Goal: Information Seeking & Learning: Learn about a topic

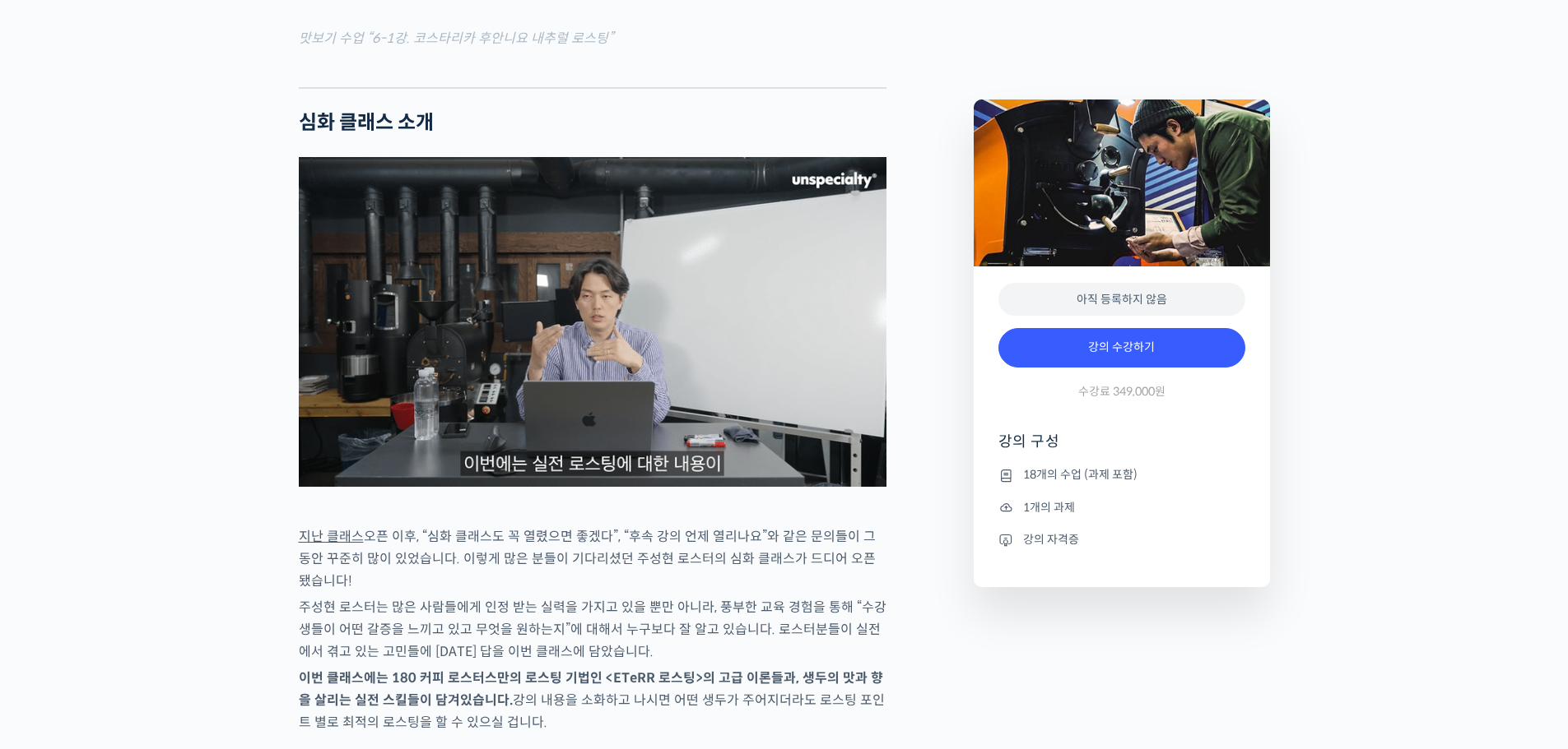
scroll to position [2258, 0]
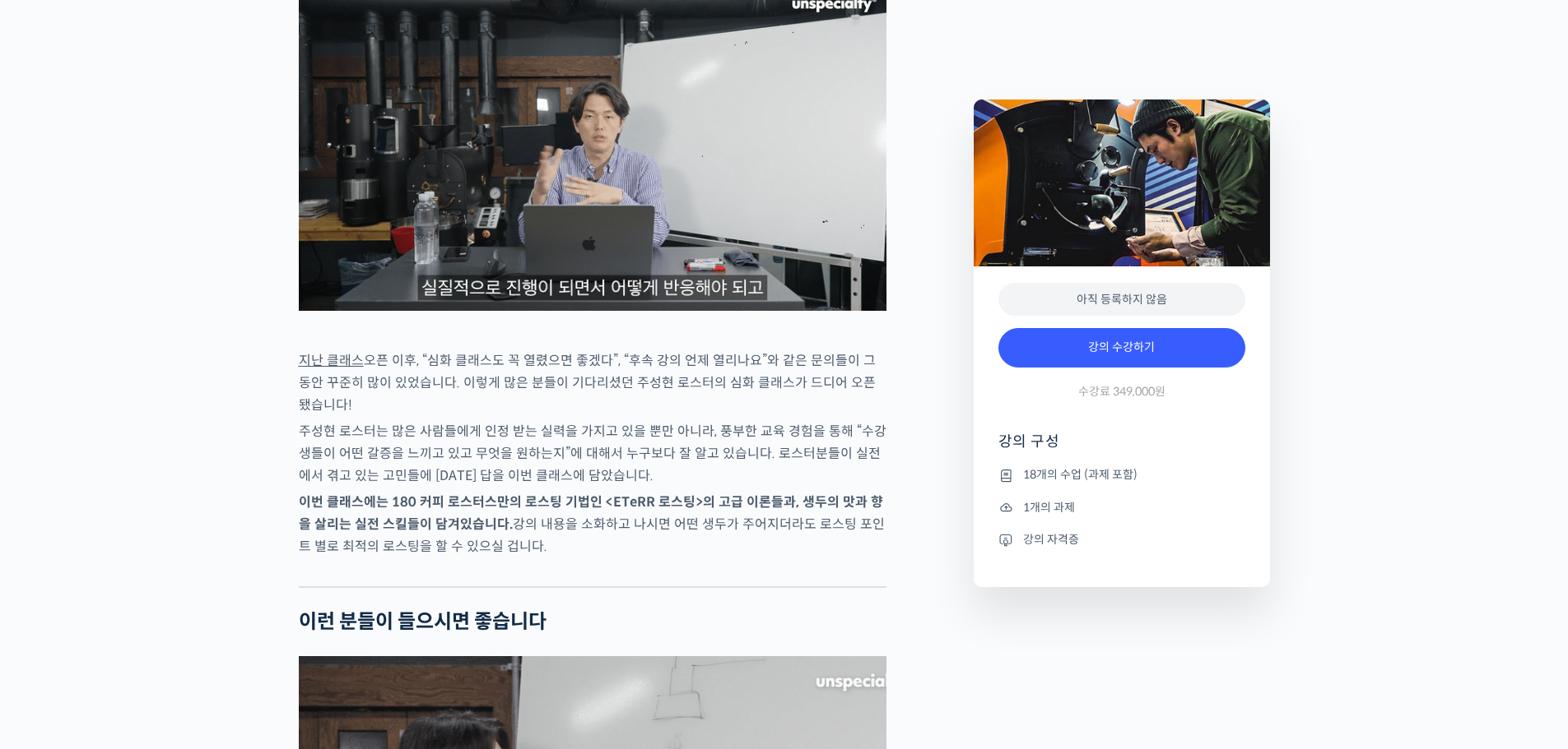
click at [570, 219] on img at bounding box center [592, 146] width 588 height 330
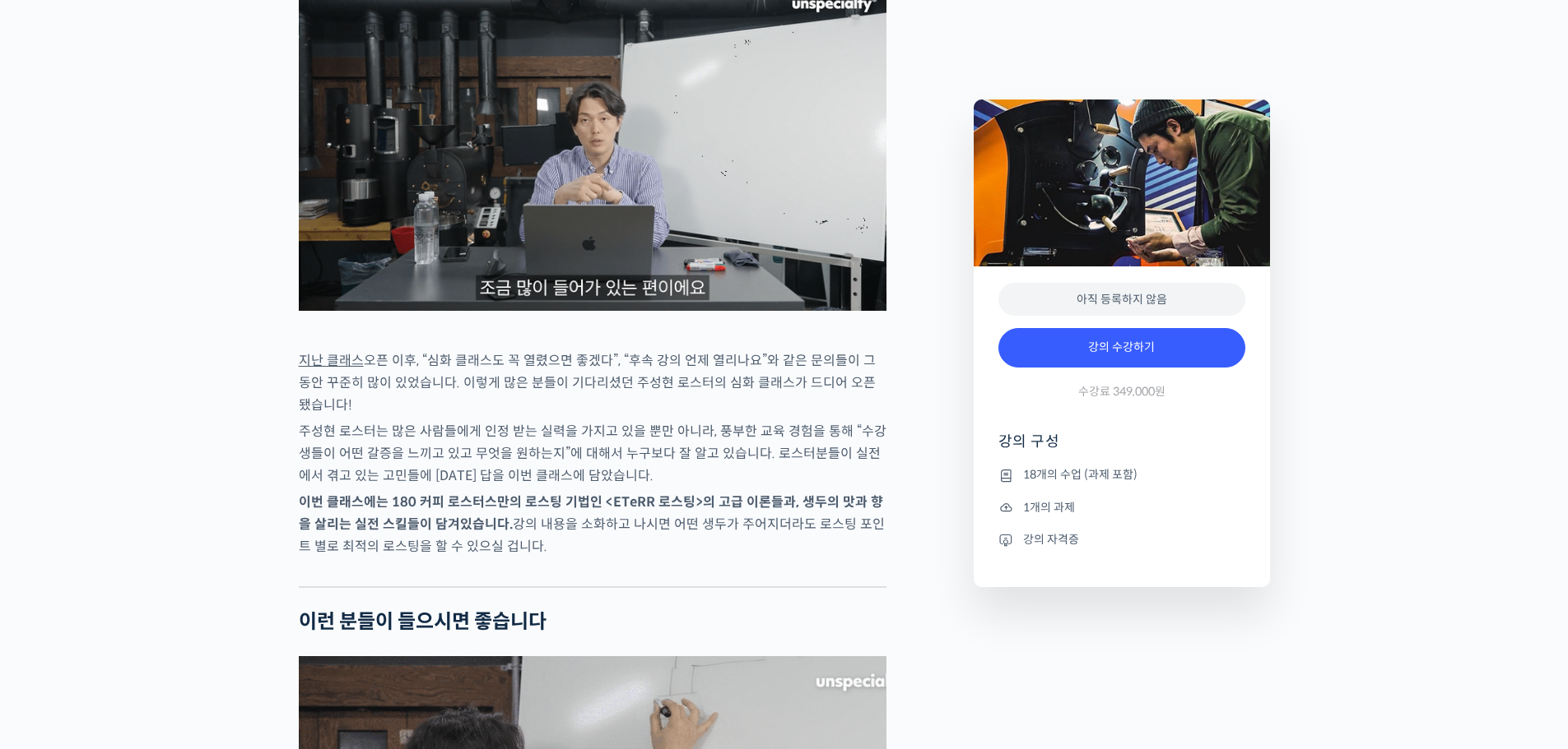
click at [602, 225] on img at bounding box center [592, 146] width 588 height 330
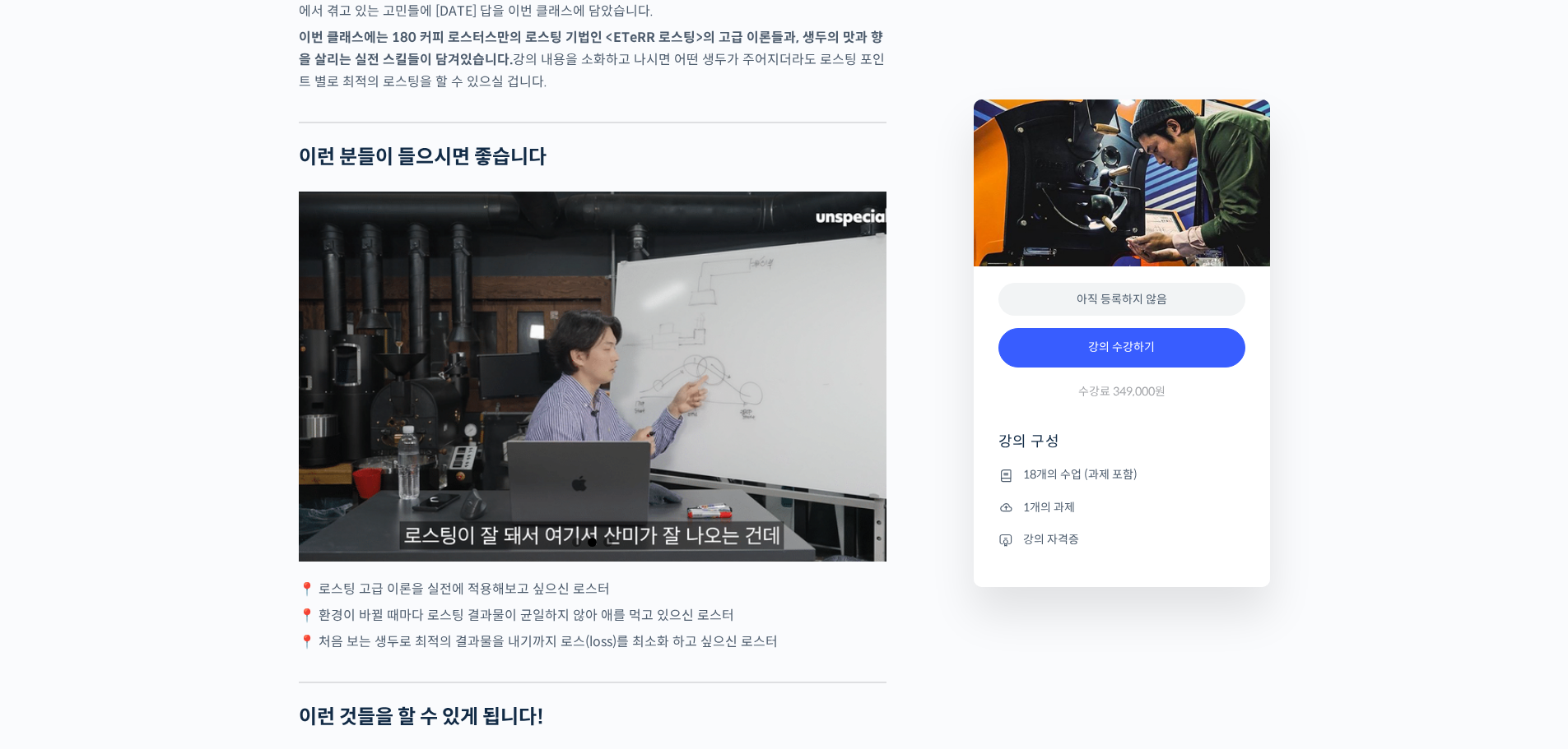
scroll to position [2752, 0]
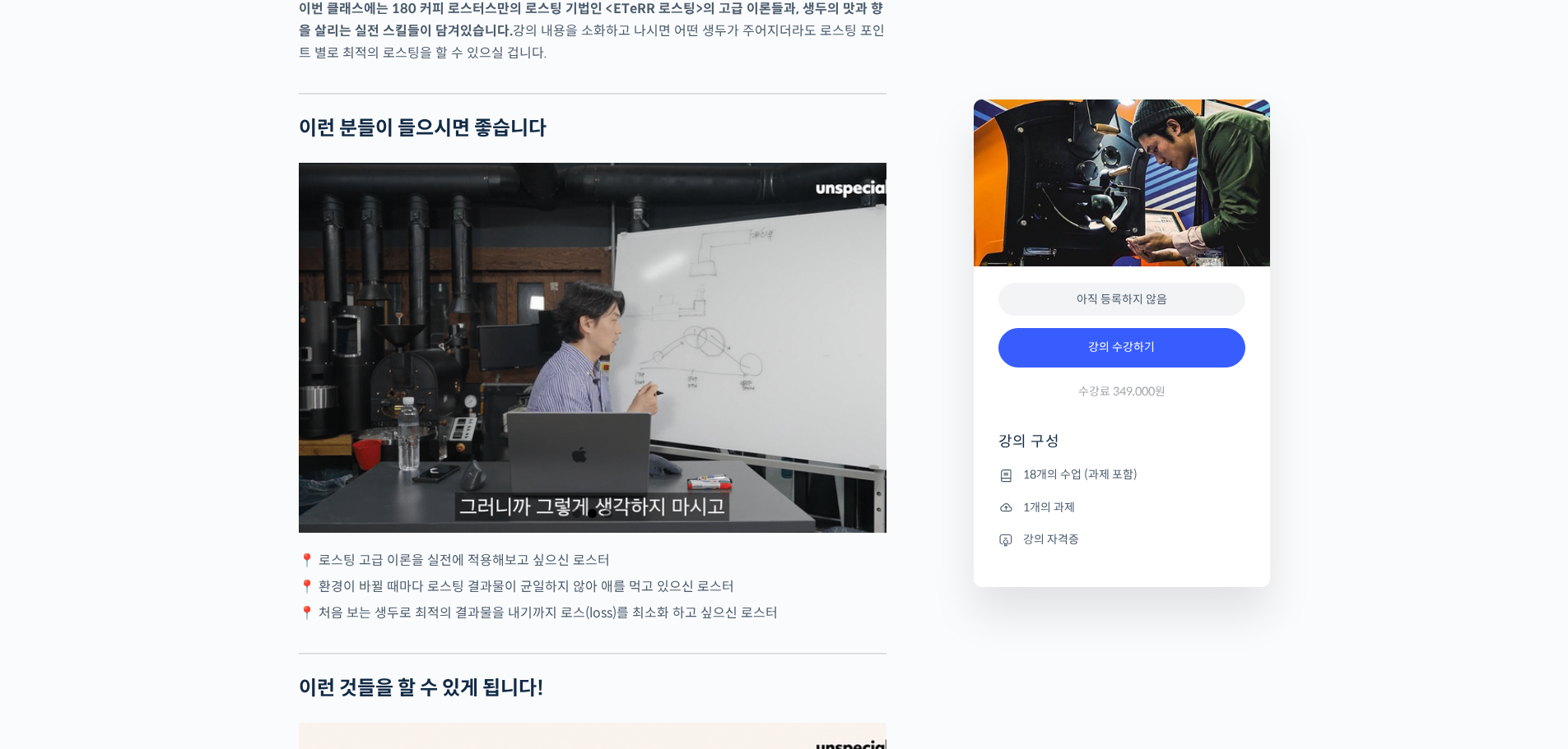
click at [570, 432] on div "2 / 3" at bounding box center [592, 347] width 588 height 370
click at [582, 426] on div "2 / 3" at bounding box center [592, 347] width 588 height 370
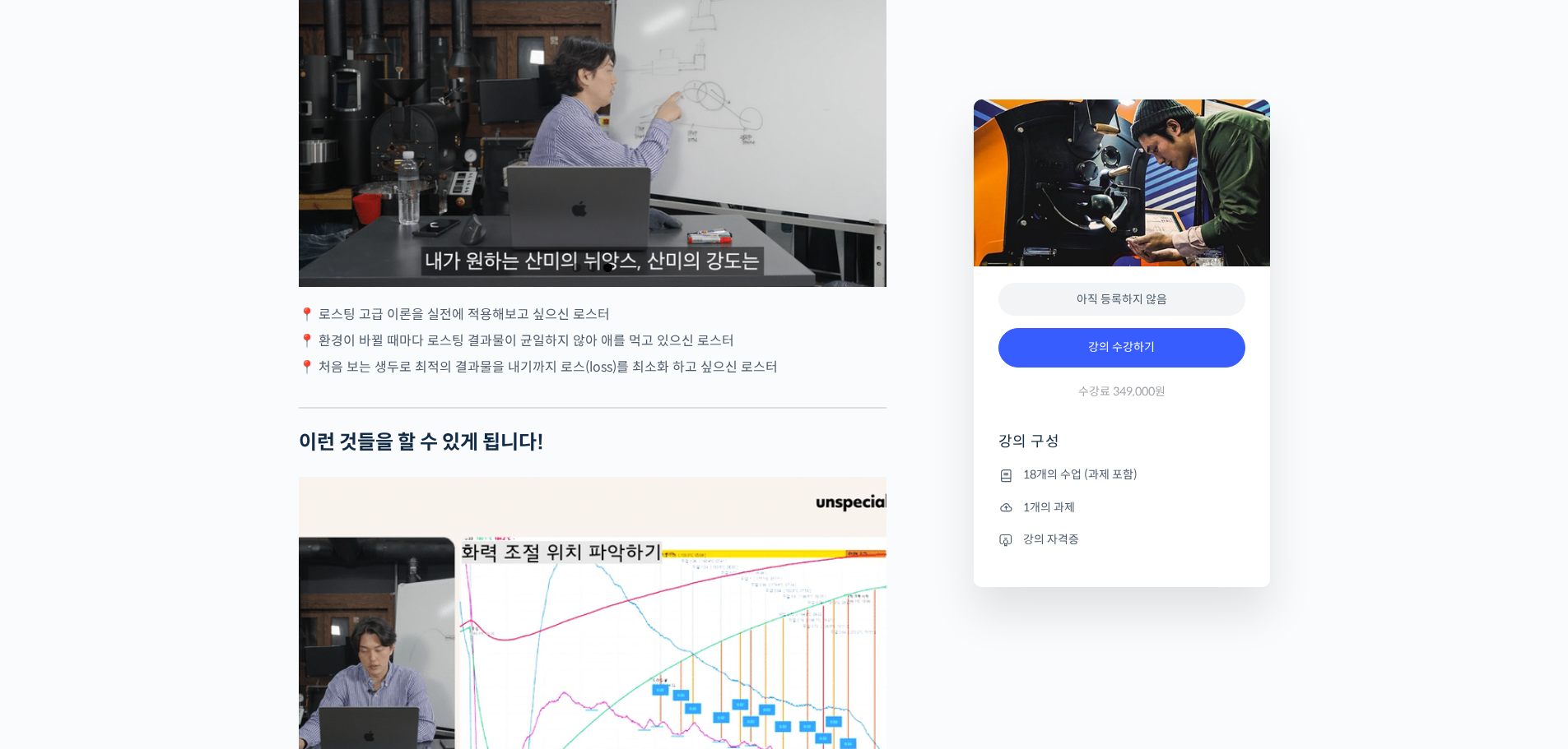
scroll to position [2999, 0]
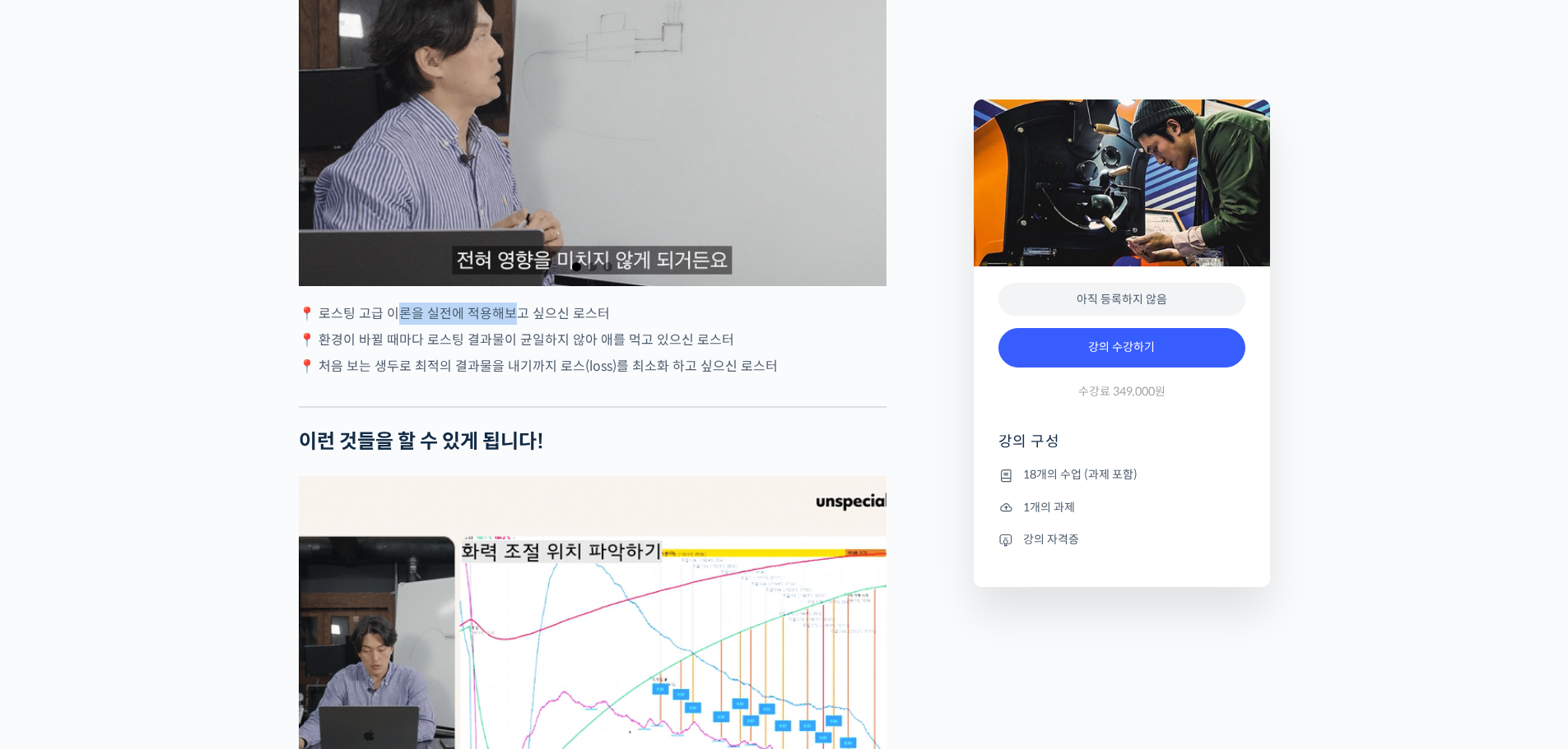
drag, startPoint x: 404, startPoint y: 374, endPoint x: 522, endPoint y: 379, distance: 118.1
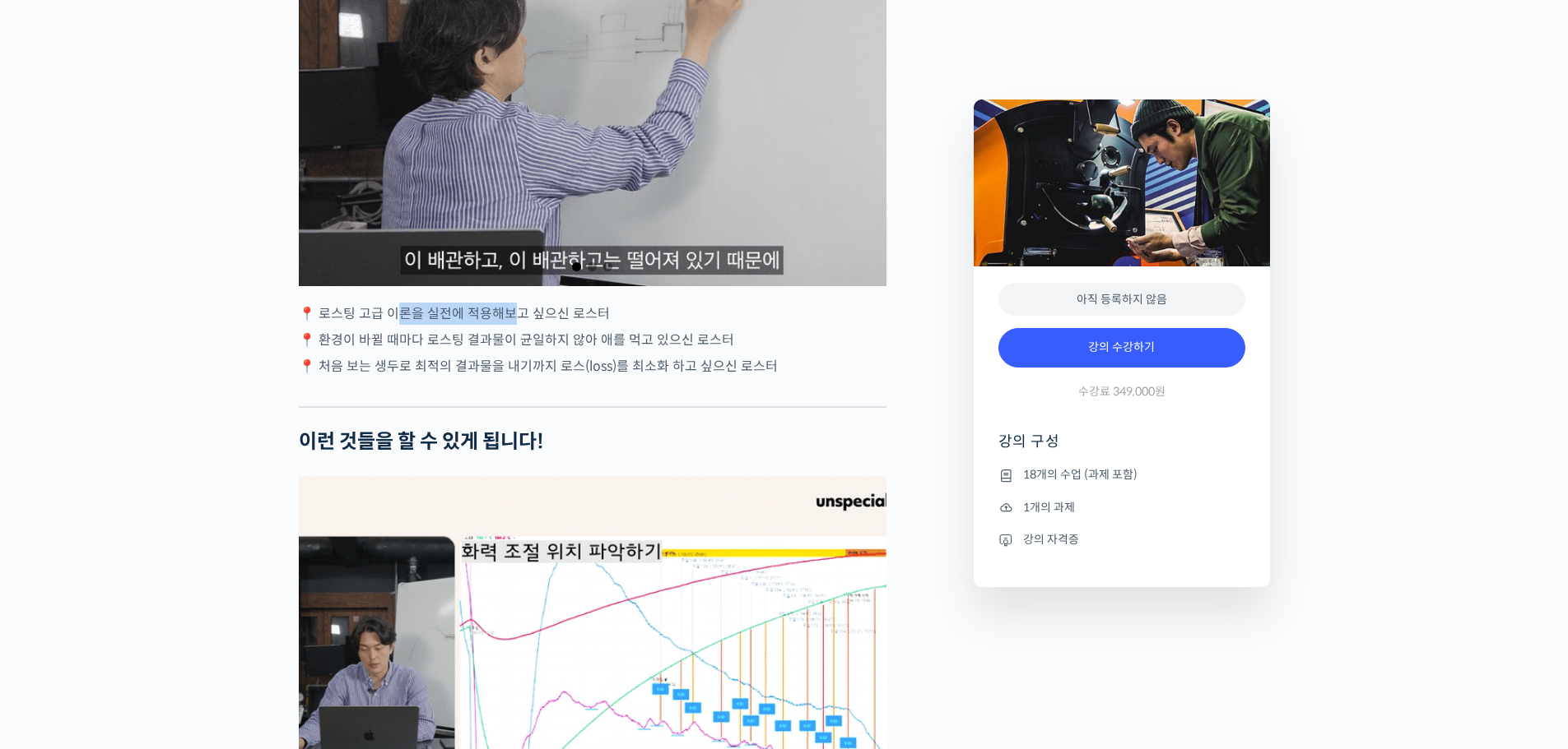
click at [516, 325] on p "📍 로스팅 고급 이론을 실전에 적용해보고 싶으신 로스터" at bounding box center [592, 313] width 588 height 22
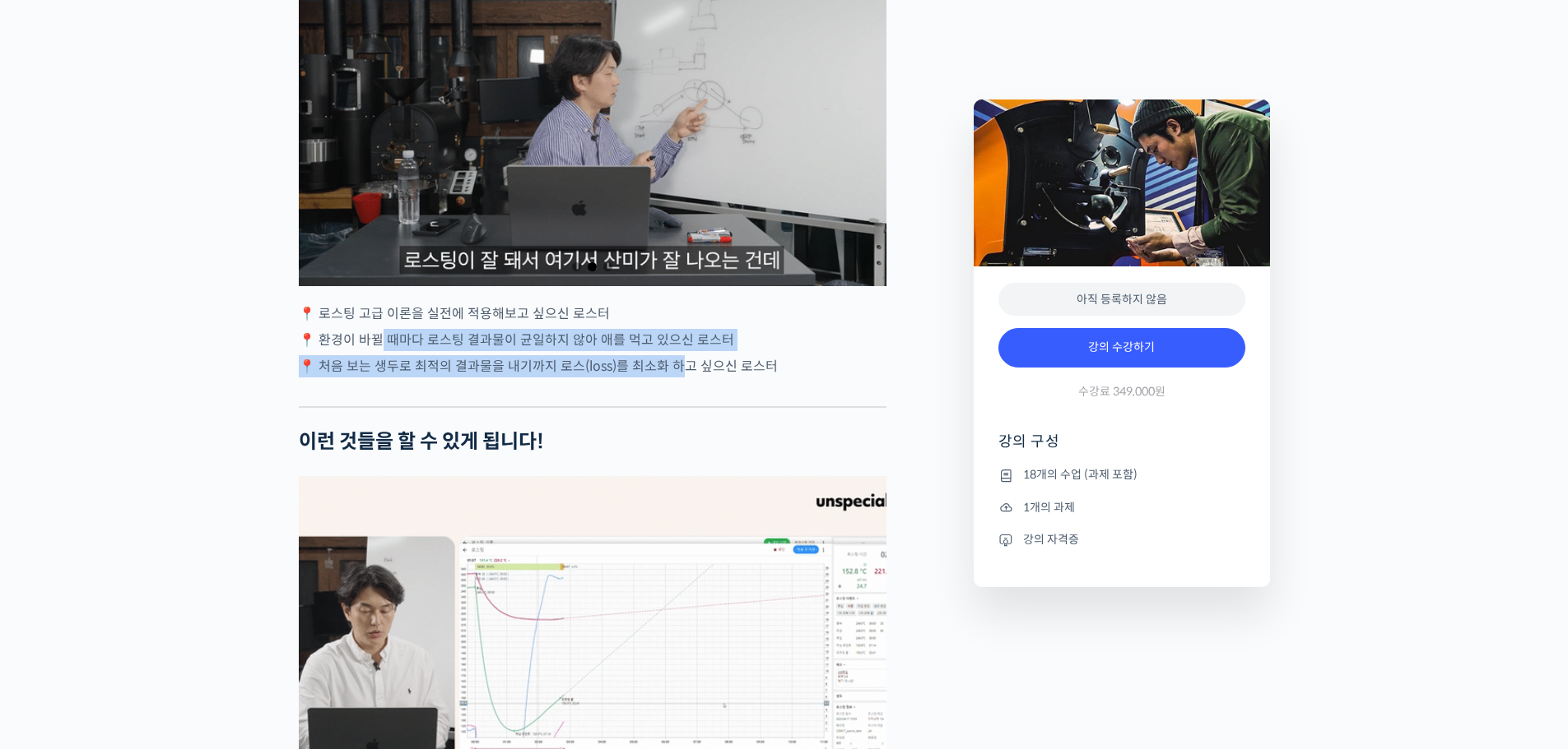
drag, startPoint x: 383, startPoint y: 399, endPoint x: 703, endPoint y: 413, distance: 320.3
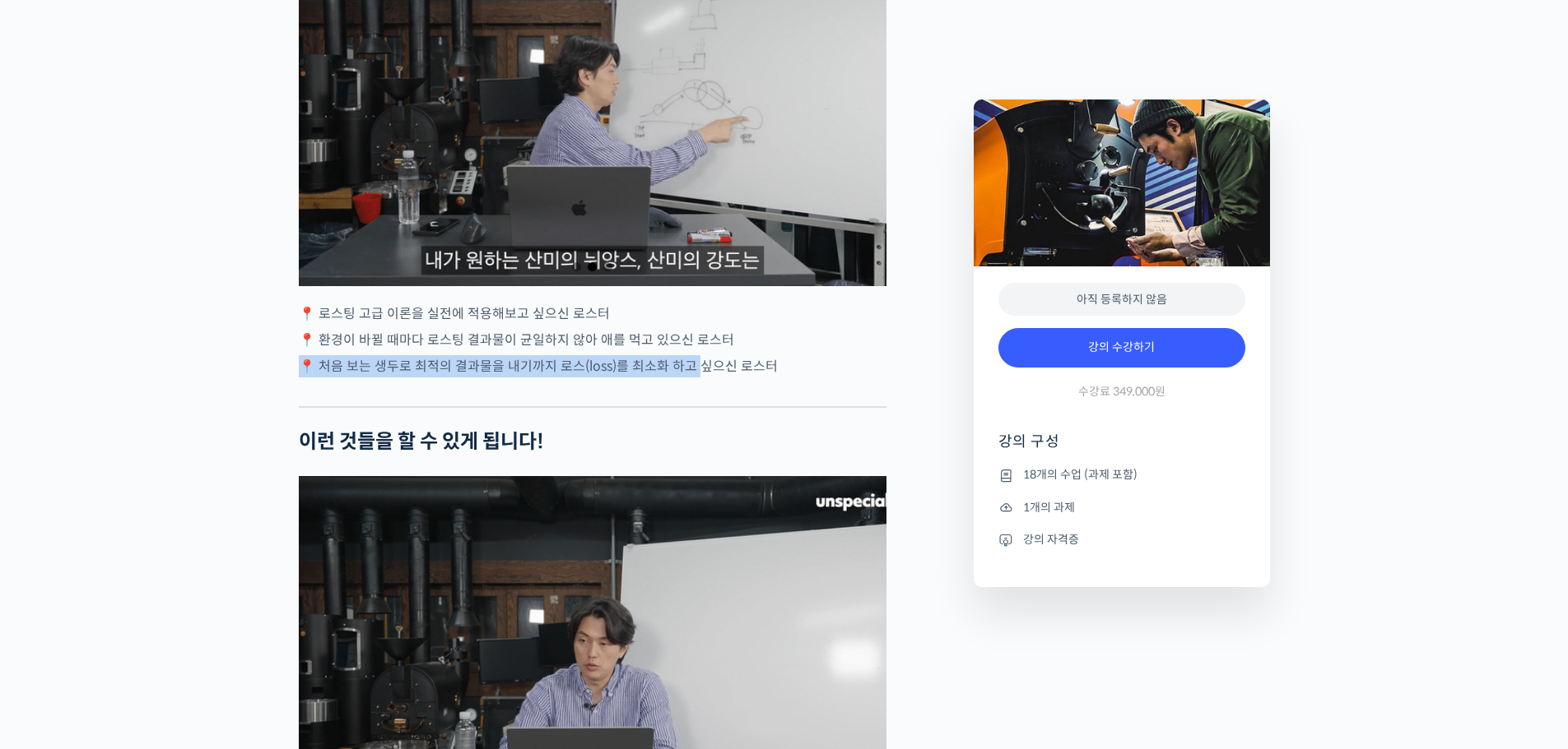
drag, startPoint x: 703, startPoint y: 413, endPoint x: 725, endPoint y: 409, distance: 22.4
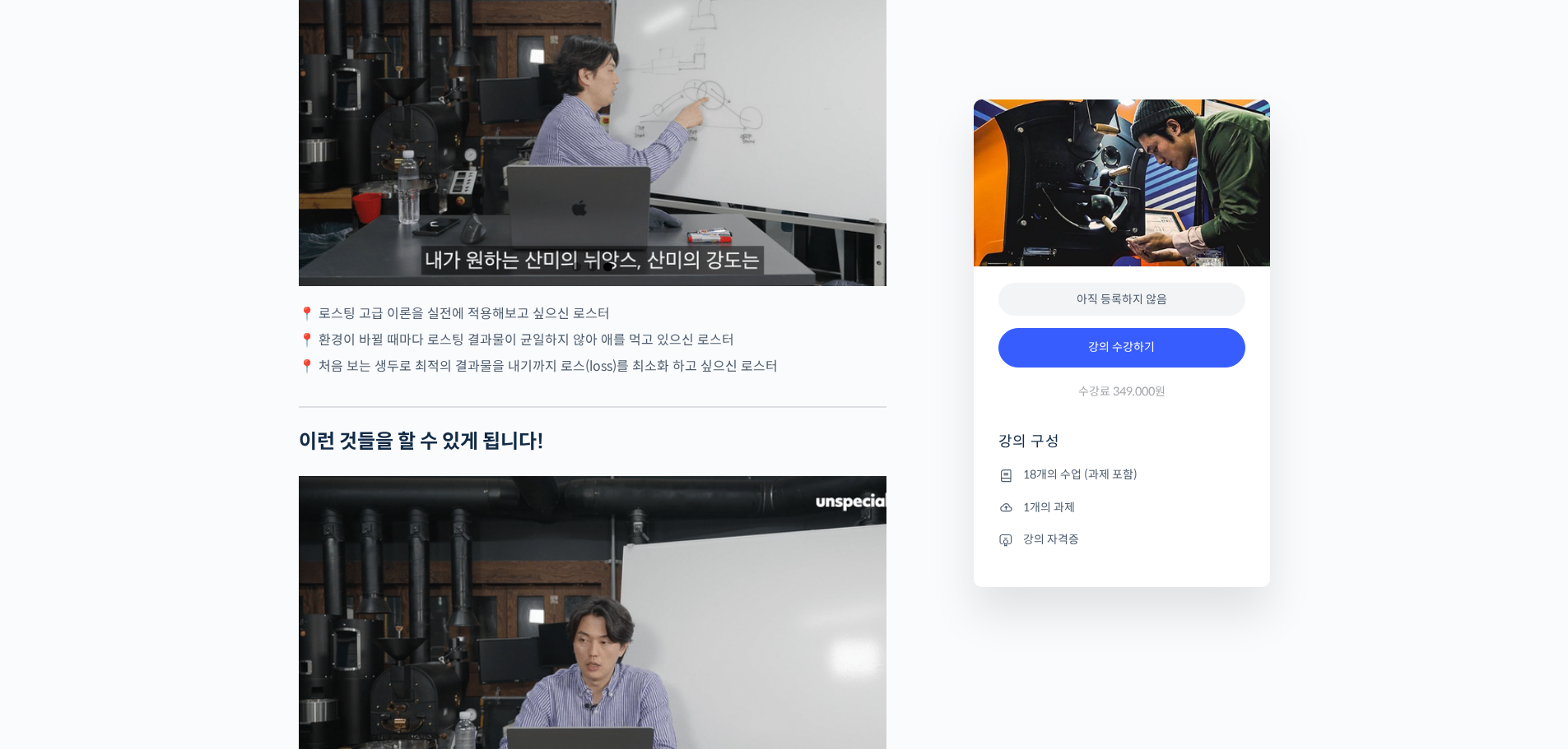
click at [688, 407] on div at bounding box center [592, 394] width 588 height 25
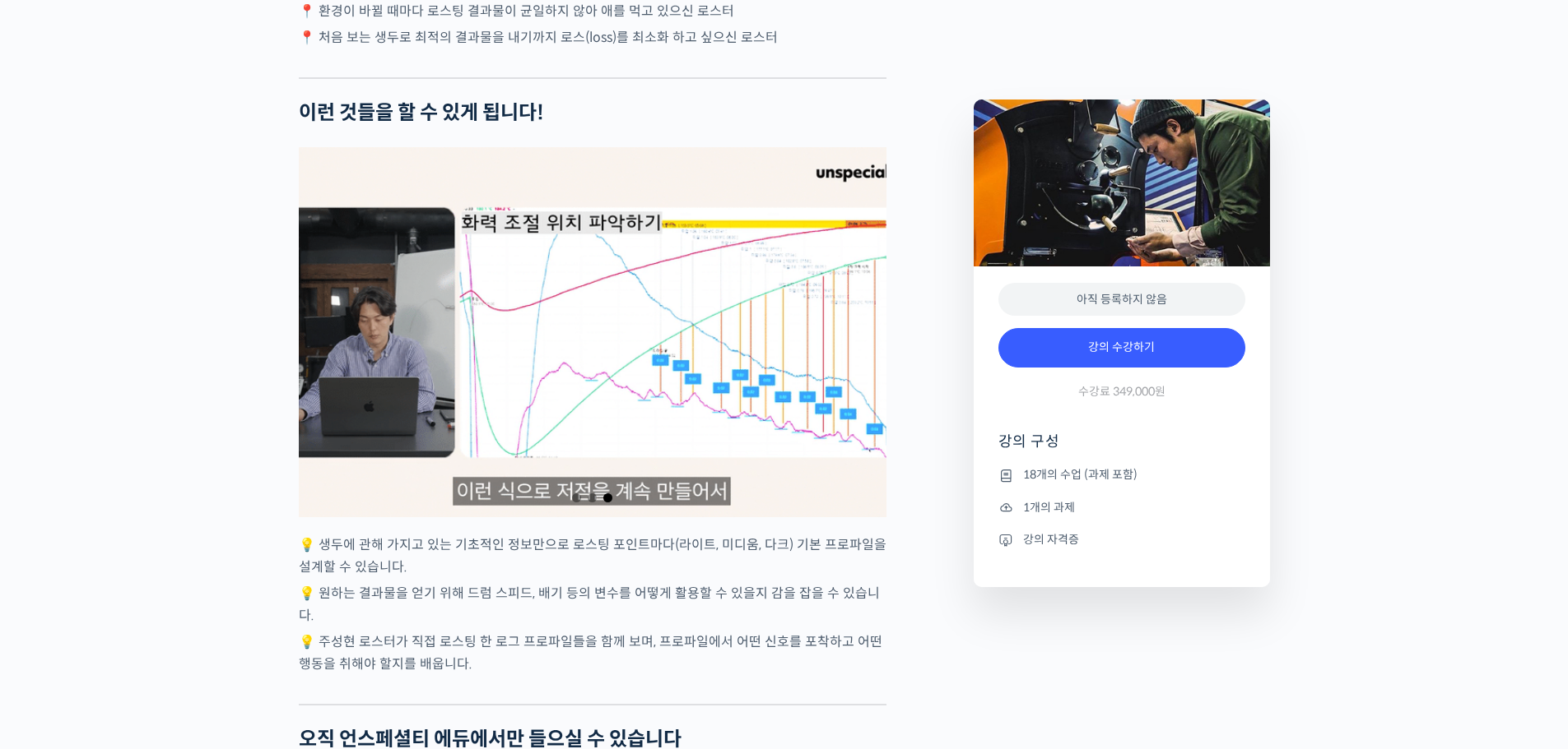
scroll to position [3410, 0]
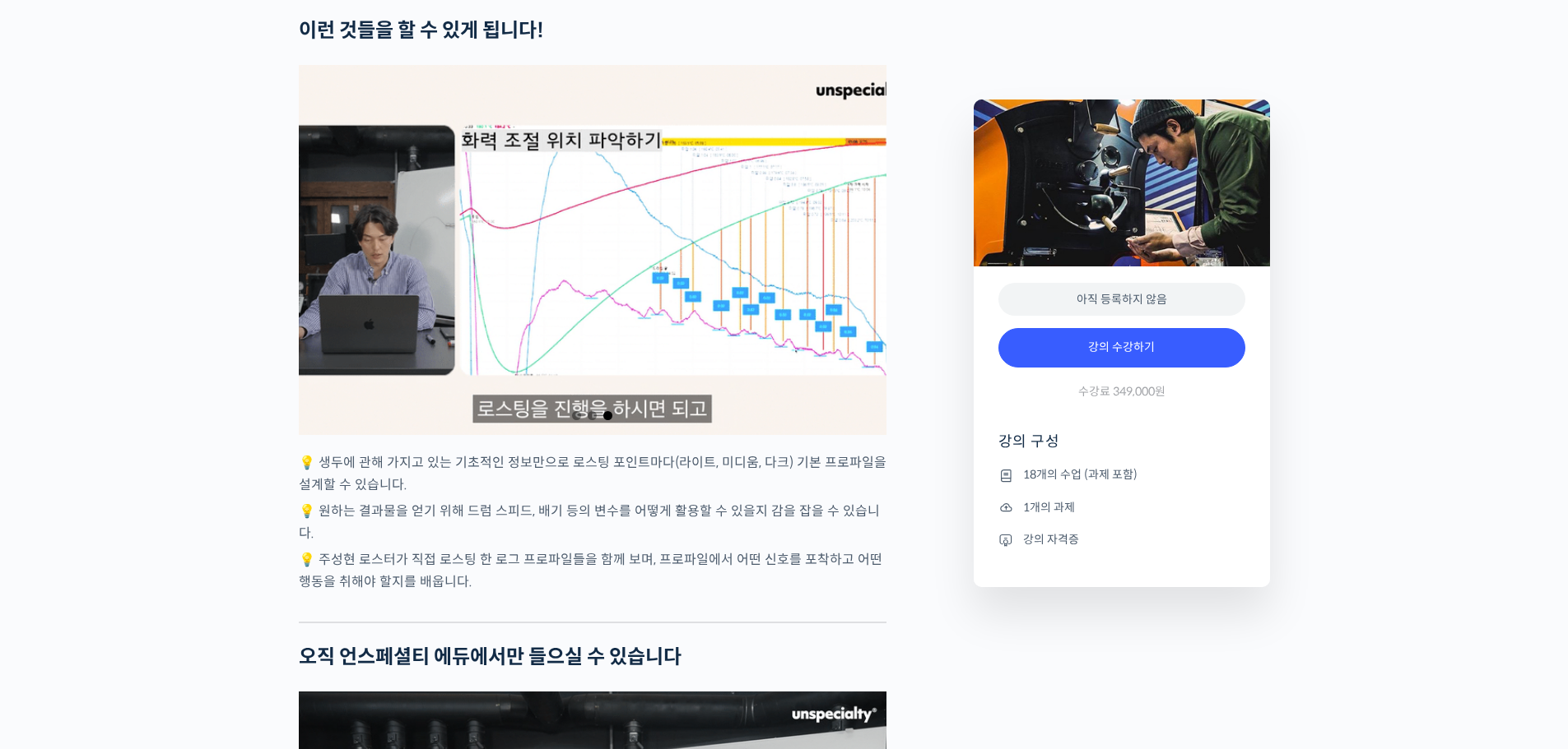
click at [624, 305] on div "3 / 3" at bounding box center [592, 250] width 588 height 370
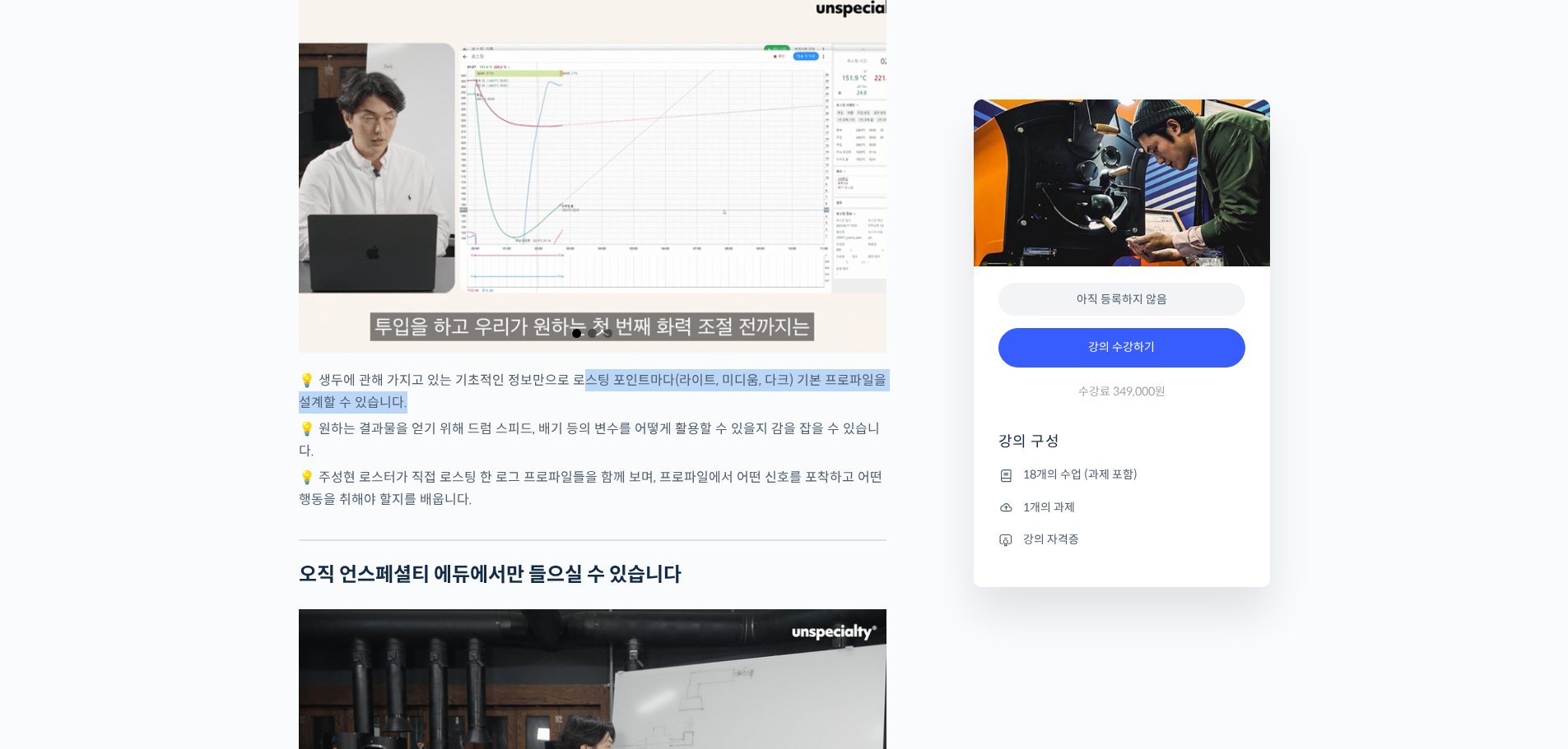
drag, startPoint x: 583, startPoint y: 445, endPoint x: 661, endPoint y: 457, distance: 78.9
click at [661, 414] on p "💡 생두에 관해 가지고 있는 기초적인 정보만으로 로스팅 포인트마다(라이트, 미디움, 다크) 기본 프로파일을 설계할 수 있습니다." at bounding box center [592, 392] width 588 height 44
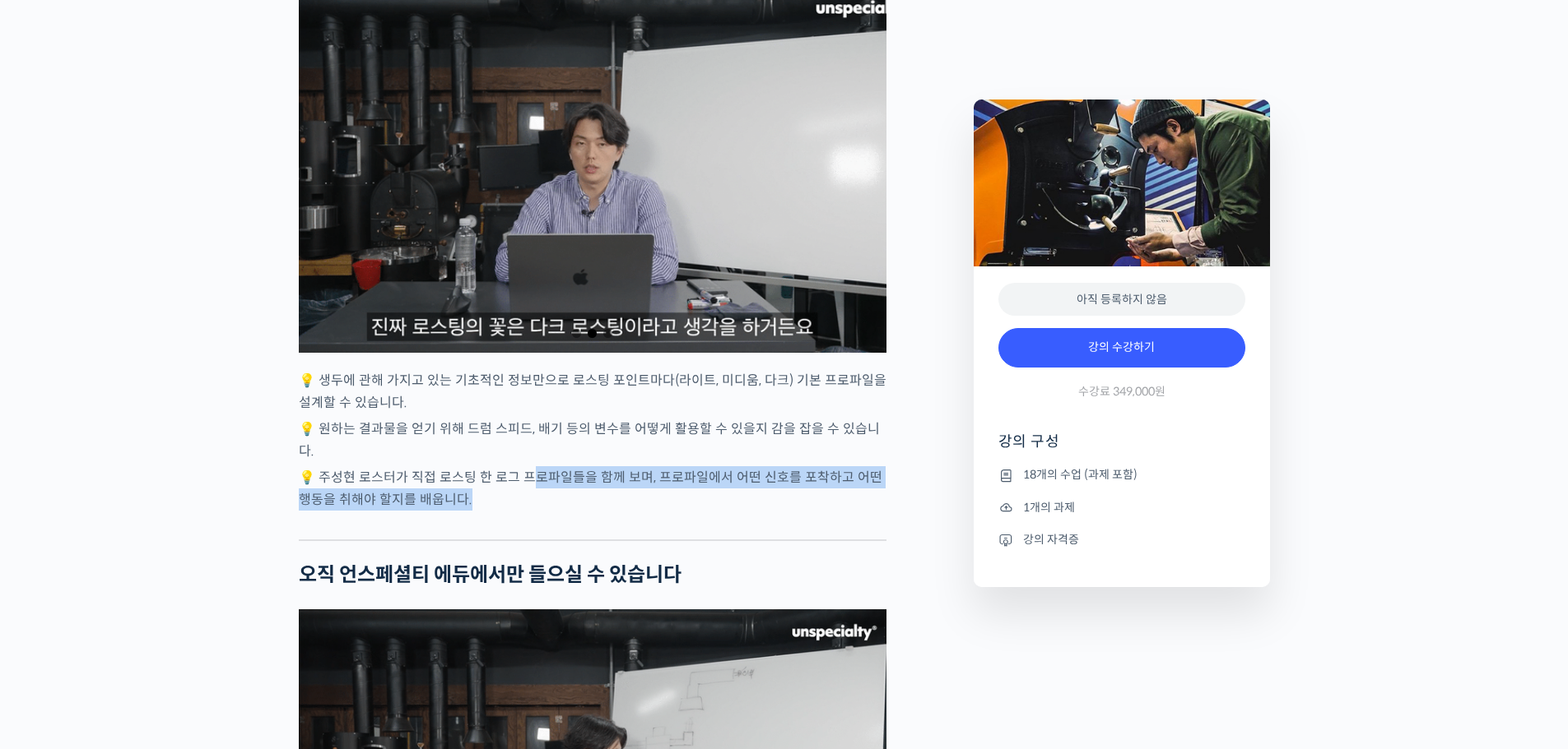
drag, startPoint x: 551, startPoint y: 524, endPoint x: 678, endPoint y: 541, distance: 128.1
click at [678, 511] on p "💡 주성현 로스터가 직접 로스팅 한 로그 프로파일들을 함께 보며, 프로파일에서 어떤 신호를 포착하고 어떤 행동을 취해야 할지를 배웁니다." at bounding box center [592, 488] width 588 height 44
click at [753, 511] on p "💡 주성현 로스터가 직접 로스팅 한 로그 프로파일들을 함께 보며, 프로파일에서 어떤 신호를 포착하고 어떤 행동을 취해야 할지를 배웁니다." at bounding box center [592, 488] width 588 height 44
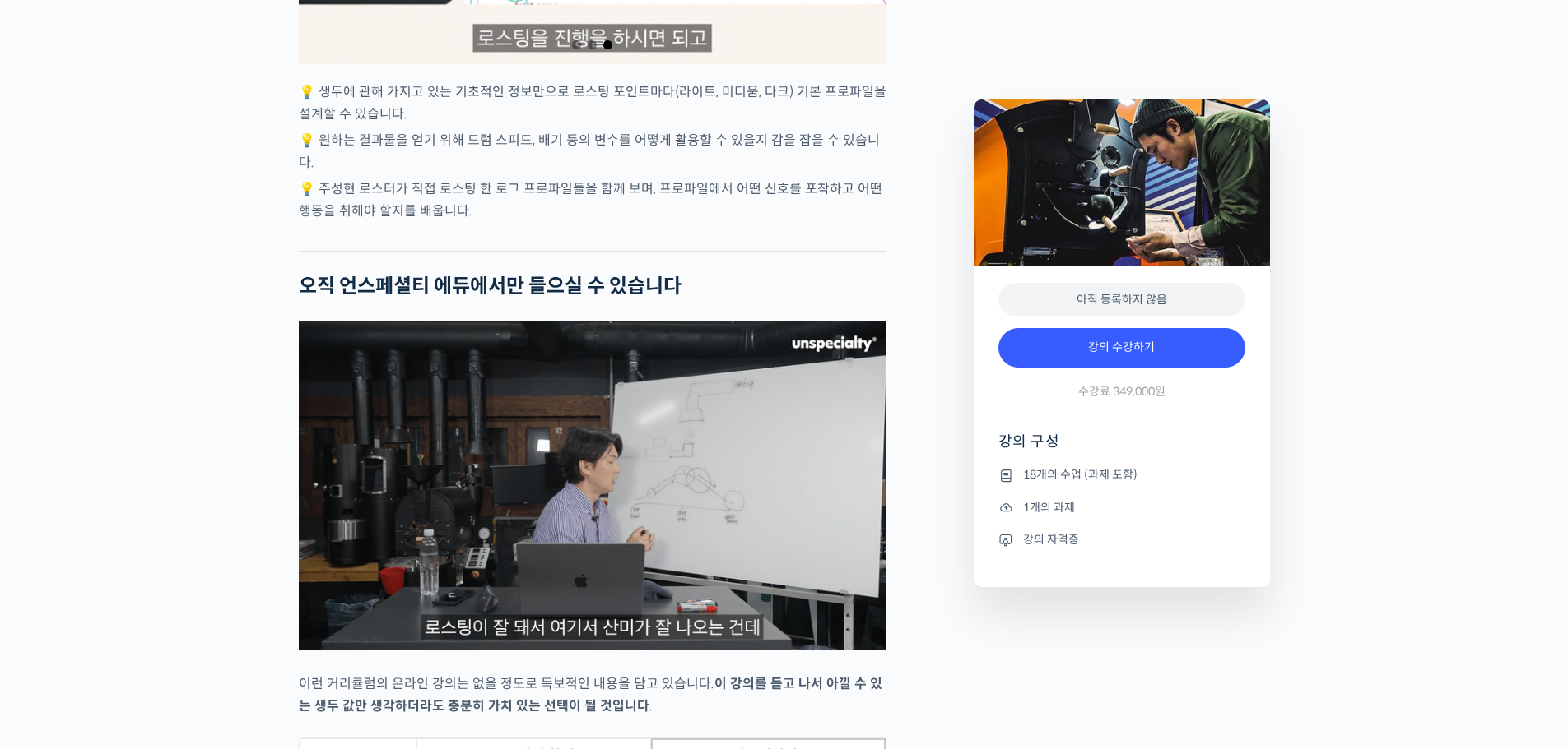
scroll to position [3822, 0]
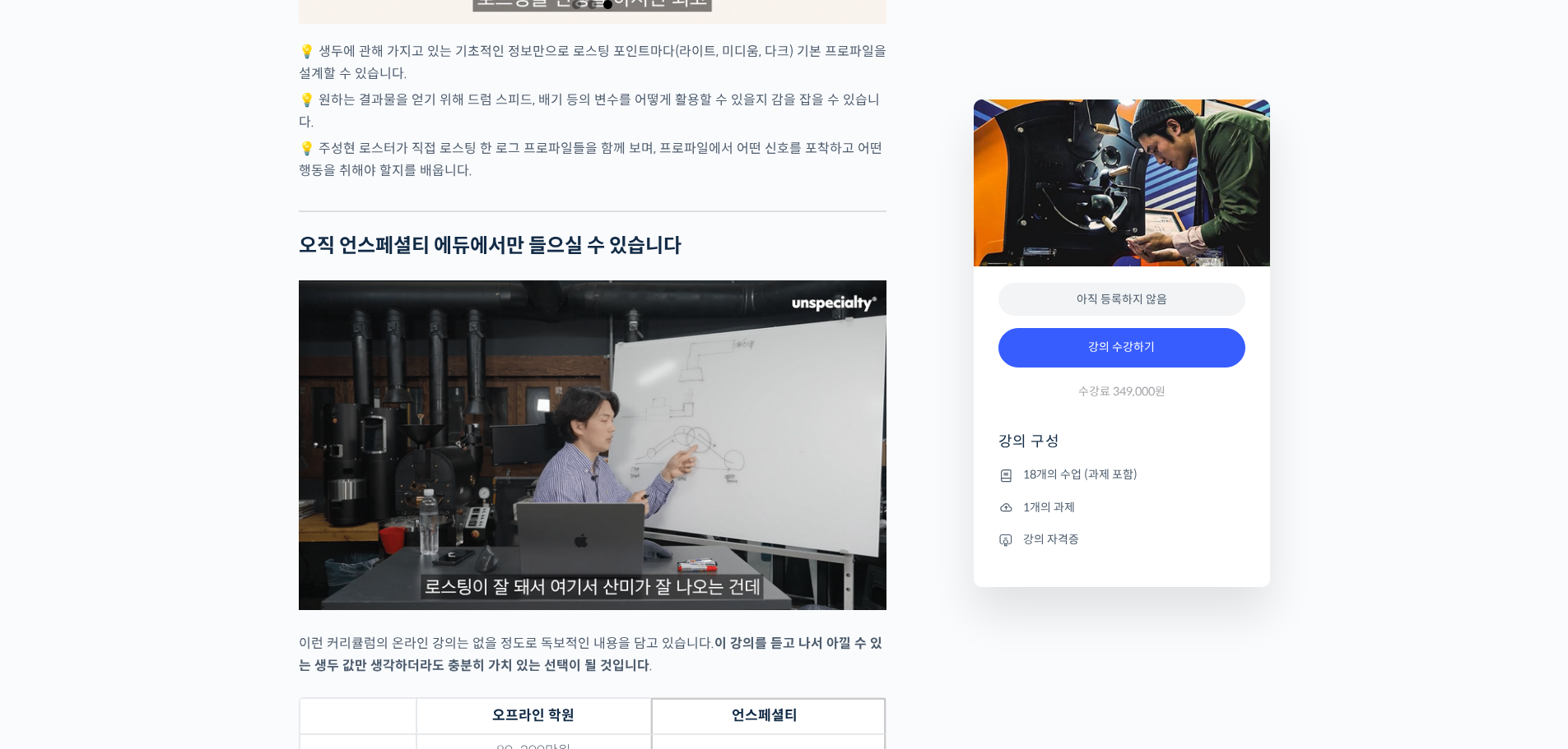
click at [383, 340] on img at bounding box center [592, 445] width 588 height 330
click at [461, 348] on img at bounding box center [592, 445] width 588 height 330
click at [653, 381] on img at bounding box center [592, 445] width 588 height 330
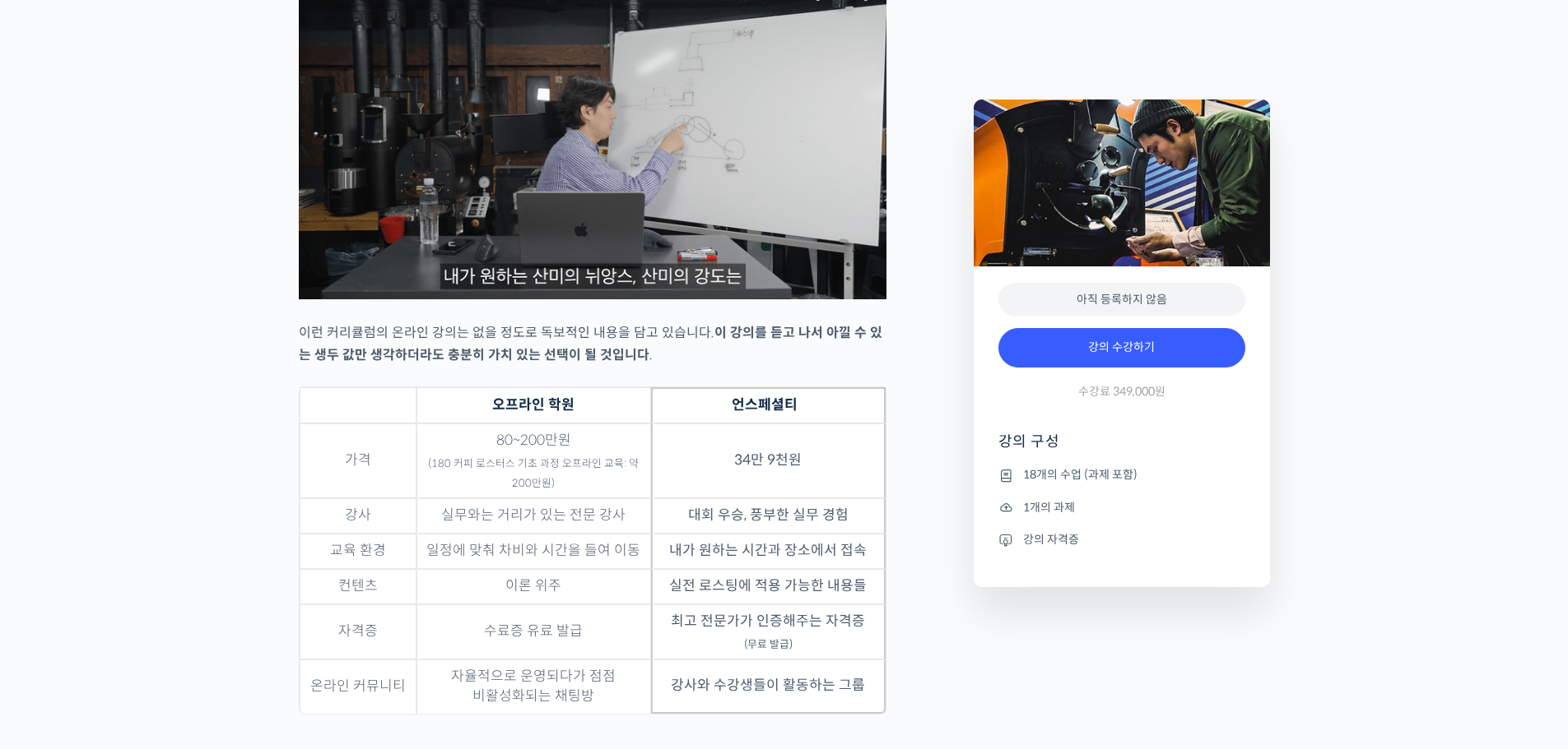
scroll to position [4151, 0]
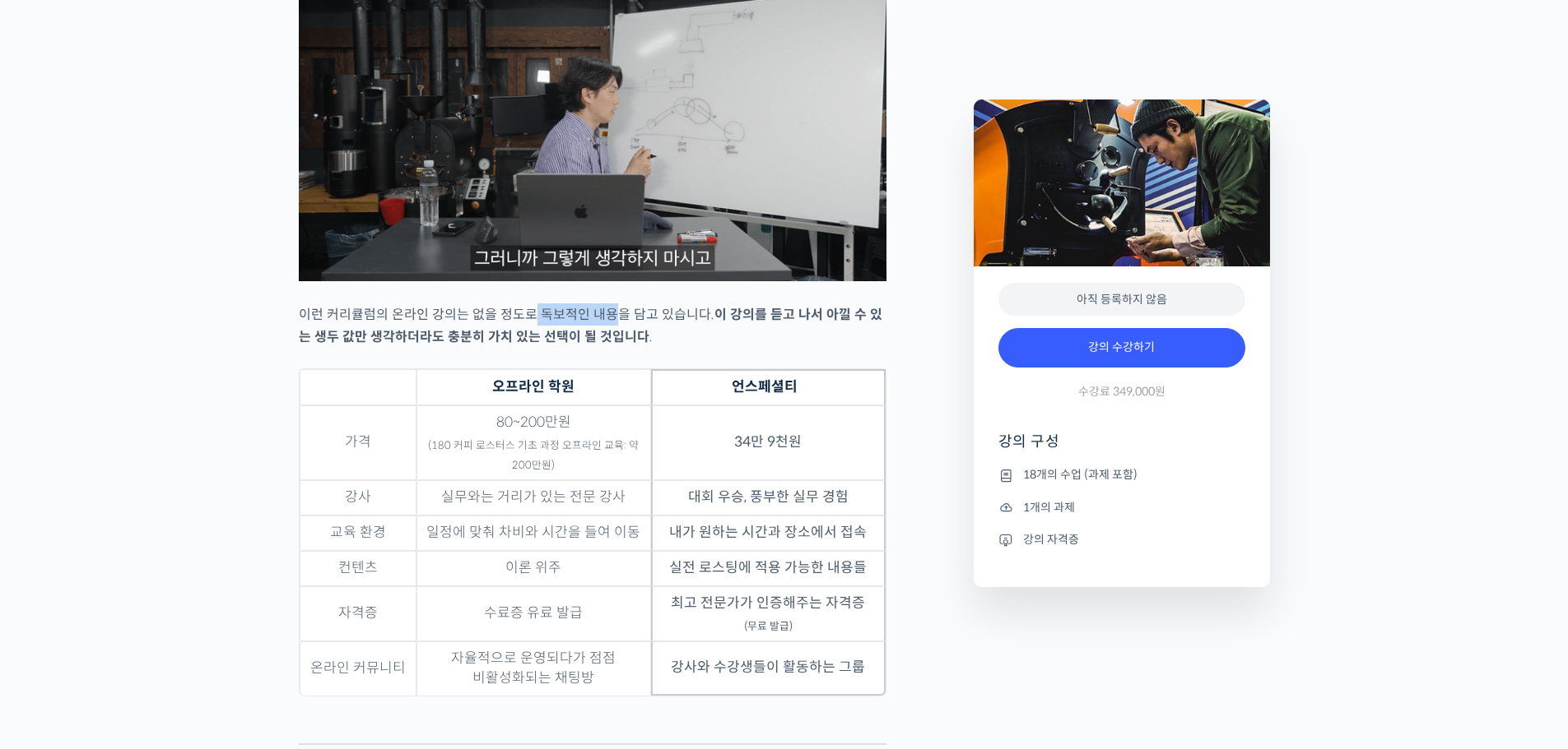
drag, startPoint x: 539, startPoint y: 352, endPoint x: 615, endPoint y: 352, distance: 76.0
click at [615, 348] on p "이런 커리큘럼의 온라인 강의는 없을 정도로 독보적인 내용을 담고 있습니다. 이 강의를 듣고 나서 아낄 수 있는 생두 값만 생각하더라도 충분히 …" at bounding box center [592, 325] width 588 height 44
click at [762, 345] on strong "이 강의를 듣고 나서 아낄 수 있는 생두 값만 생각하더라도 충분히 가치 있는 선택이 될 것입니다" at bounding box center [590, 326] width 584 height 40
click at [844, 348] on p "이런 커리큘럼의 온라인 강의는 없을 정도로 독보적인 내용을 담고 있습니다. 이 강의를 듣고 나서 아낄 수 있는 생두 값만 생각하더라도 충분히 …" at bounding box center [592, 325] width 588 height 44
click at [819, 348] on p "이런 커리큘럼의 온라인 강의는 없을 정도로 독보적인 내용을 담고 있습니다. 이 강의를 듣고 나서 아낄 수 있는 생두 값만 생각하더라도 충분히 …" at bounding box center [592, 325] width 588 height 44
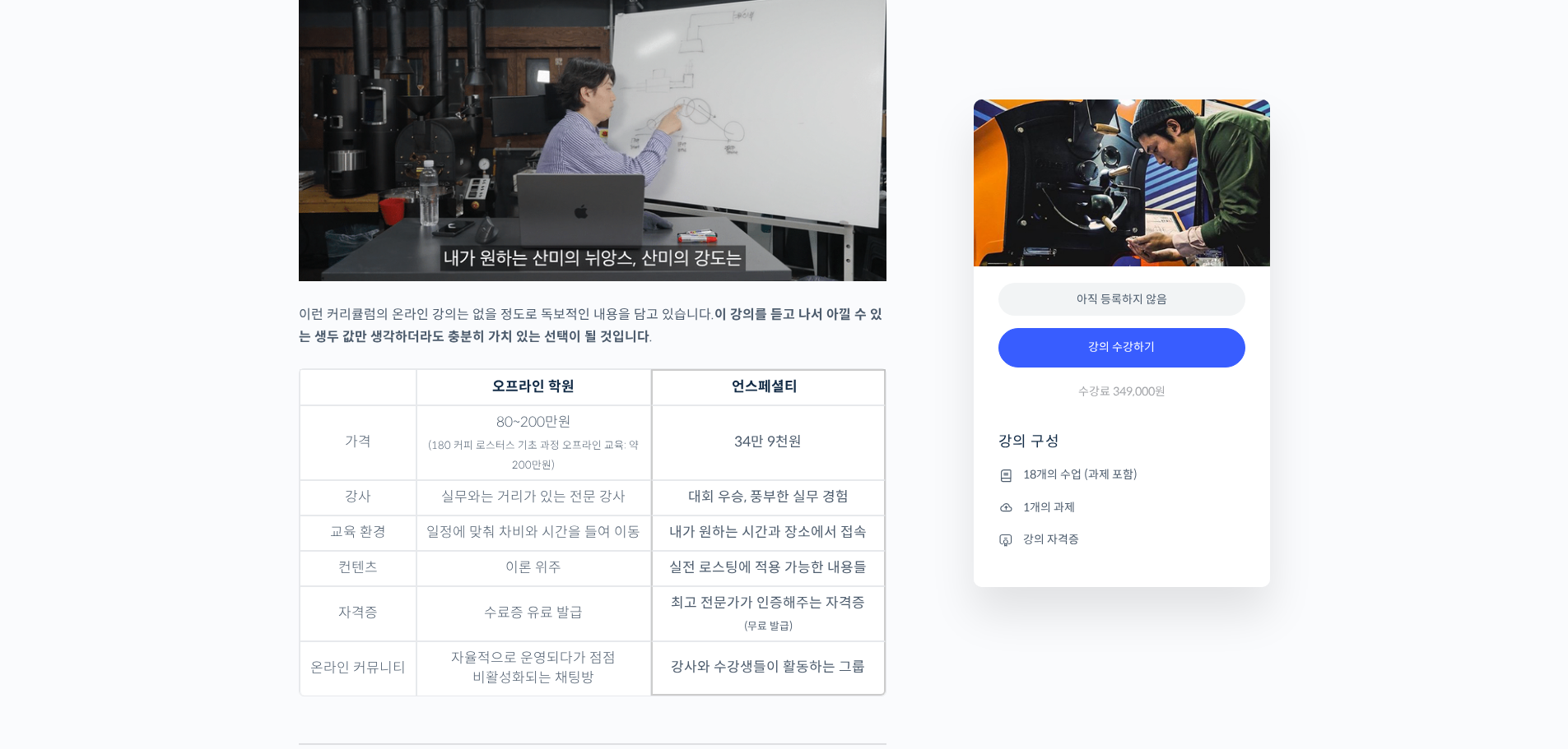
click at [600, 345] on strong "이 강의를 듣고 나서 아낄 수 있는 생두 값만 생각하더라도 충분히 가치 있는 선택이 될 것입니다" at bounding box center [590, 326] width 584 height 40
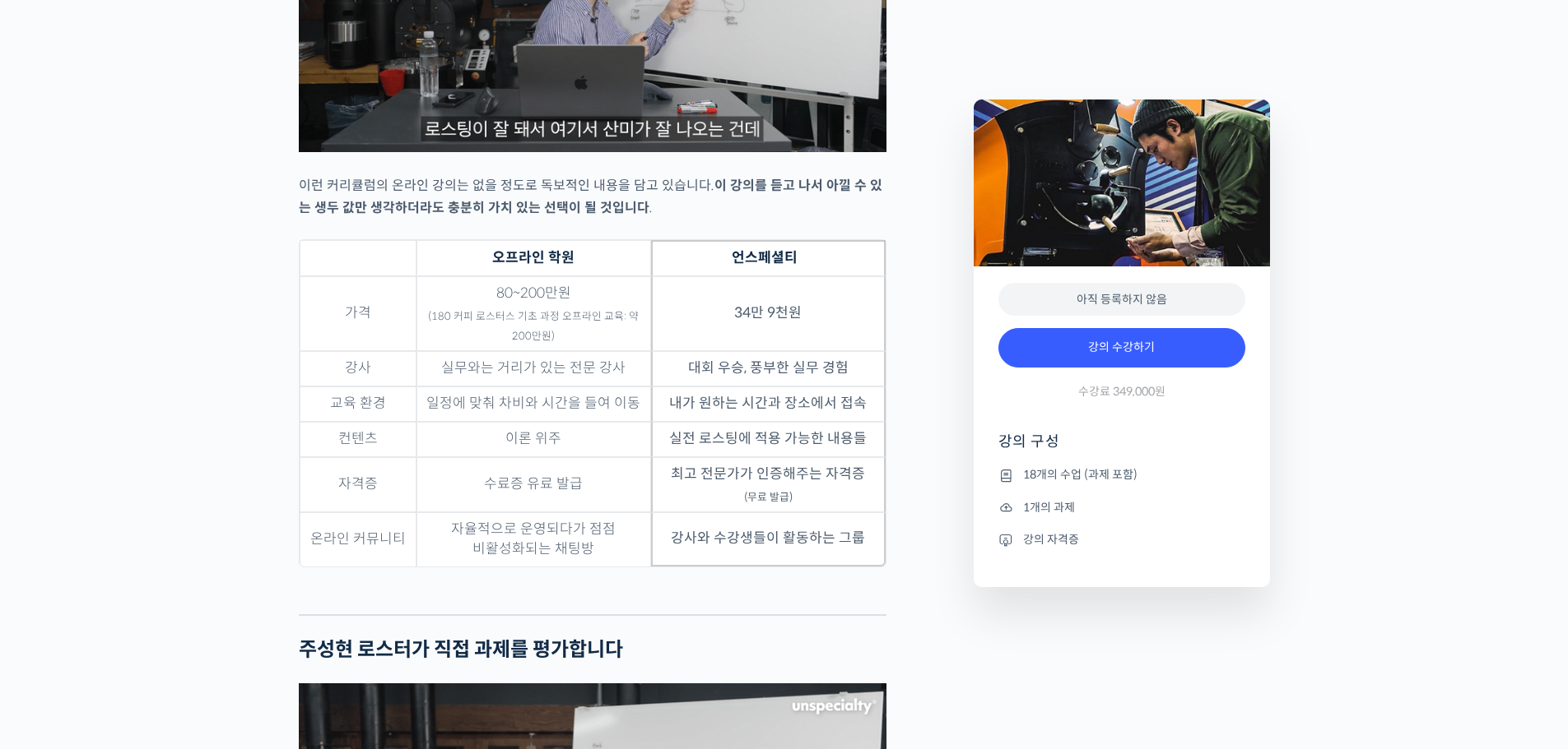
scroll to position [4398, 0]
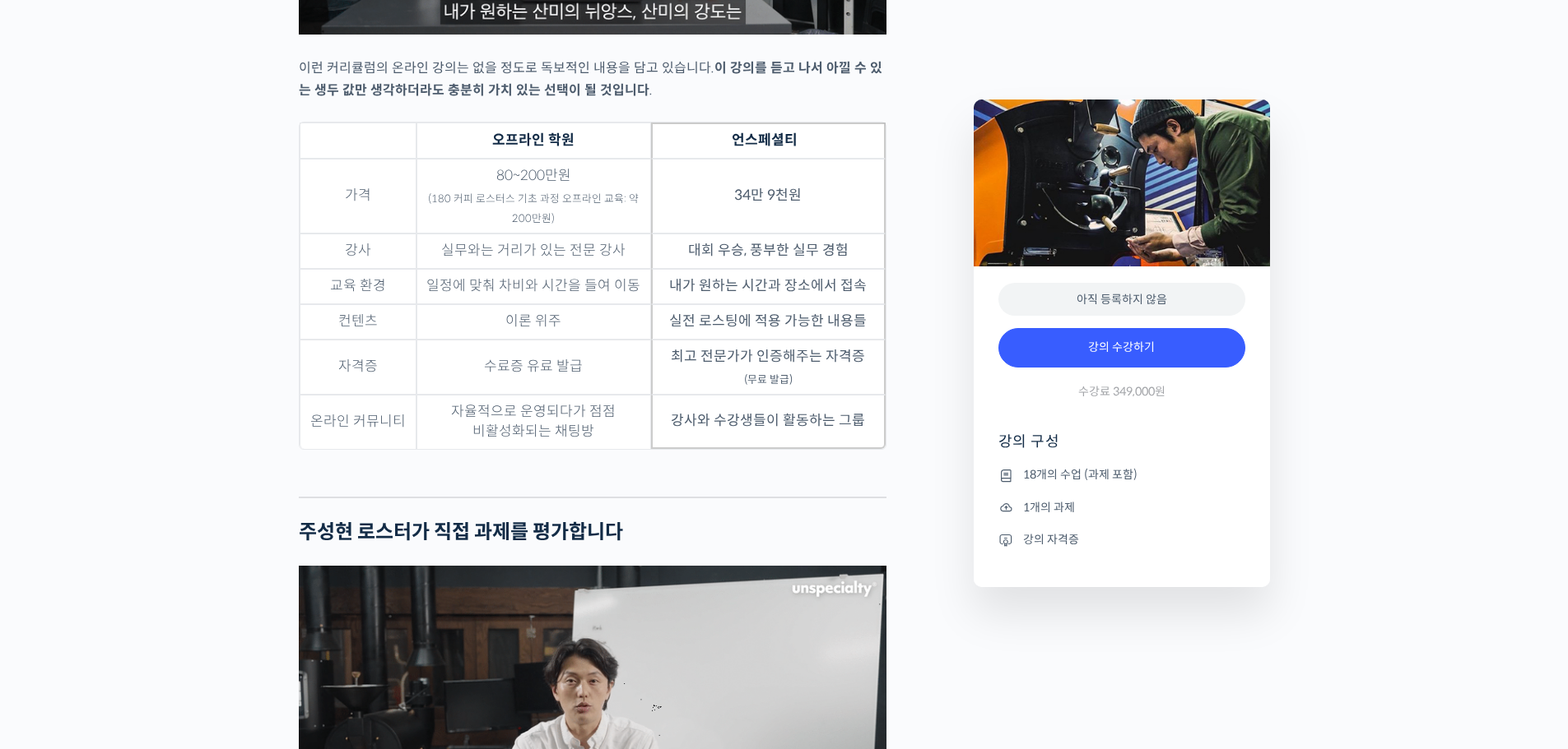
click at [753, 218] on td "34만 9천원" at bounding box center [768, 196] width 235 height 75
click at [780, 234] on td "34만 9천원" at bounding box center [768, 196] width 235 height 75
click at [735, 269] on td "대회 우승, 풍부한 실무 경험" at bounding box center [768, 251] width 235 height 35
click at [784, 269] on td "대회 우승, 풍부한 실무 경험" at bounding box center [768, 251] width 235 height 35
click at [845, 269] on td "대회 우승, 풍부한 실무 경험" at bounding box center [768, 251] width 235 height 35
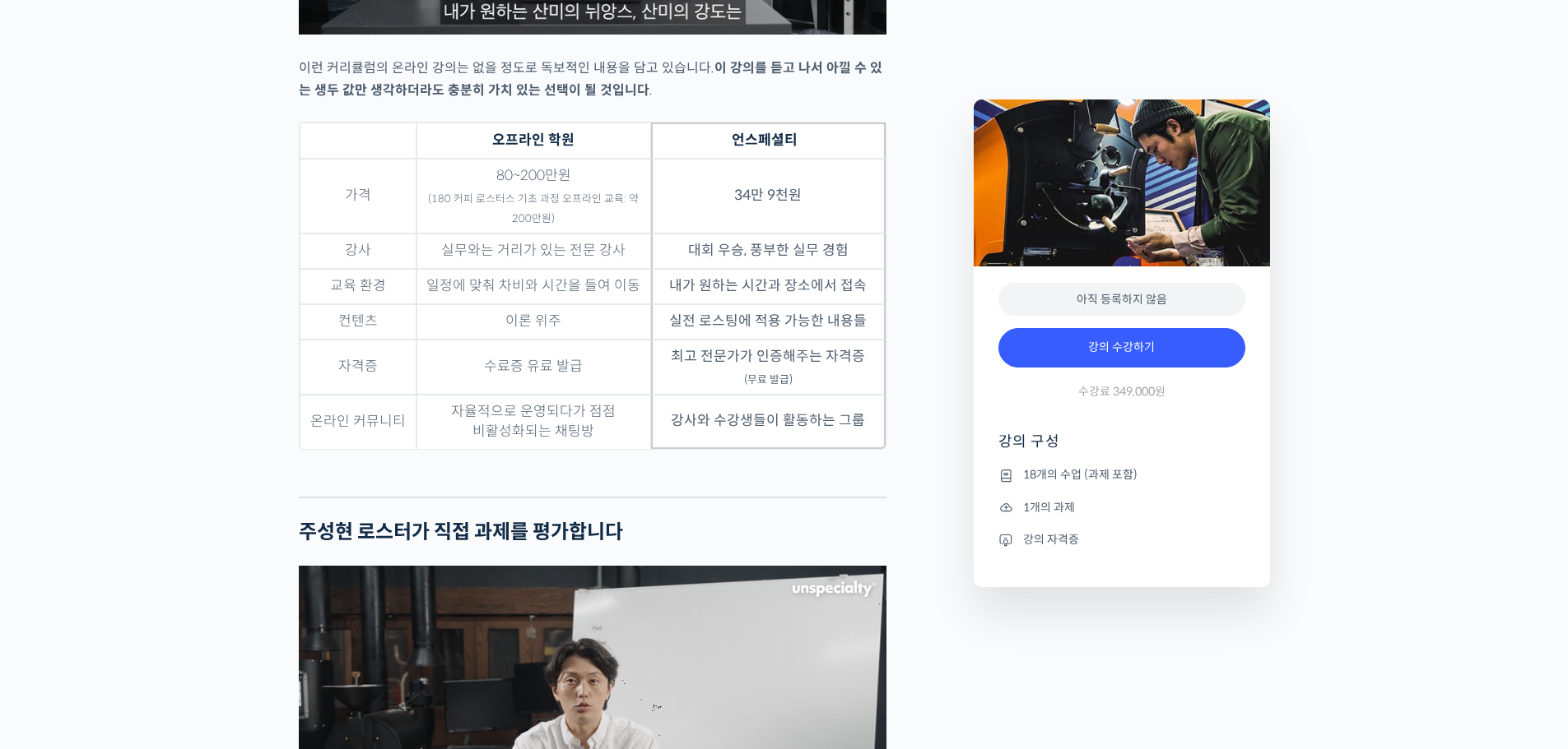
click at [766, 305] on td "내가 원하는 시간과 장소에서 접속" at bounding box center [768, 286] width 235 height 35
click at [823, 305] on td "내가 원하는 시간과 장소에서 접속" at bounding box center [768, 286] width 235 height 35
click at [810, 340] on td "실전 로스팅에 적용 가능한 내용들" at bounding box center [768, 322] width 235 height 35
click at [848, 377] on td "최고 전문가가 인증해주는 자격증 (무료 발급)" at bounding box center [768, 367] width 235 height 55
drag, startPoint x: 745, startPoint y: 402, endPoint x: 830, endPoint y: 402, distance: 85.0
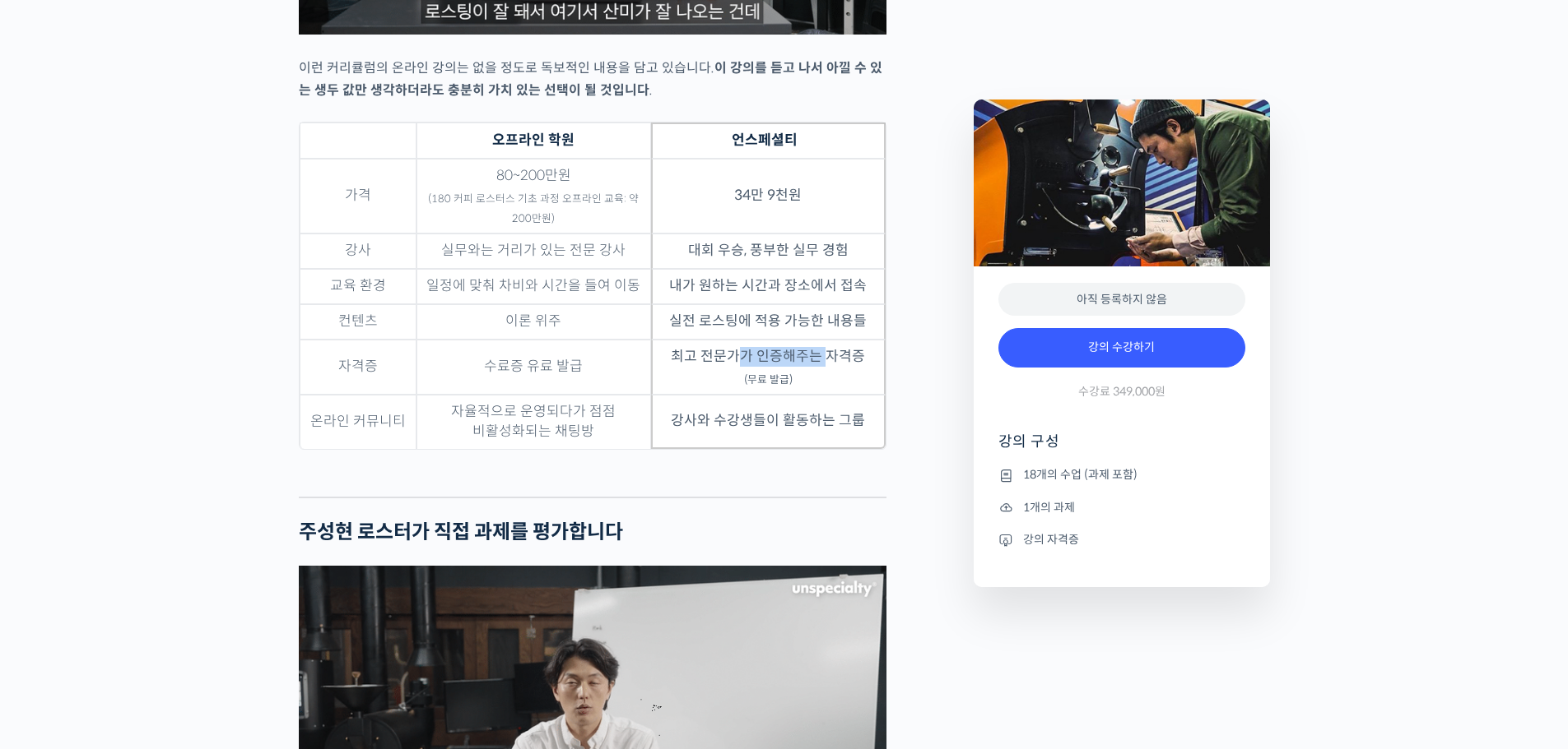
click at [830, 395] on td "최고 전문가가 인증해주는 자격증 (무료 발급)" at bounding box center [768, 367] width 235 height 55
click at [834, 395] on td "최고 전문가가 인증해주는 자격증 (무료 발급)" at bounding box center [768, 367] width 235 height 55
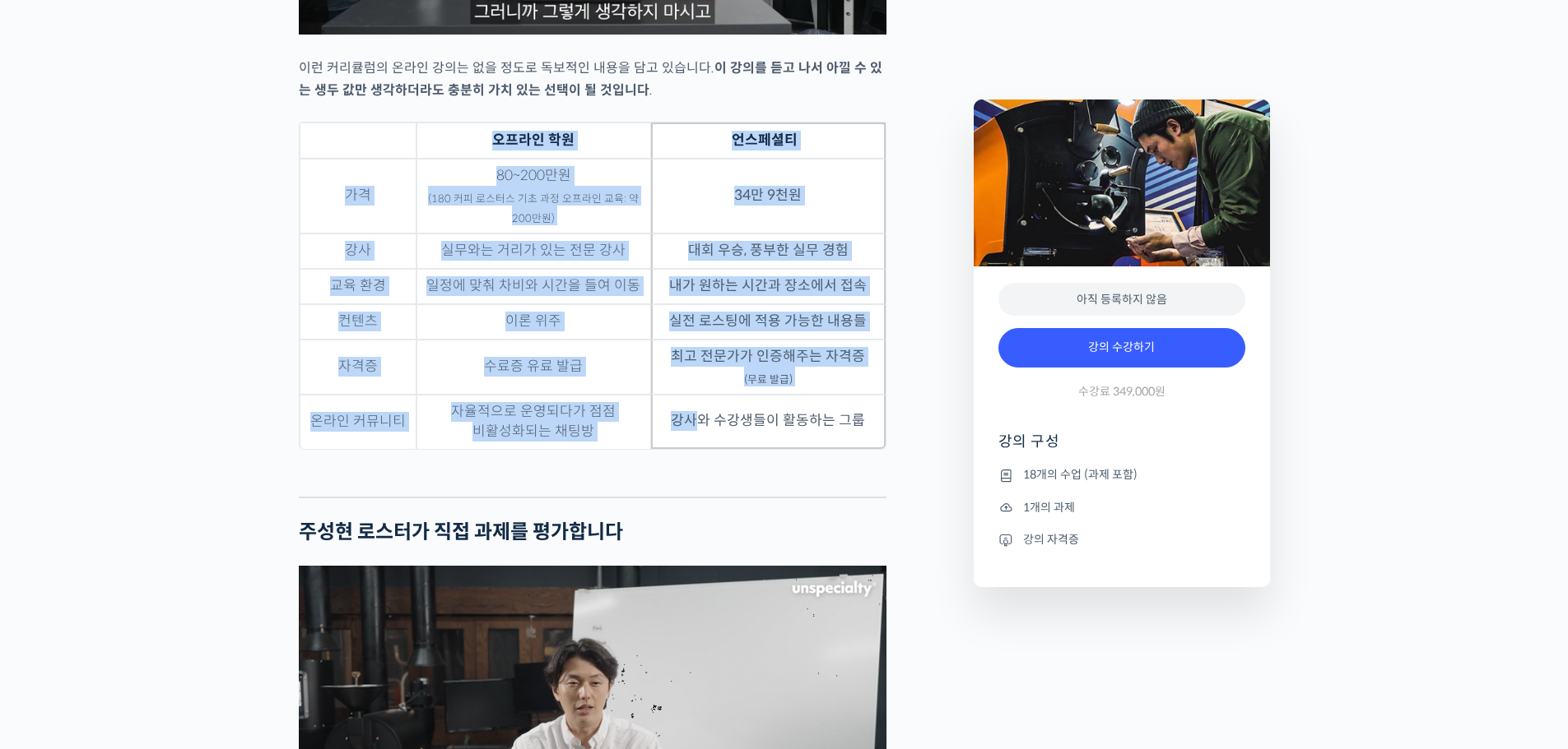
drag, startPoint x: 718, startPoint y: 471, endPoint x: 892, endPoint y: 492, distance: 175.3
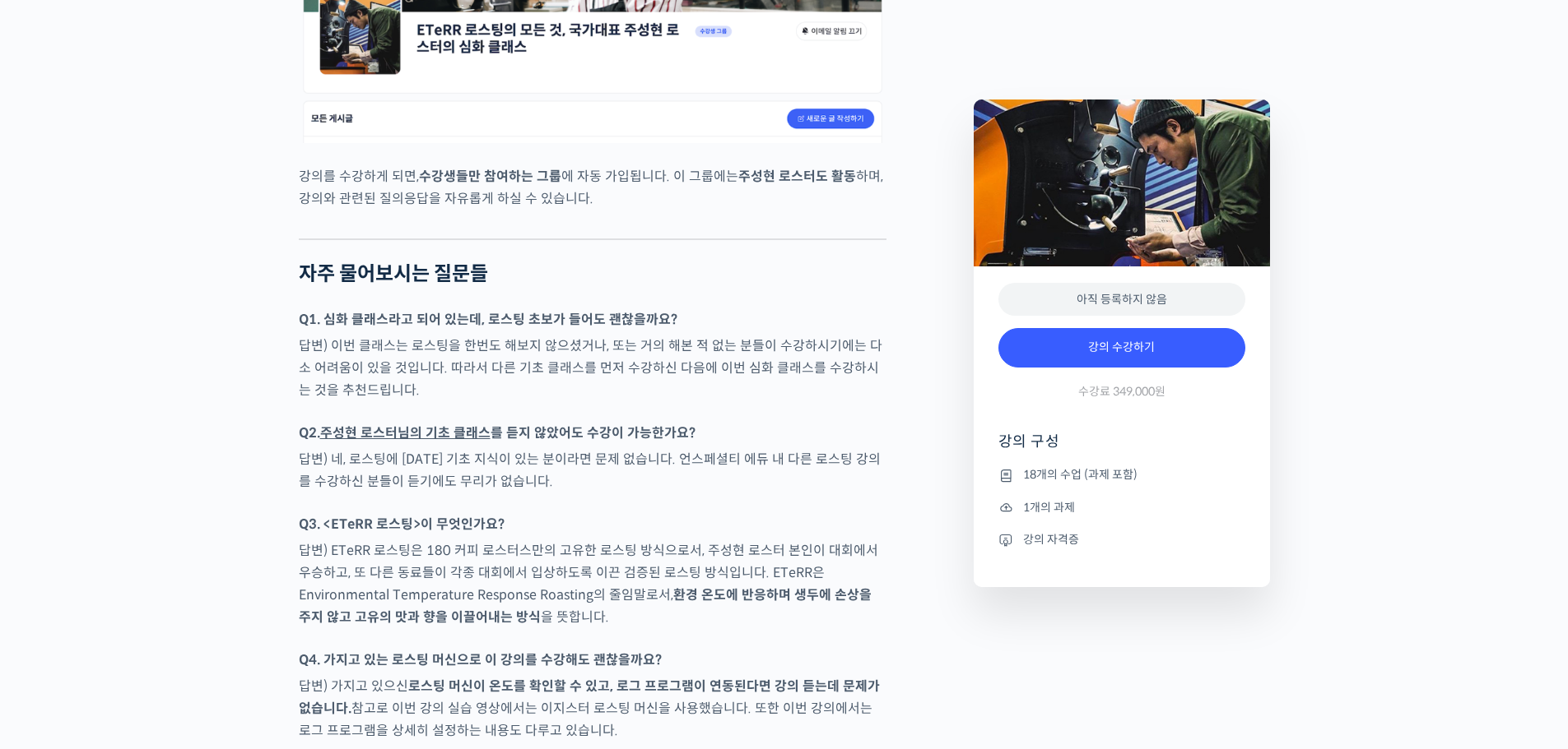
scroll to position [7359, 0]
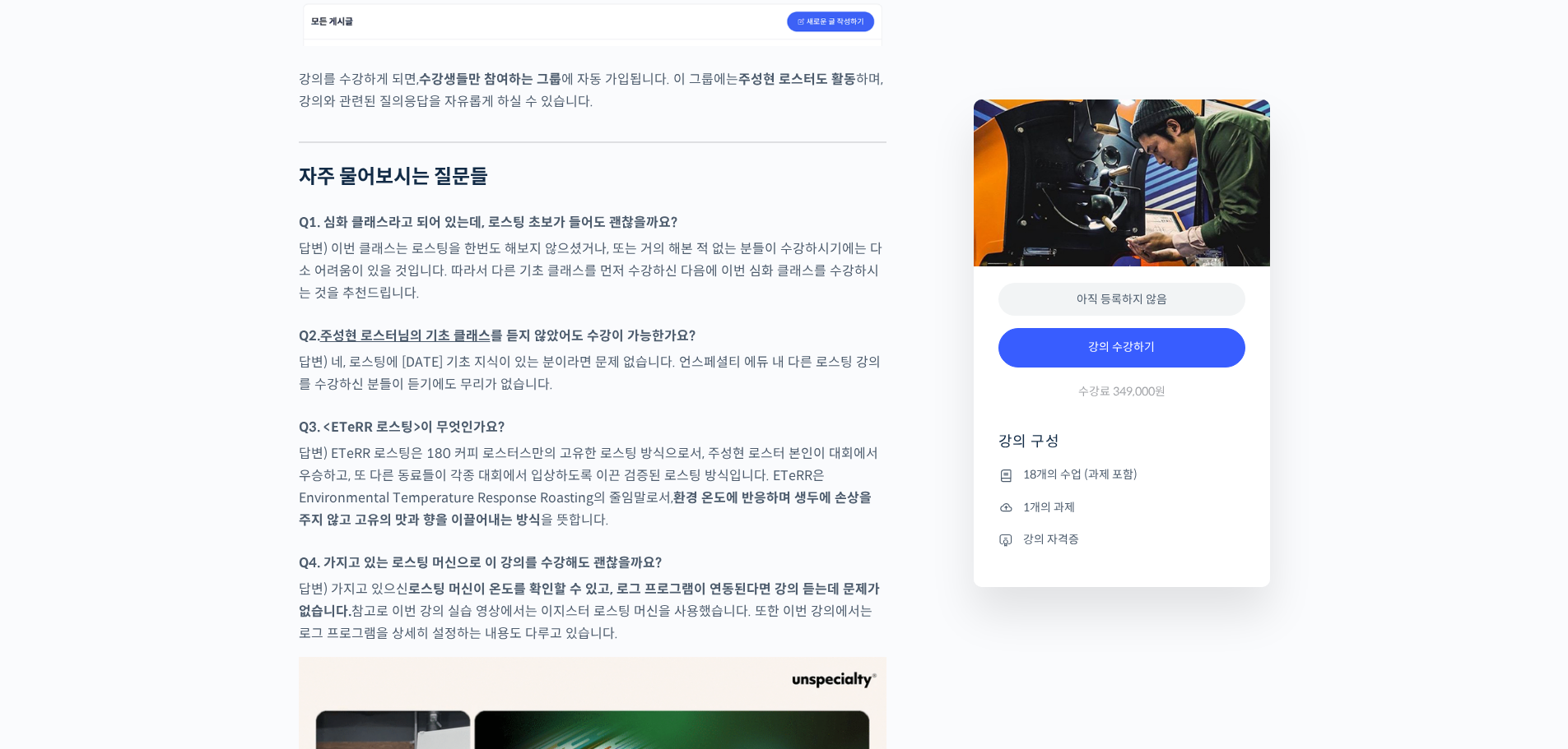
click at [573, 275] on p "답변) 이번 클래스는 로스팅을 한번도 해보지 않으셨거나, 또는 거의 해본 적 없는 분들이 수강하시기에는 다소 어려움이 있을 것입니다. 따라서 …" at bounding box center [592, 270] width 588 height 66
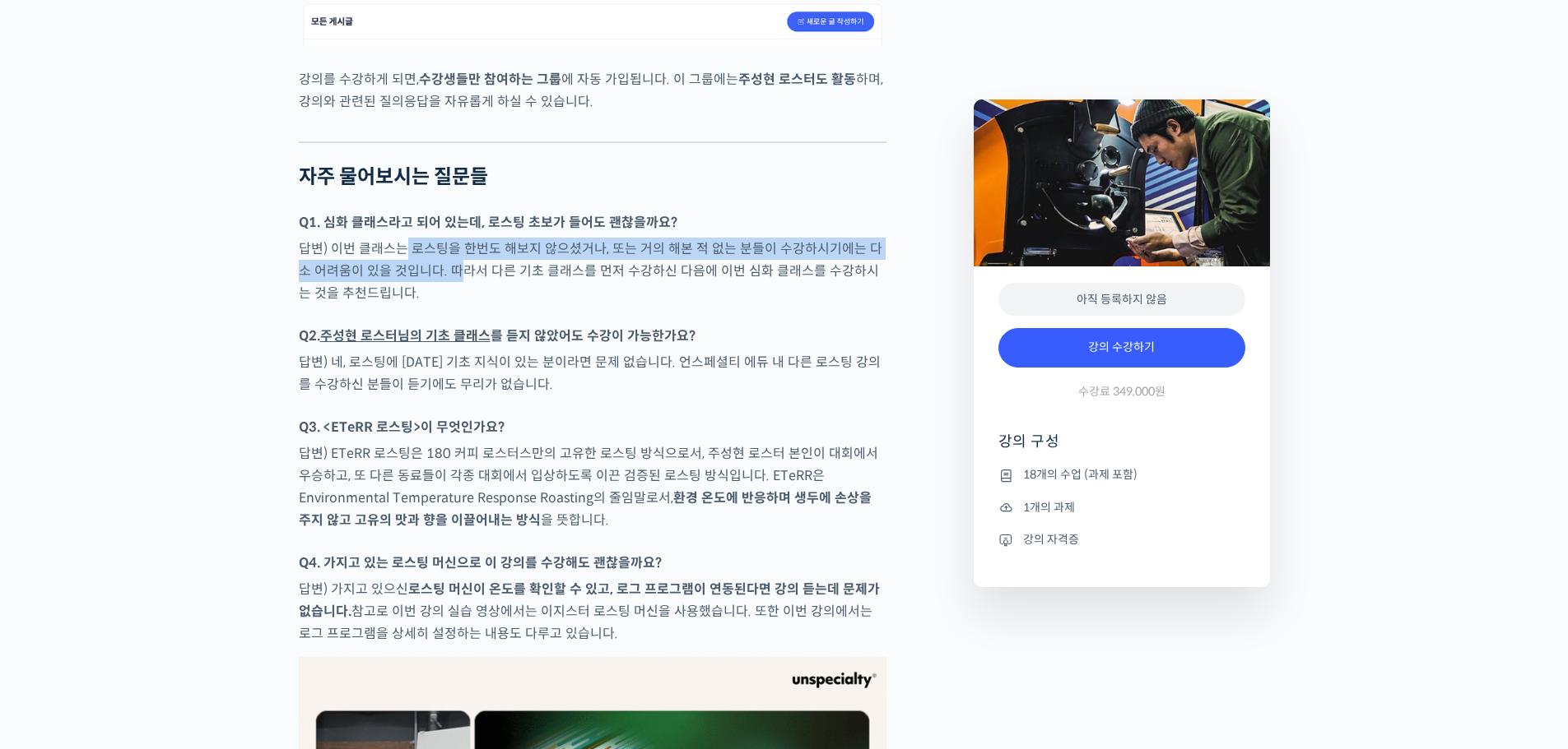
drag, startPoint x: 401, startPoint y: 295, endPoint x: 446, endPoint y: 300, distance: 45.3
click at [446, 300] on p "답변) 이번 클래스는 로스팅을 한번도 해보지 않으셨거나, 또는 거의 해본 적 없는 분들이 수강하시기에는 다소 어려움이 있을 것입니다. 따라서 …" at bounding box center [592, 270] width 588 height 66
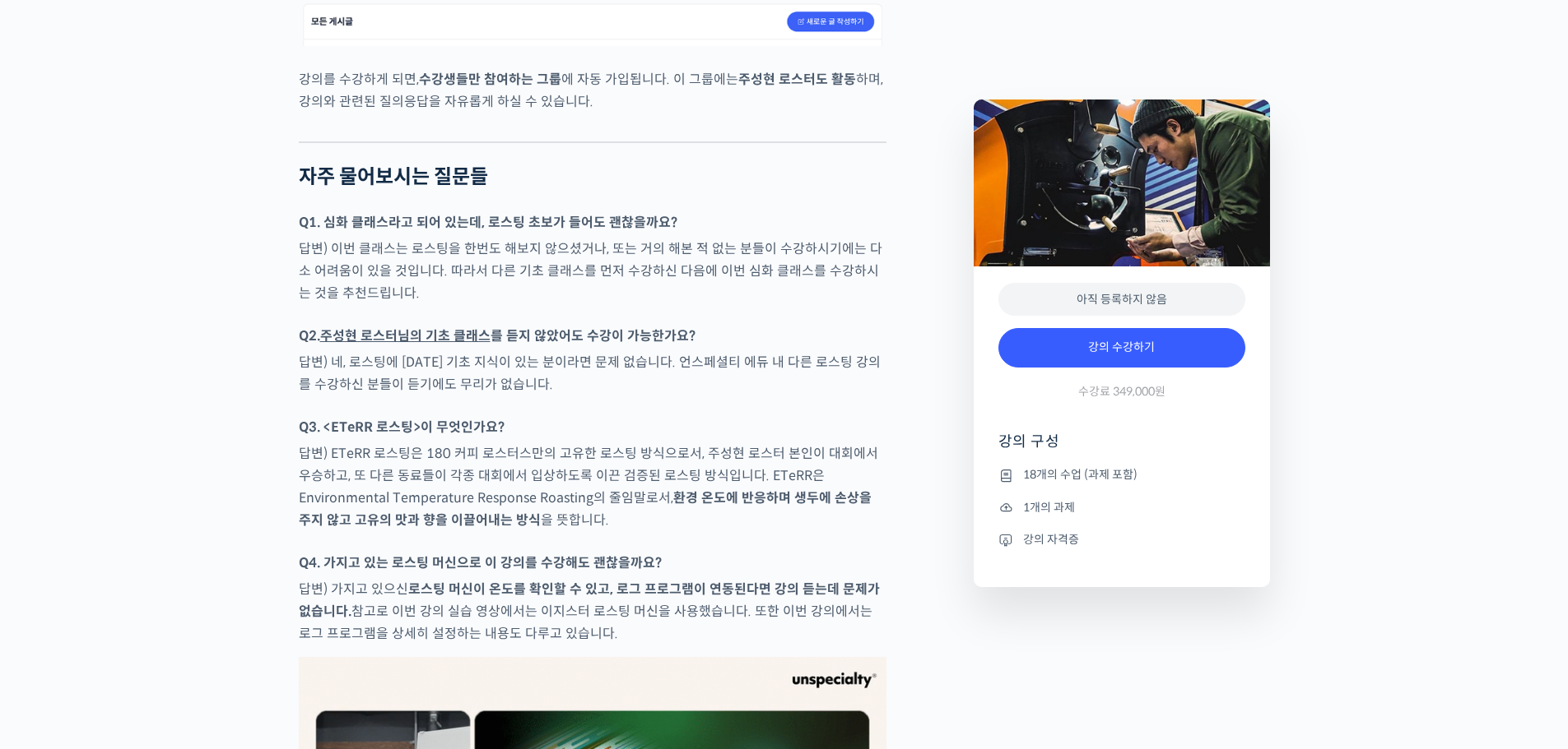
drag, startPoint x: 491, startPoint y: 315, endPoint x: 520, endPoint y: 322, distance: 29.8
click at [493, 305] on p "답변) 이번 클래스는 로스팅을 한번도 해보지 않으셨거나, 또는 거의 해본 적 없는 분들이 수강하시기에는 다소 어려움이 있을 것입니다. 따라서 …" at bounding box center [592, 270] width 588 height 66
click at [546, 305] on p "답변) 이번 클래스는 로스팅을 한번도 해보지 않으셨거나, 또는 거의 해본 적 없는 분들이 수강하시기에는 다소 어려움이 있을 것입니다. 따라서 …" at bounding box center [592, 270] width 588 height 66
click at [565, 305] on p "답변) 이번 클래스는 로스팅을 한번도 해보지 않으셨거나, 또는 거의 해본 적 없는 분들이 수강하시기에는 다소 어려움이 있을 것입니다. 따라서 …" at bounding box center [592, 270] width 588 height 66
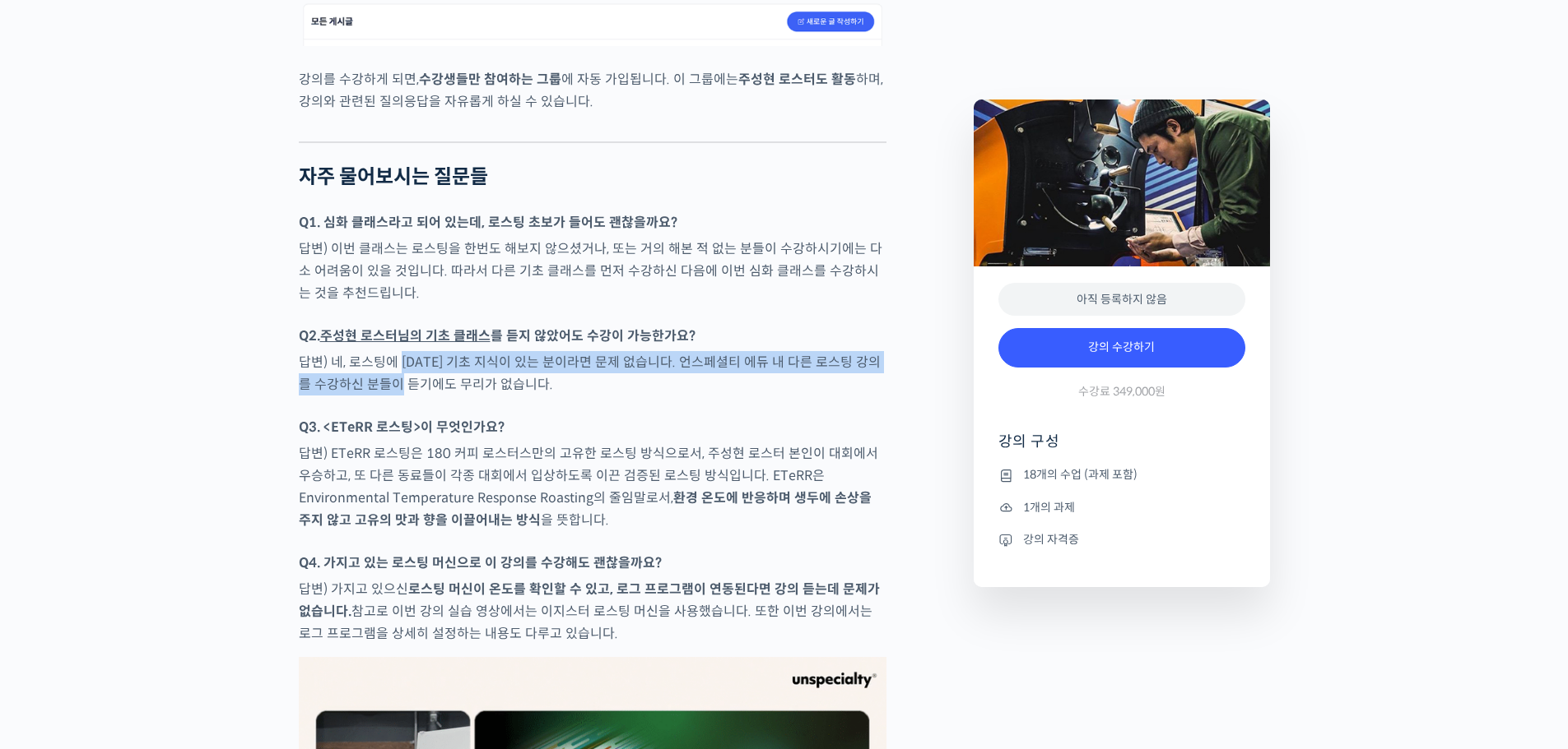
drag, startPoint x: 397, startPoint y: 409, endPoint x: 411, endPoint y: 415, distance: 15.2
click at [411, 395] on p "답변) 네, 로스팅에 대한 기초 지식이 있는 분이라면 문제 없습니다. 언스페셜티 에듀 내 다른 로스팅 강의를 수강하신 분들이 듣기에도 무리가 …" at bounding box center [592, 373] width 588 height 44
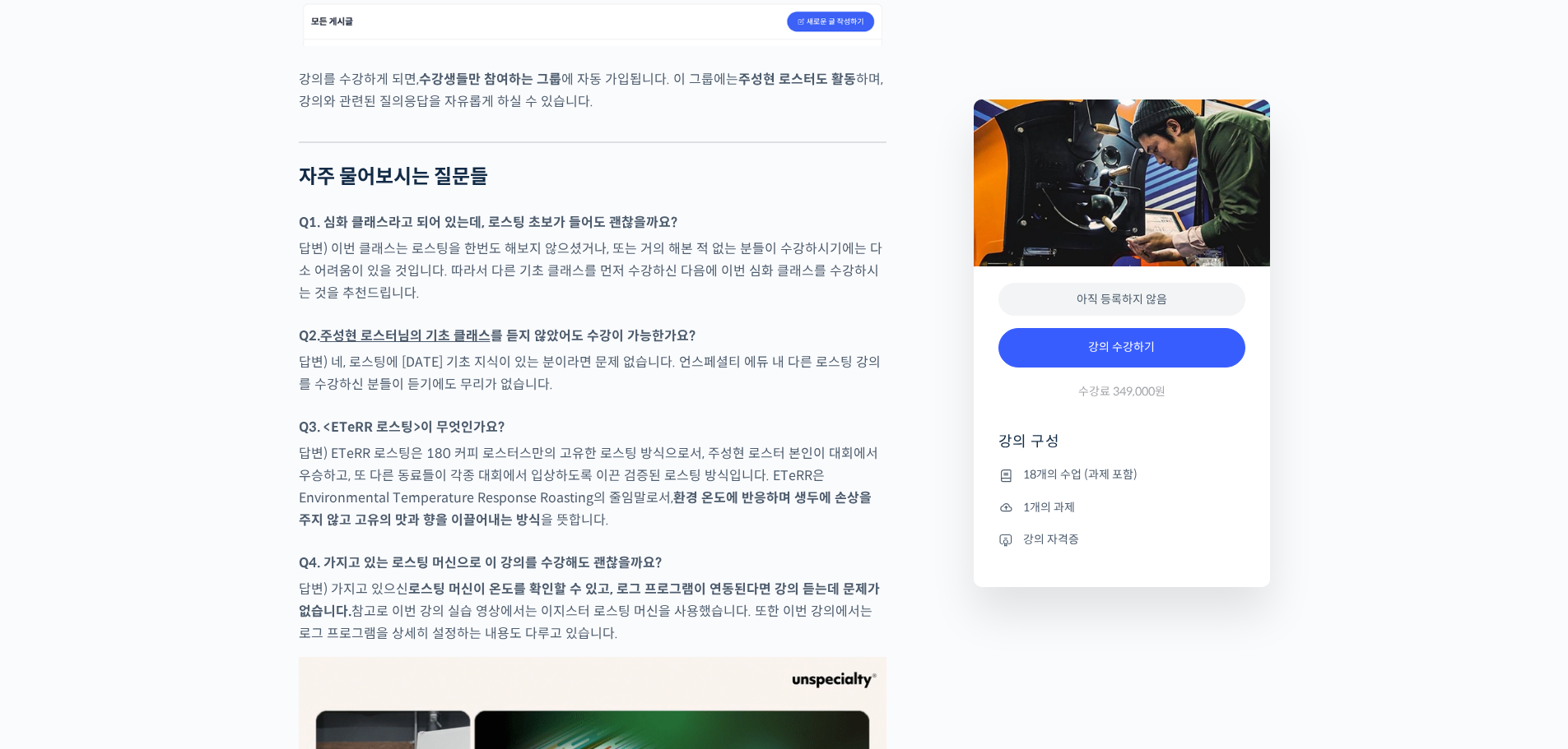
click at [543, 439] on p "Q3. <ETeRR 로스팅>이 무엇인가요?" at bounding box center [592, 427] width 588 height 22
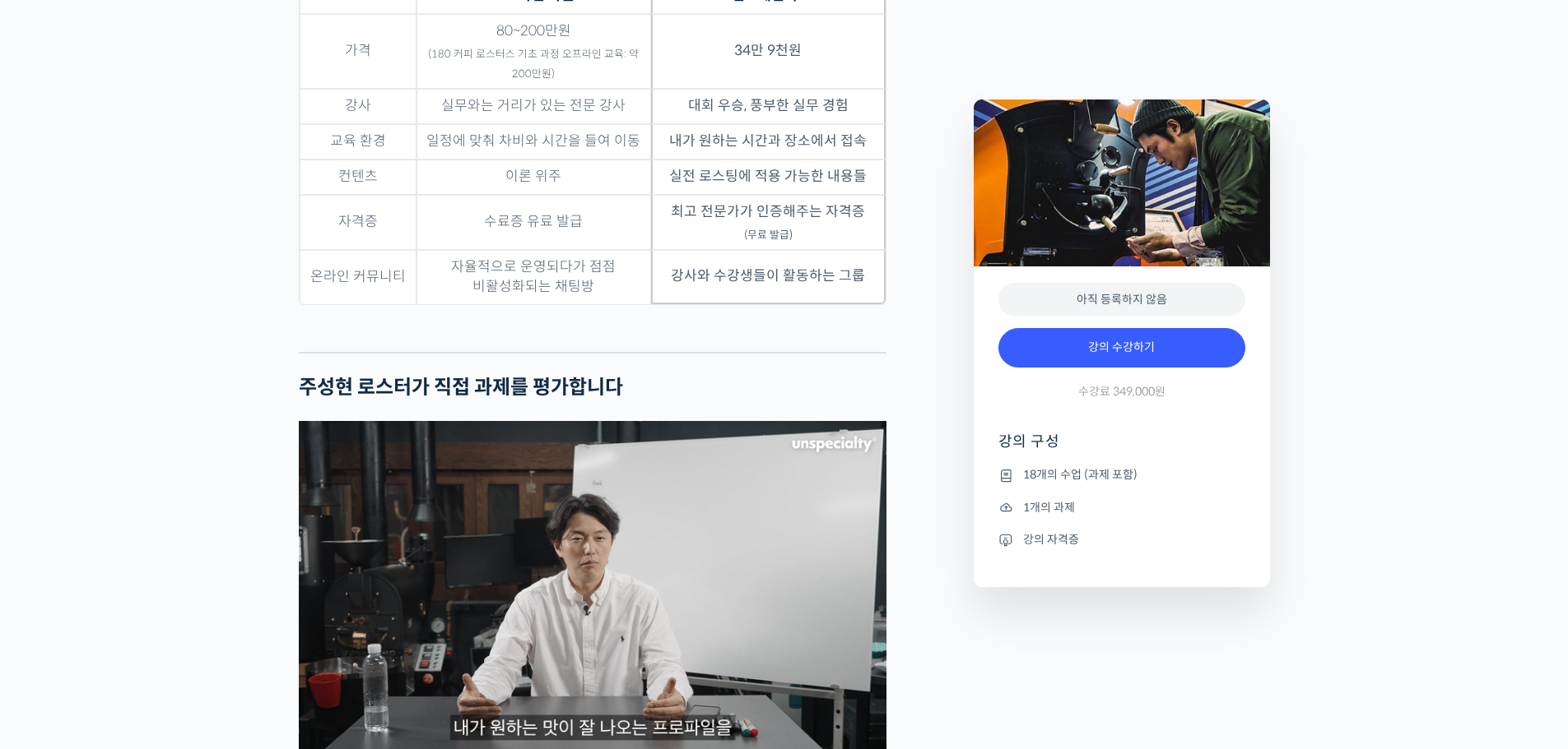
scroll to position [0, 0]
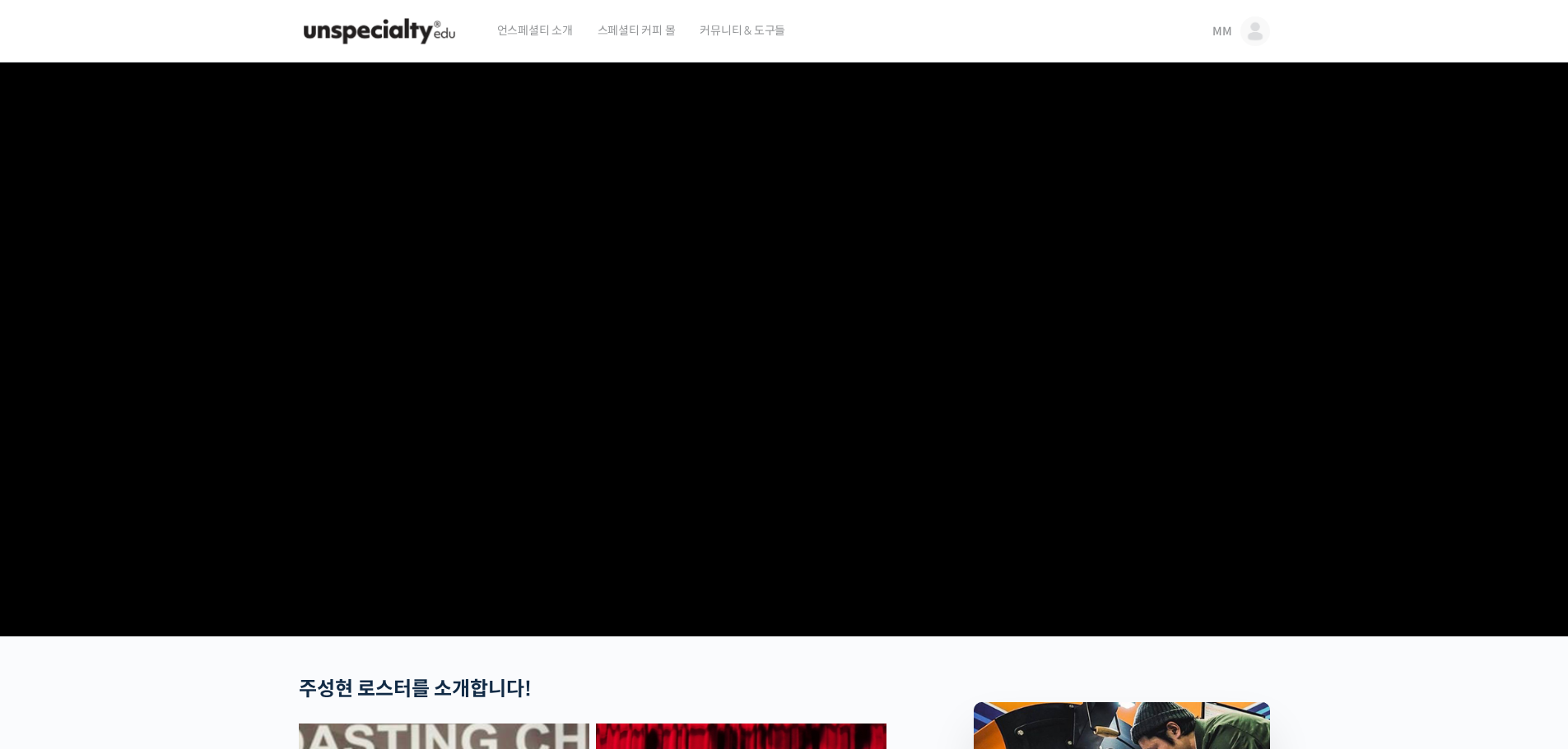
click at [619, 36] on span "스페셜티 커피 몰" at bounding box center [637, 30] width 79 height 62
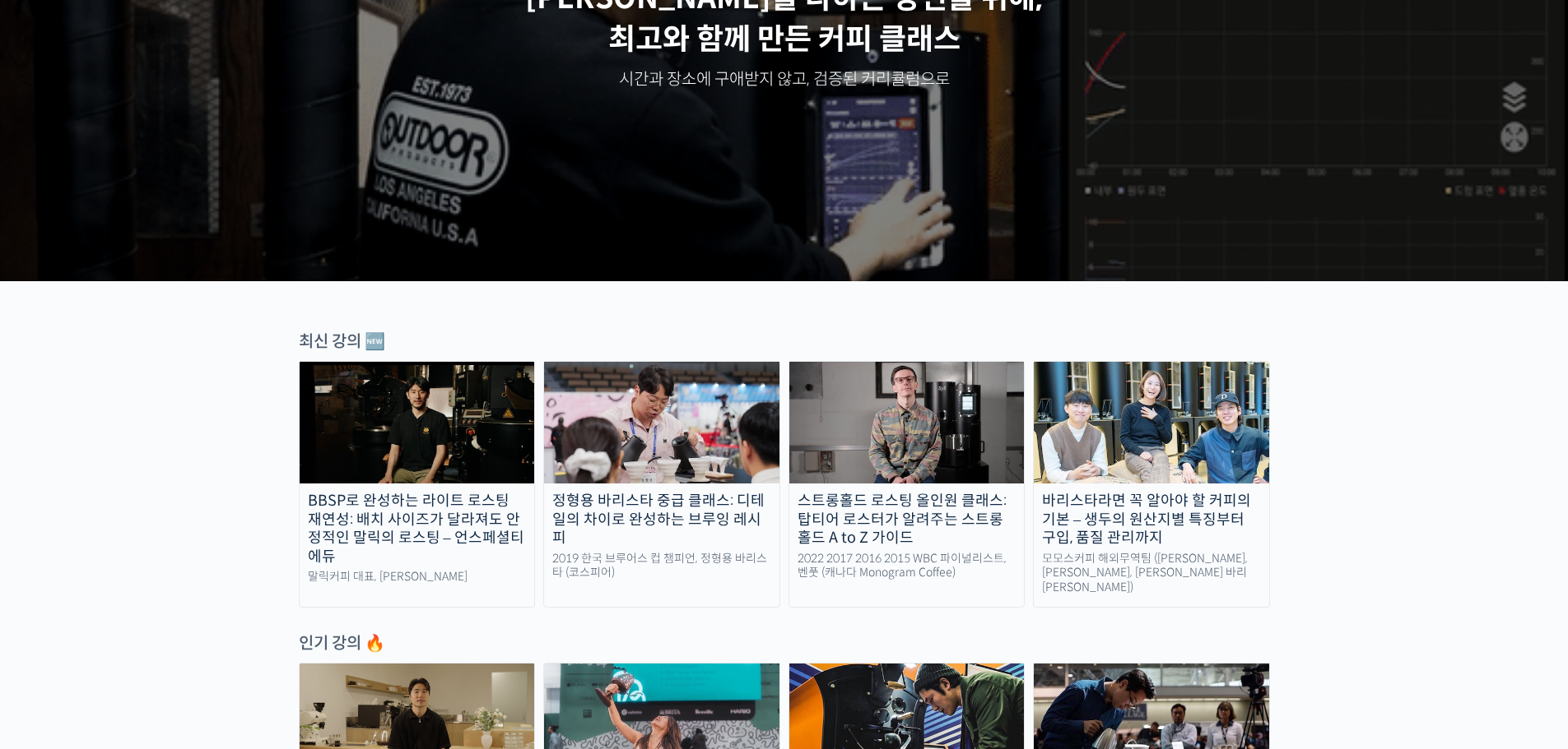
scroll to position [329, 0]
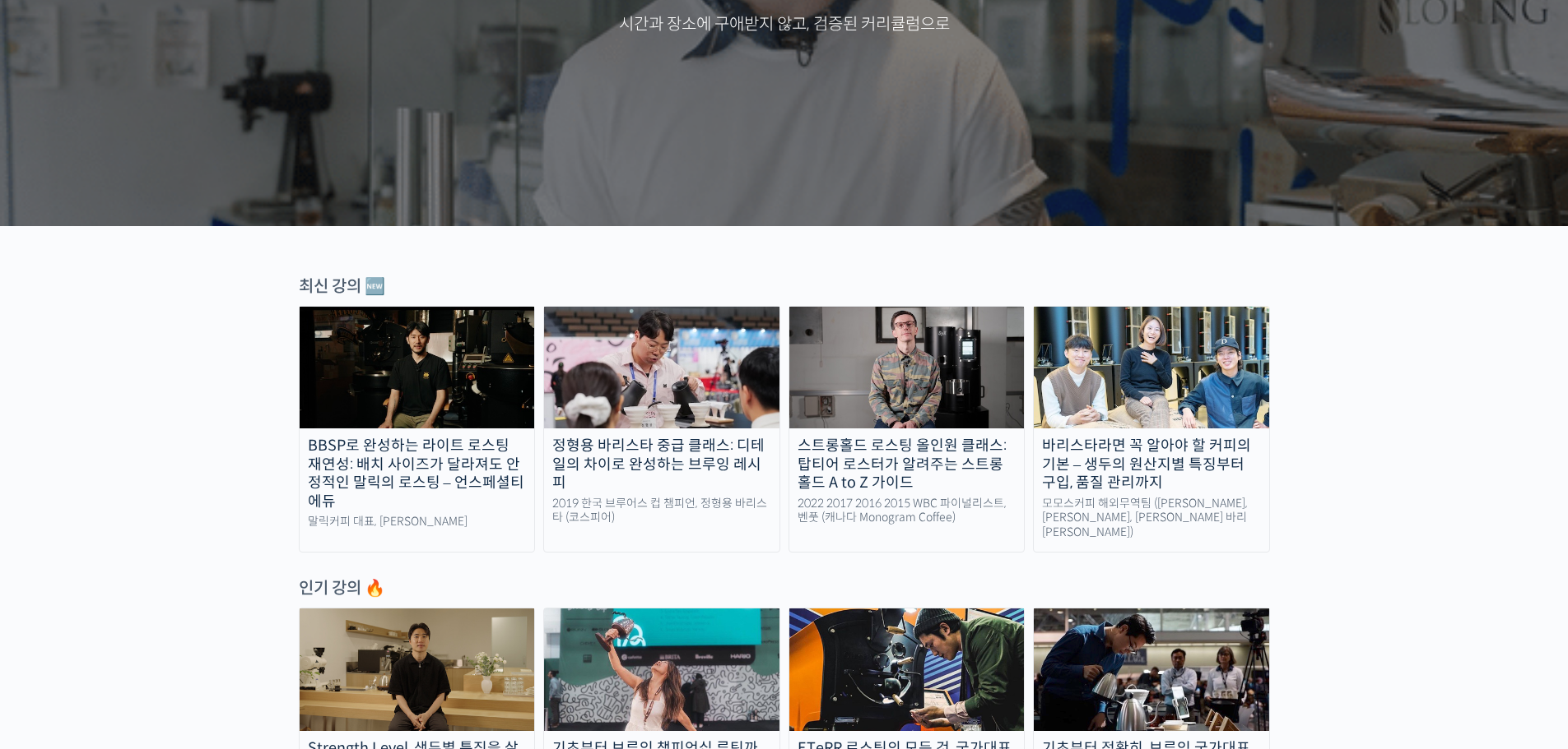
click at [452, 486] on div "BBSP로 완성하는 라이트 로스팅 재연성: 배치 사이즈가 달라져도 안정적인 말릭의 로스팅 – 언스페셜티 에듀" at bounding box center [417, 474] width 236 height 74
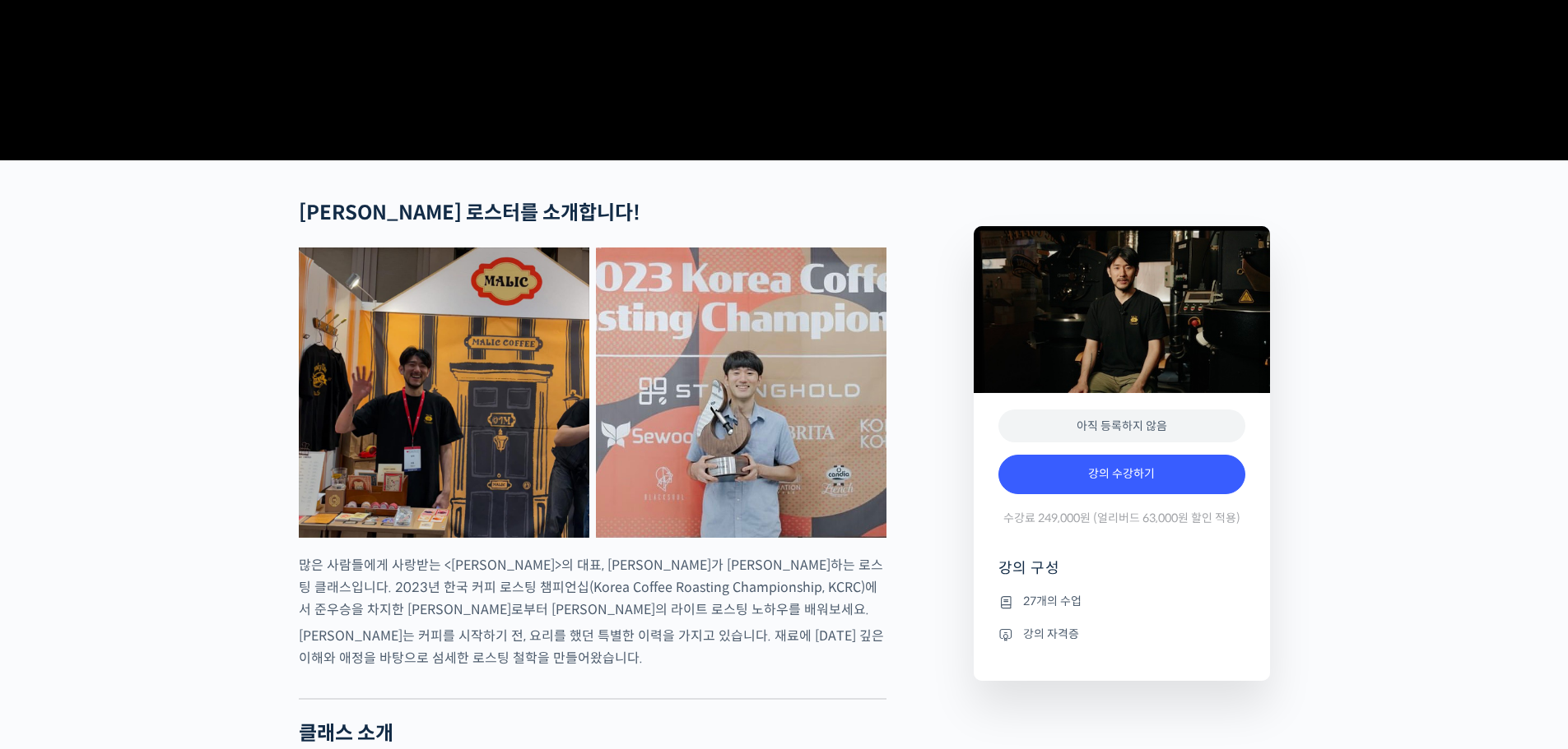
scroll to position [494, 0]
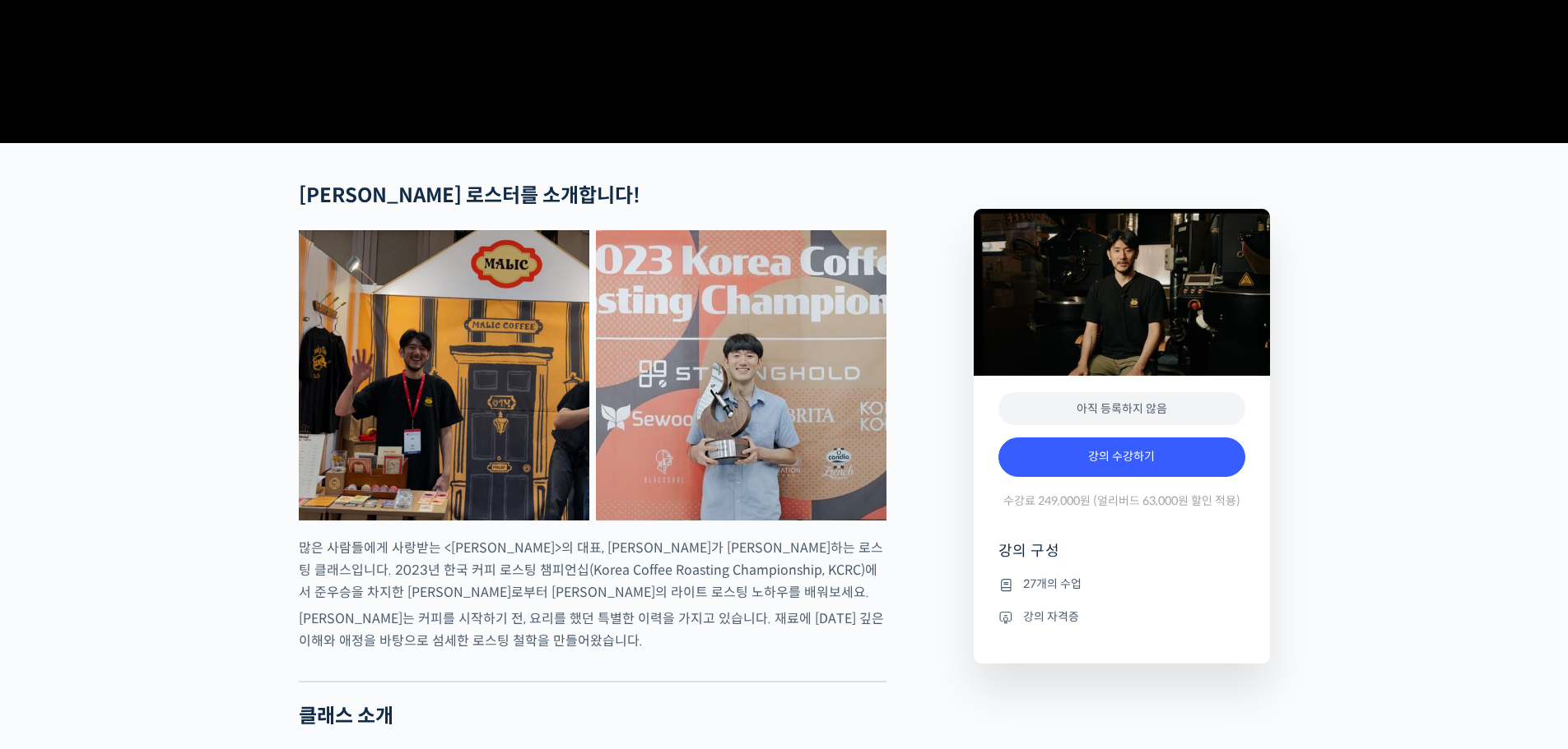
click at [496, 484] on img at bounding box center [444, 375] width 291 height 290
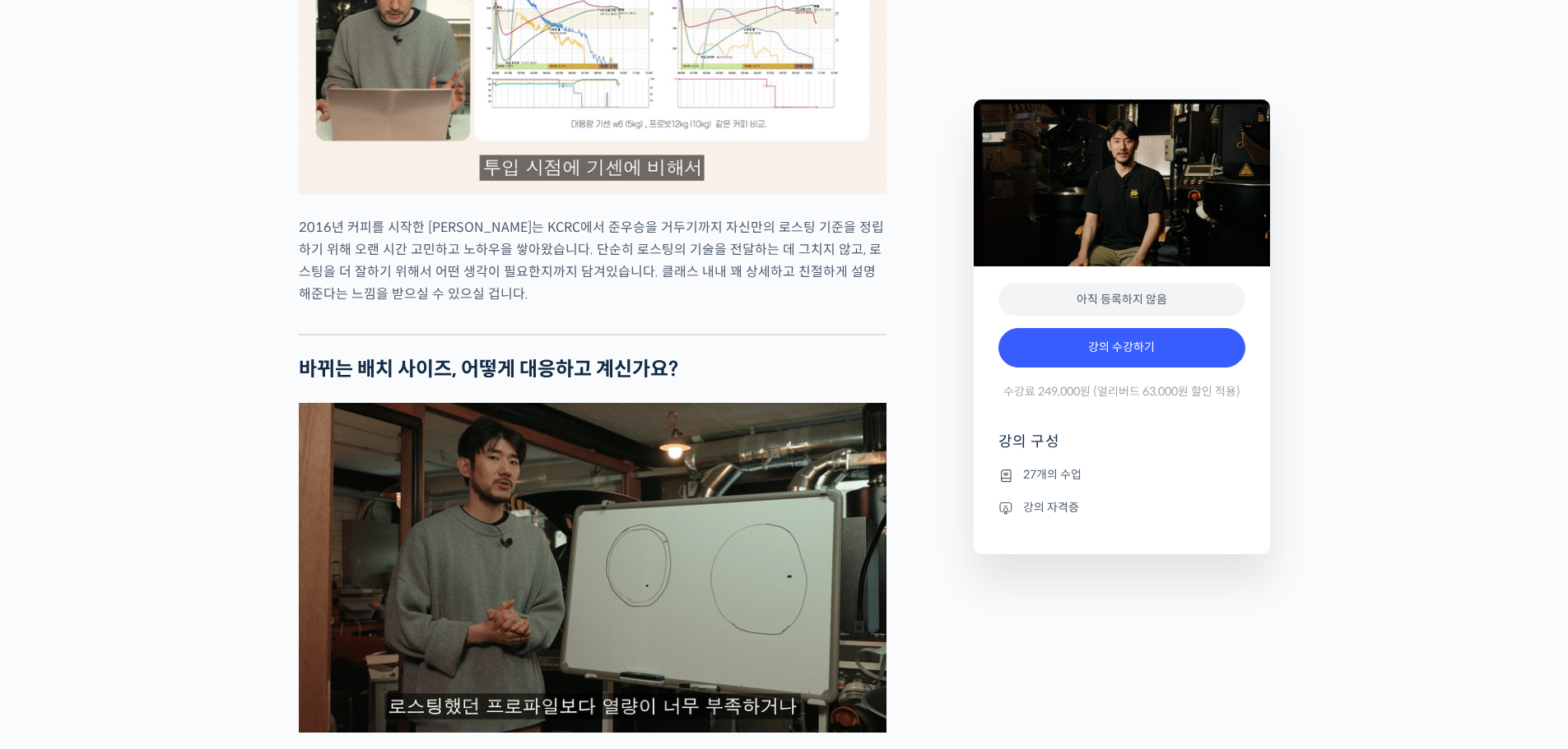
scroll to position [1889, 0]
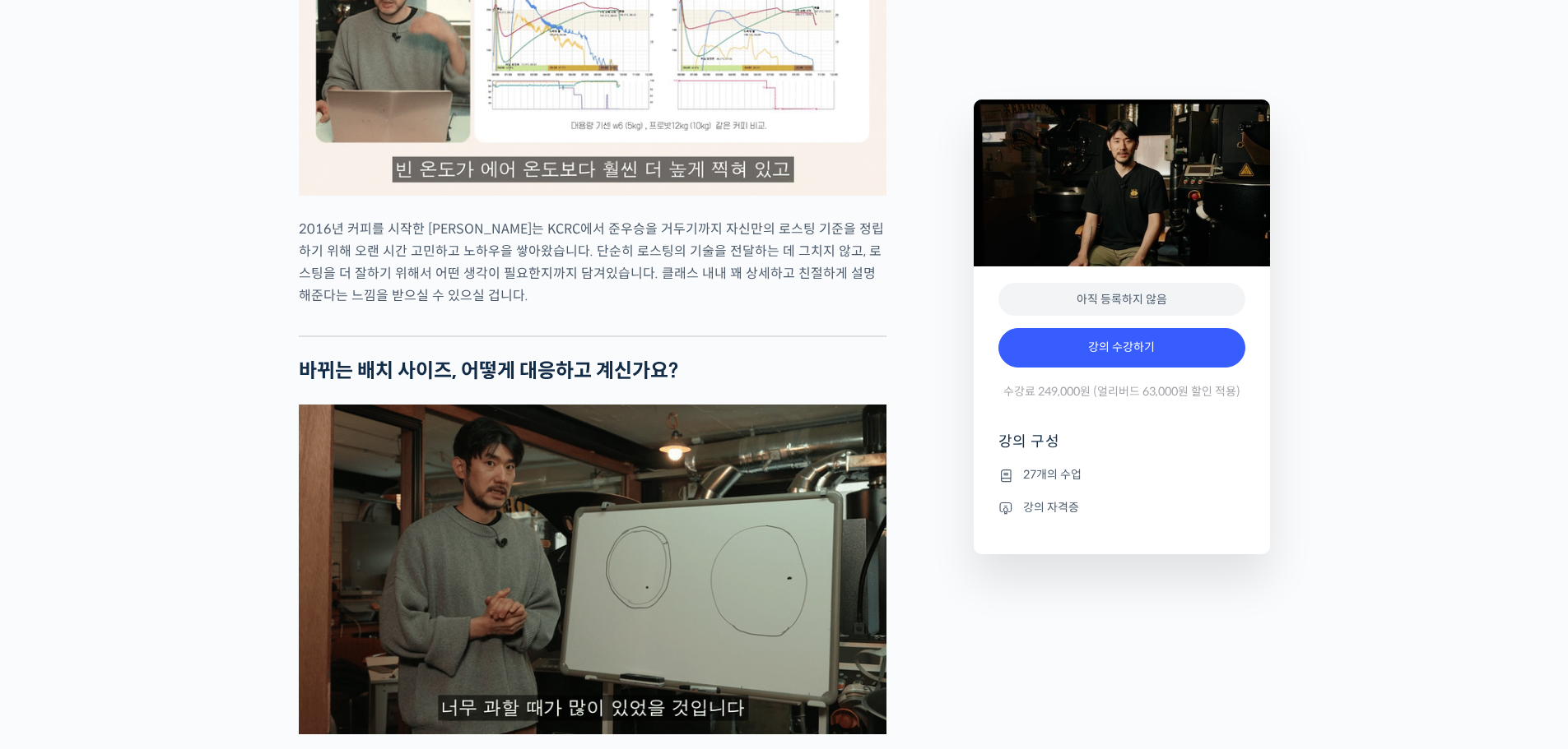
click at [551, 629] on img at bounding box center [592, 569] width 588 height 330
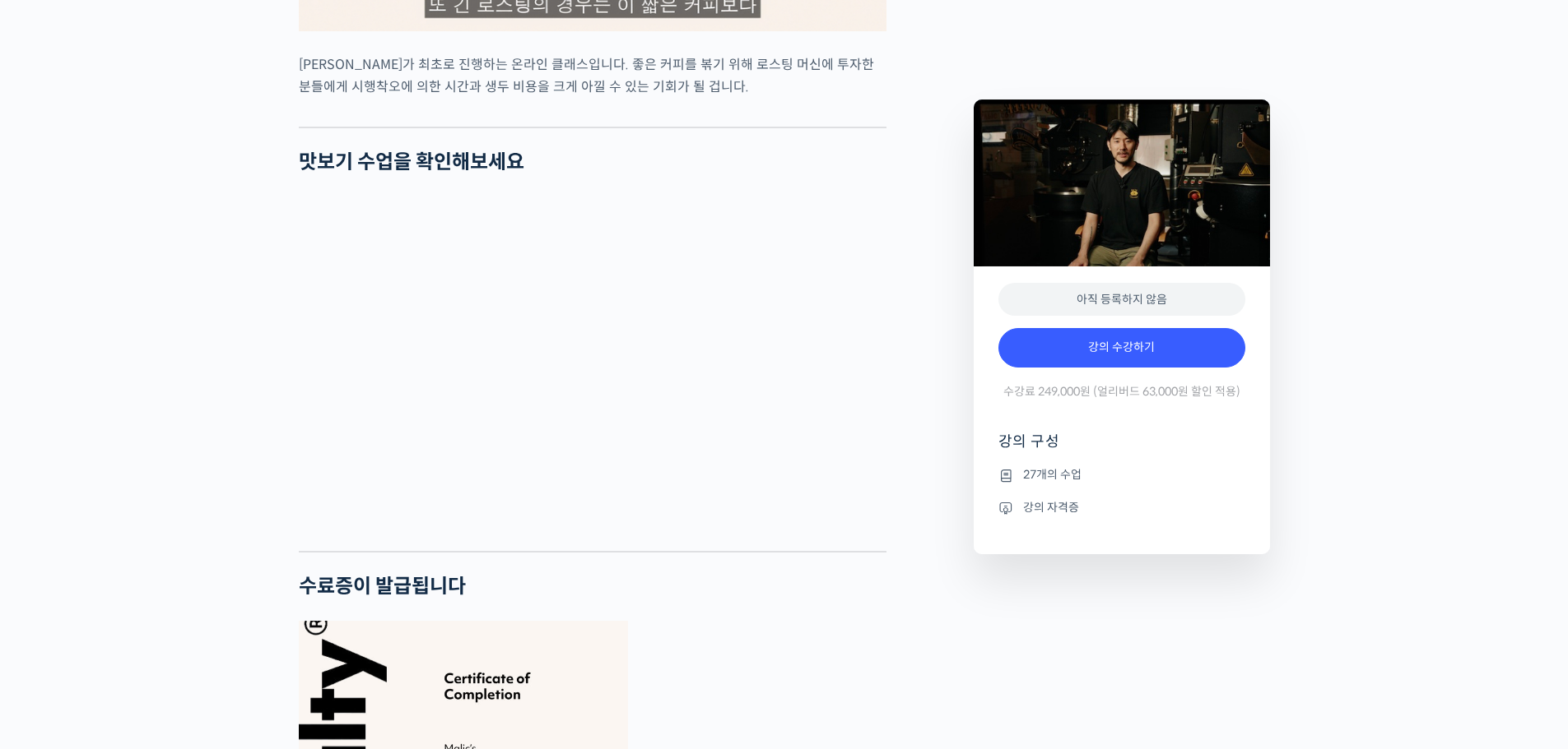
scroll to position [4192, 0]
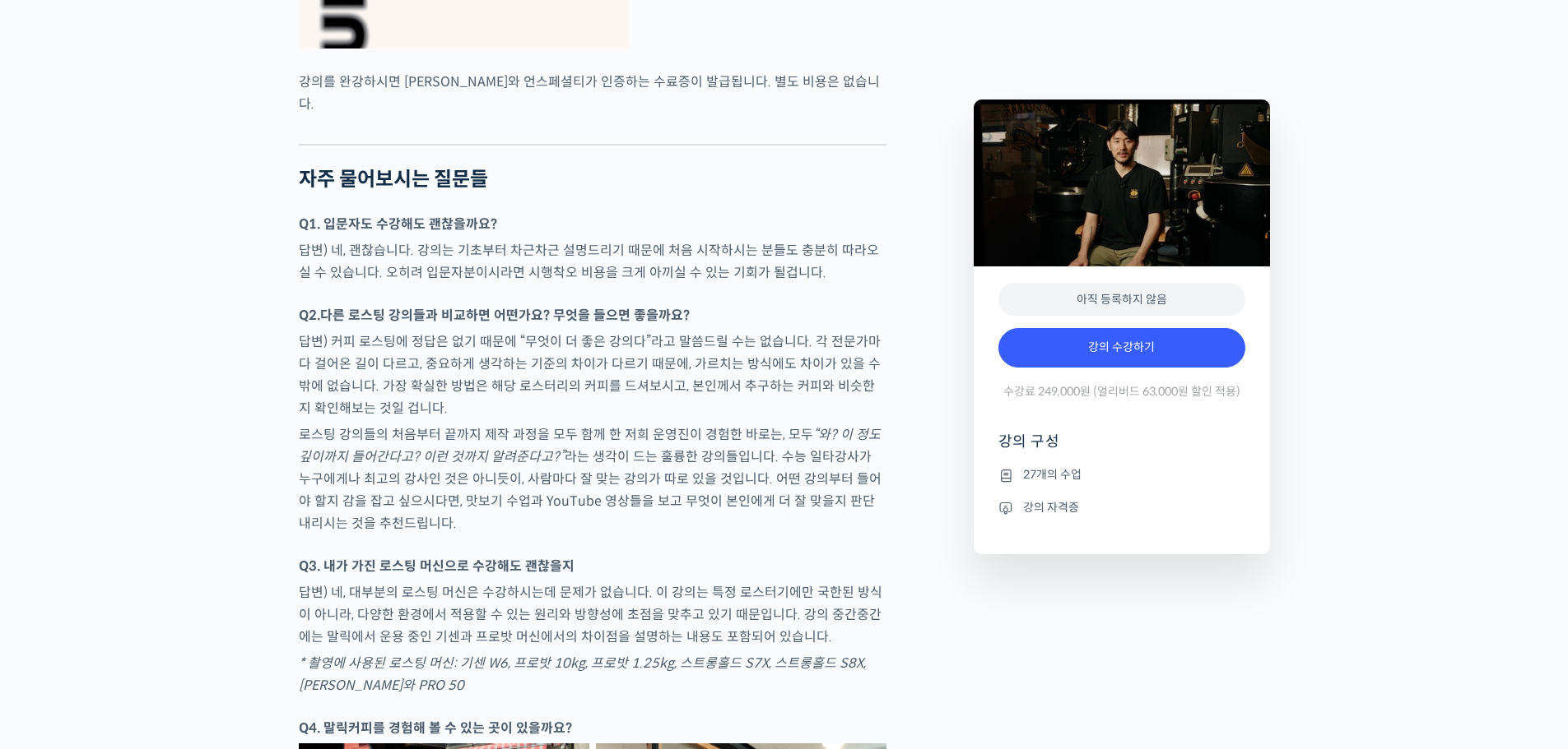
scroll to position [5262, 0]
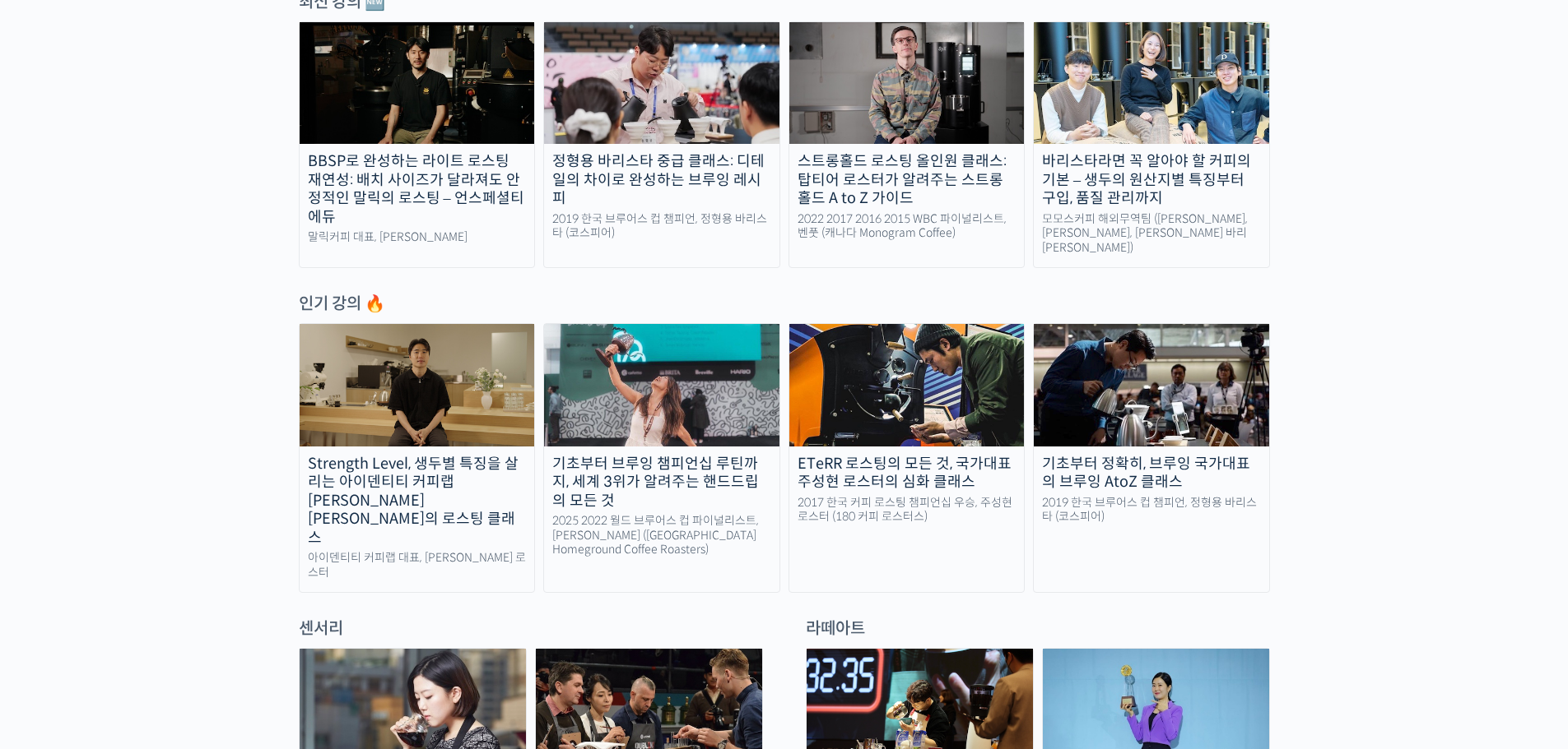
scroll to position [658, 0]
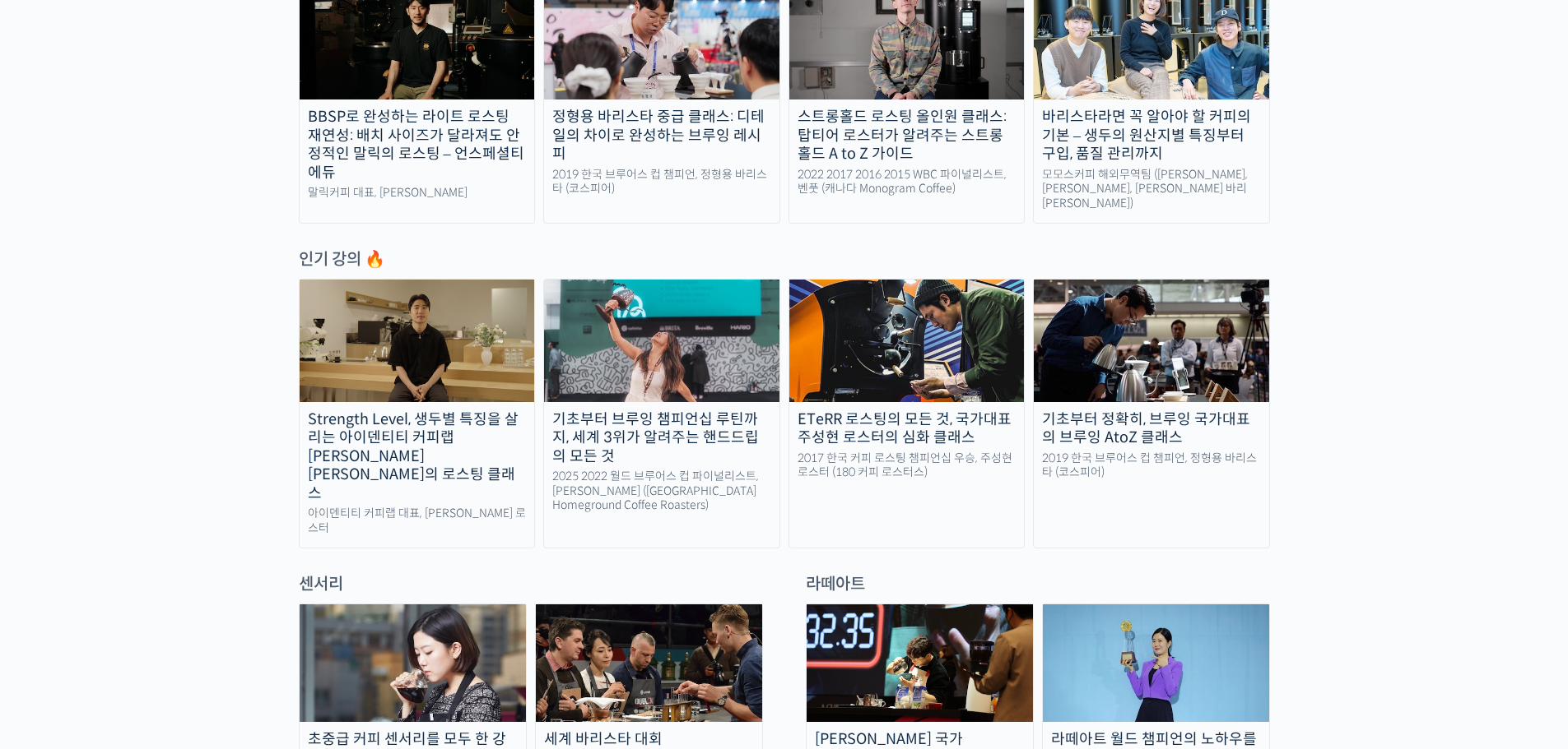
click at [871, 142] on div "스트롱홀드 로스팅 올인원 클래스: 탑티어 로스터가 알려주는 스트롱홀드 A to Z 가이드" at bounding box center [907, 135] width 236 height 56
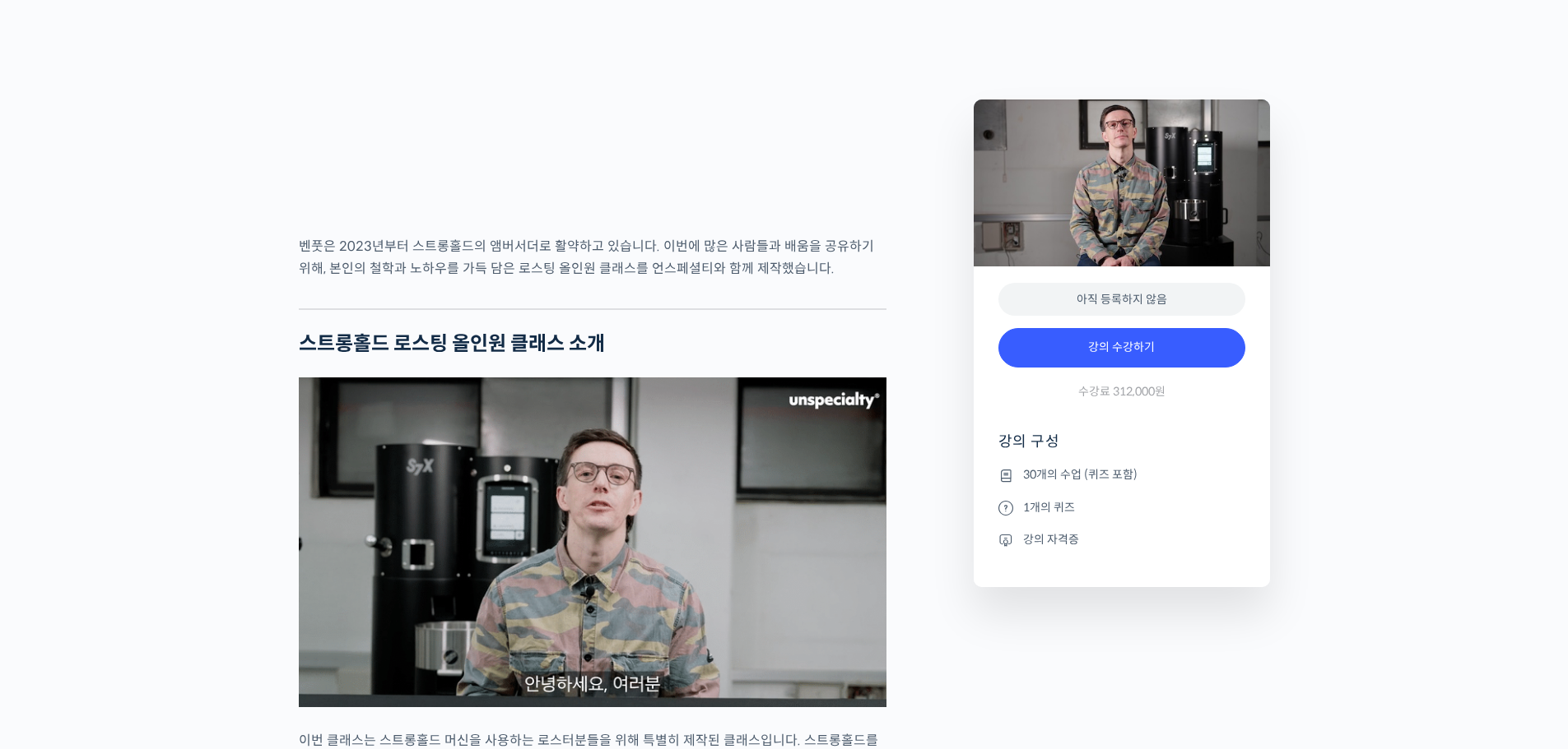
scroll to position [1646, 0]
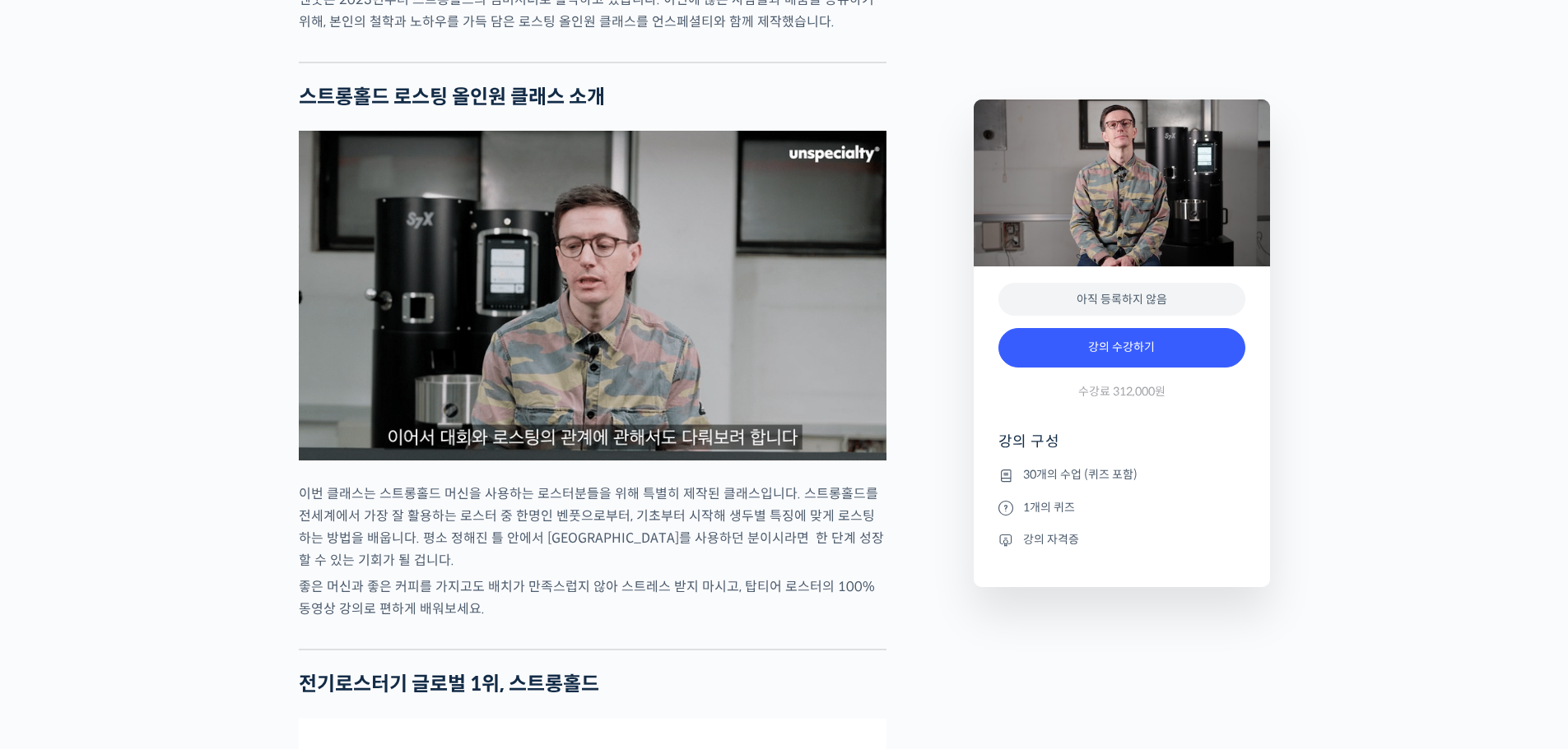
click at [595, 388] on img at bounding box center [592, 295] width 588 height 330
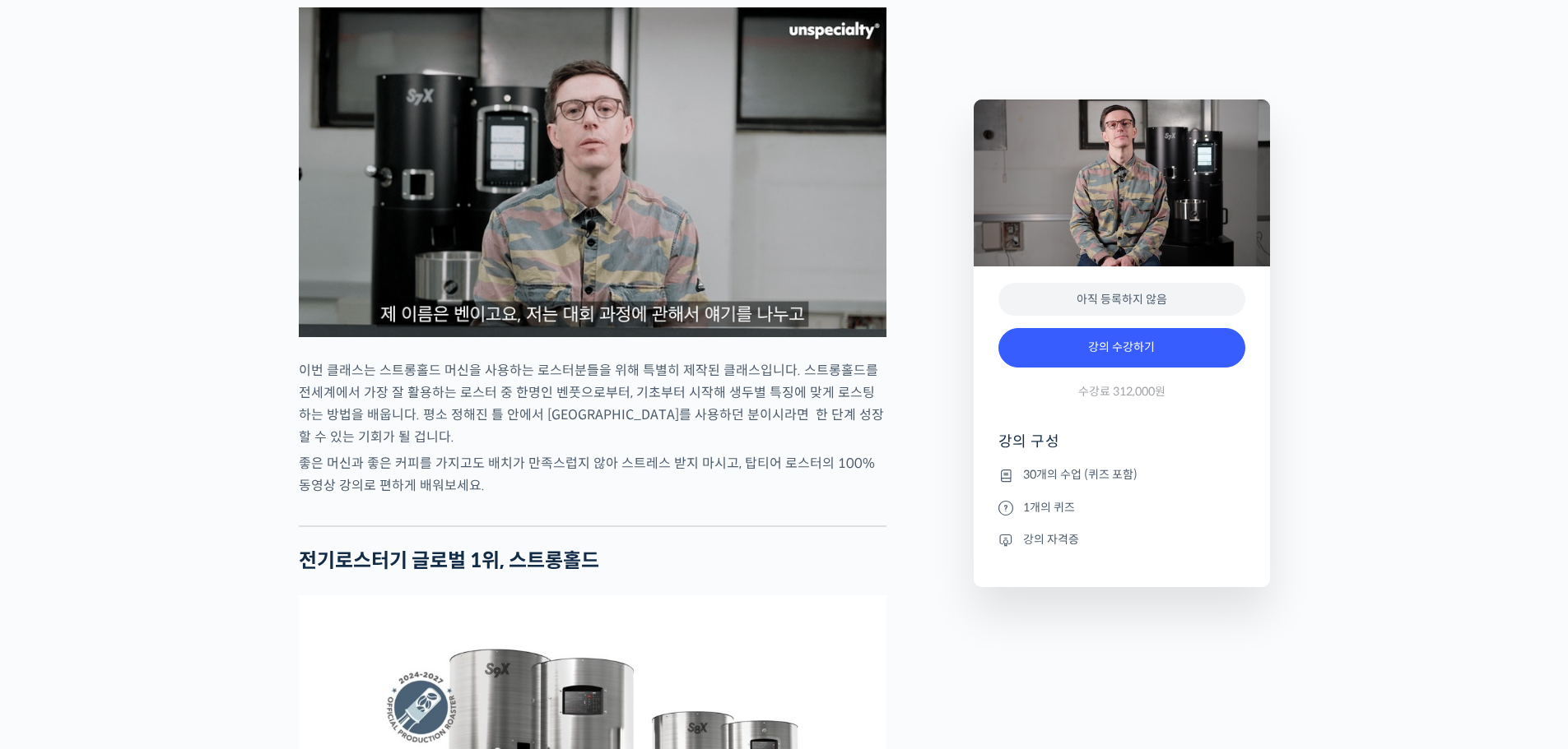
scroll to position [0, 0]
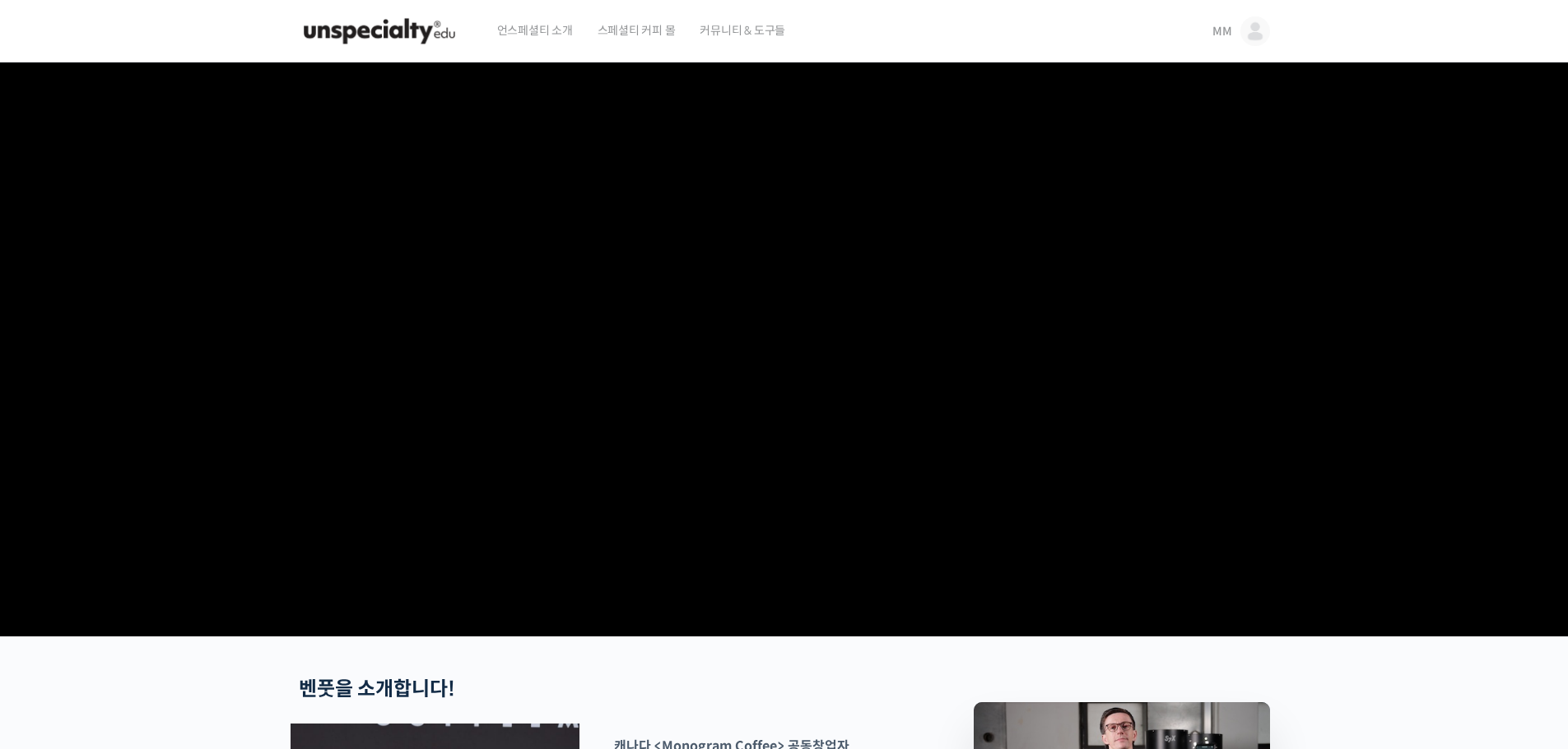
click at [419, 26] on img at bounding box center [379, 31] width 161 height 49
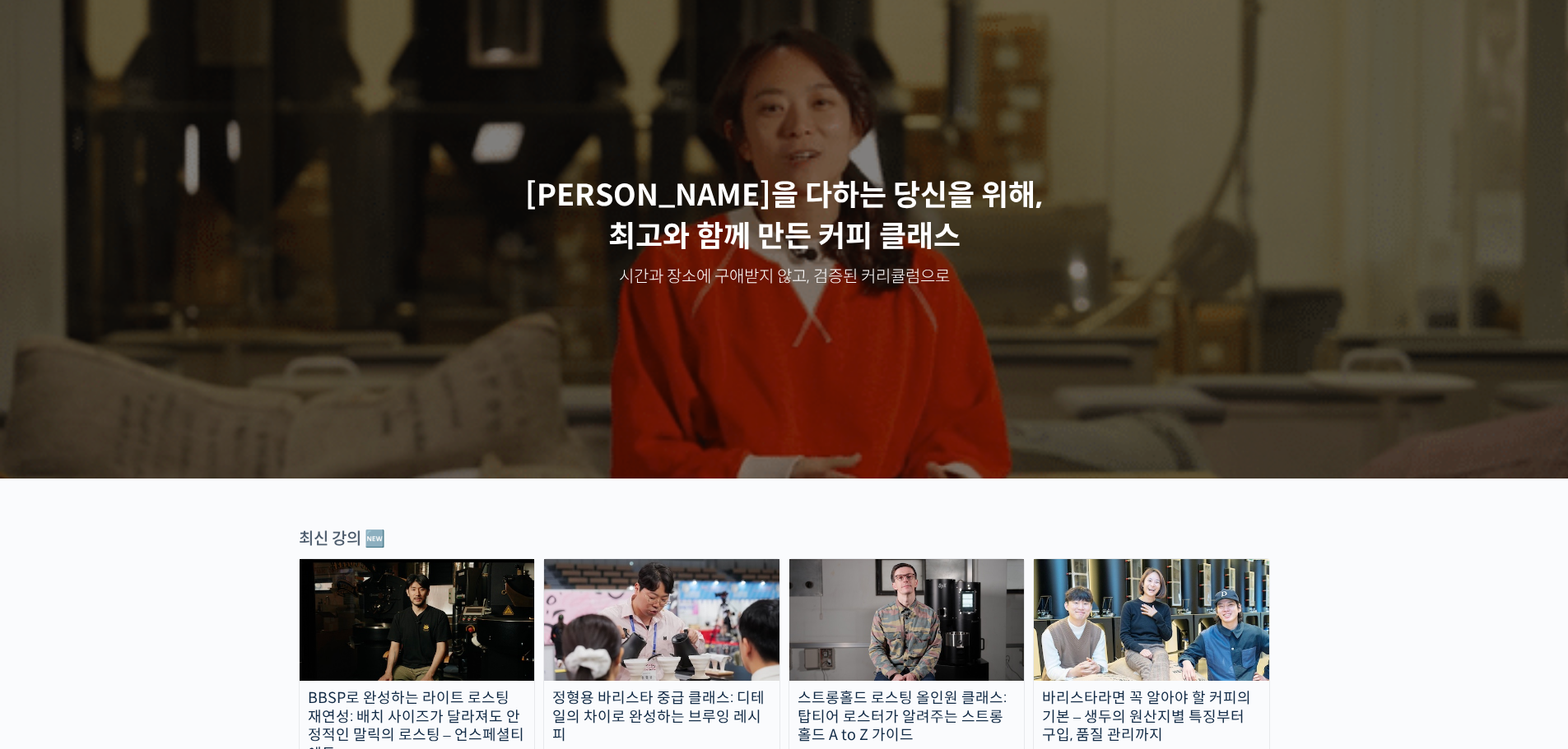
scroll to position [329, 0]
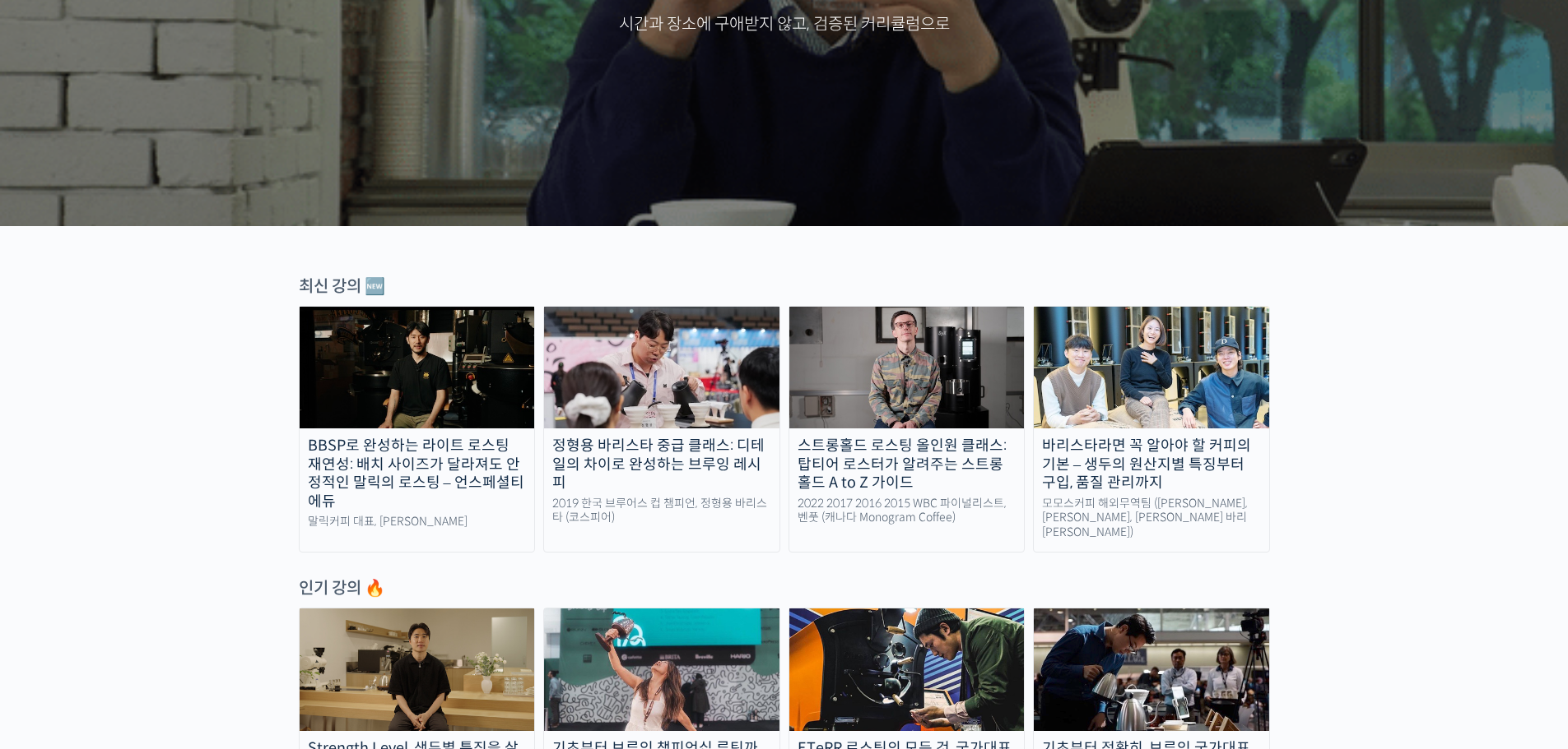
click at [1169, 471] on div "바리스타라면 꼭 알아야 할 커피의 기본 – 생두의 원산지별 특징부터 구입, 품질 관리까지" at bounding box center [1152, 464] width 236 height 56
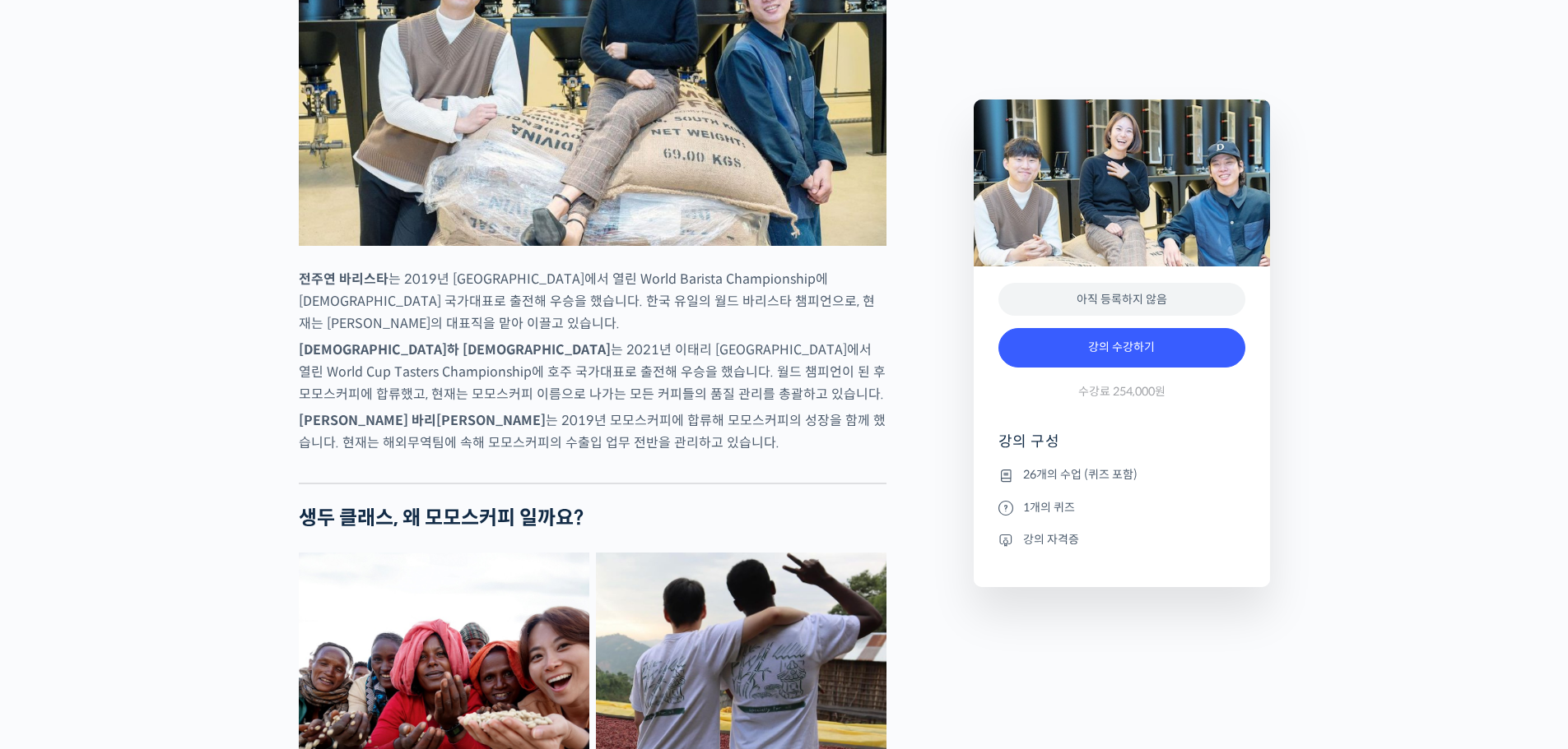
scroll to position [905, 0]
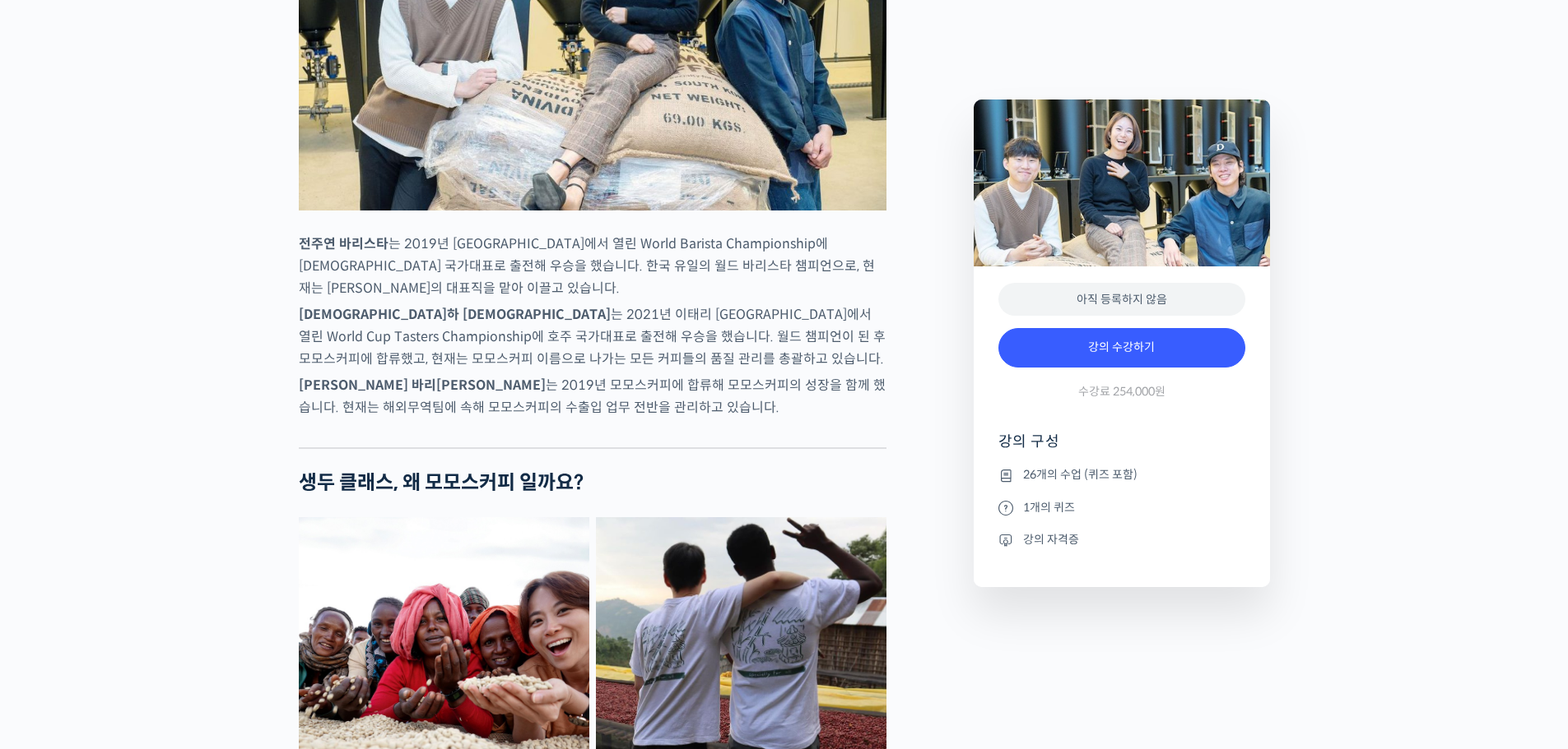
click at [686, 419] on p "김한중 바리스타 는 2019년 모모스커피에 합류해 모모스커피의 성장을 함께 했습니다. 현재는 해외무역팀에 속해 모모스커피의 수출입 업무 전반을…" at bounding box center [592, 396] width 588 height 44
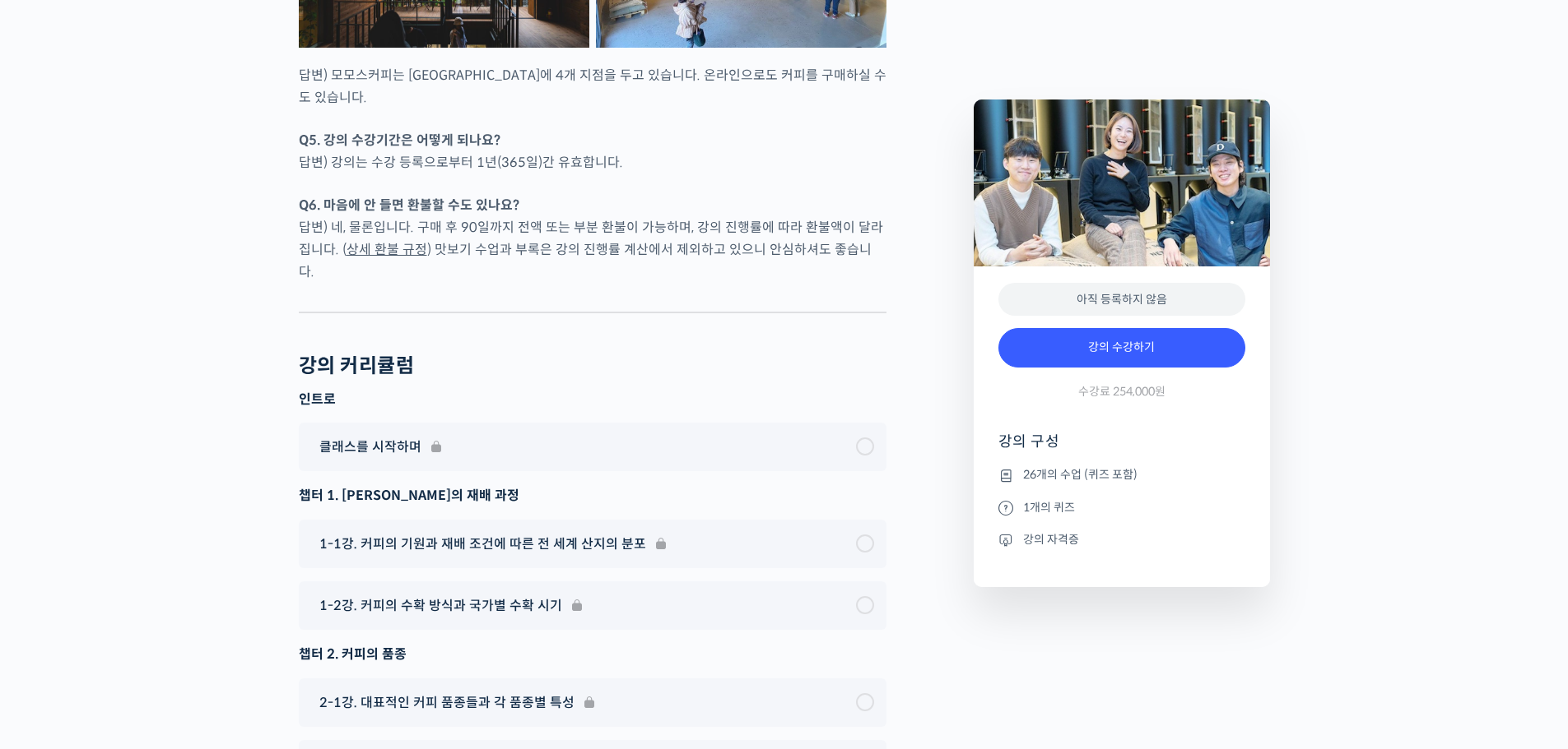
scroll to position [7786, 0]
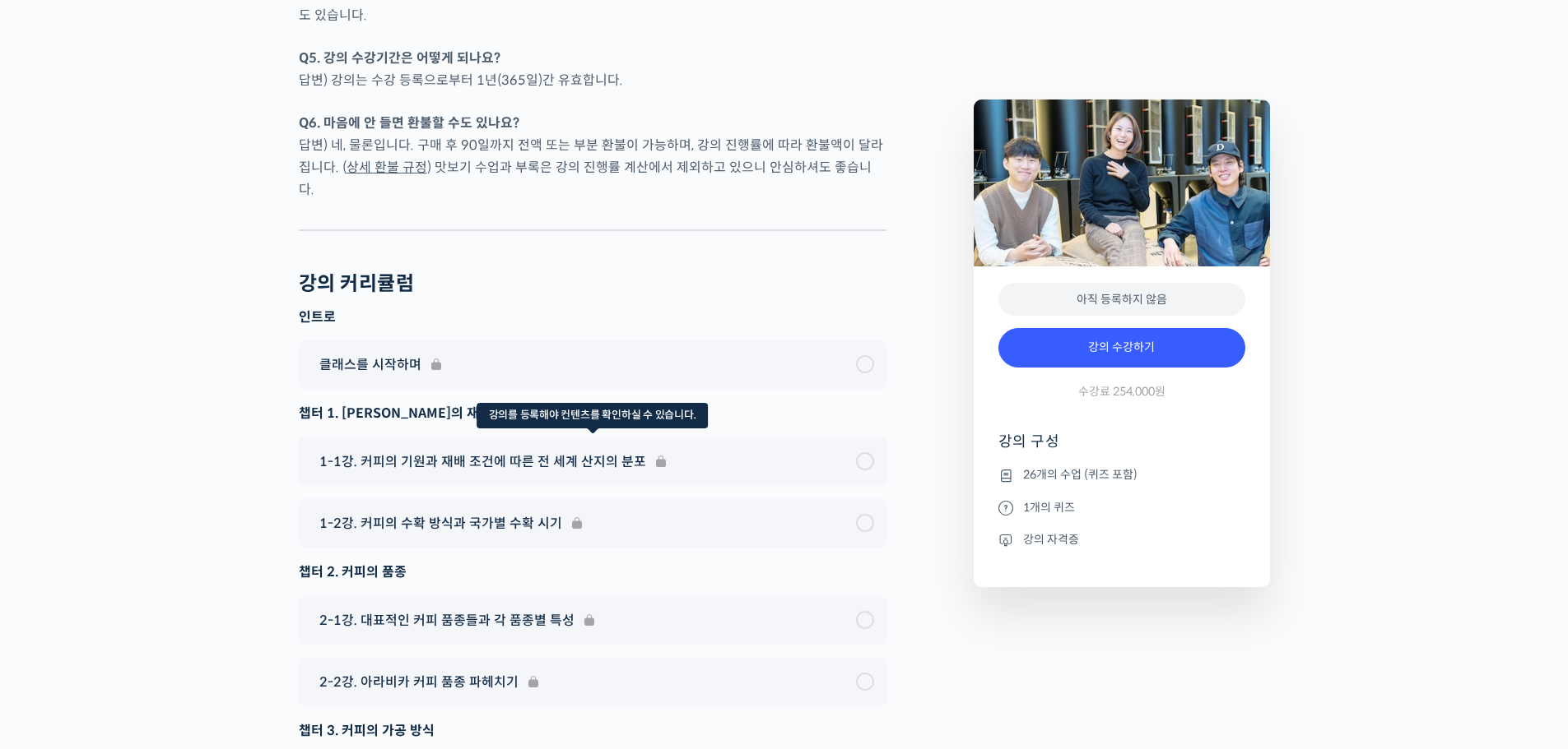
click at [498, 438] on div "1-1강. 커피의 기원과 재배 조건에 따른 전 세계 산지의 분포" at bounding box center [592, 462] width 588 height 48
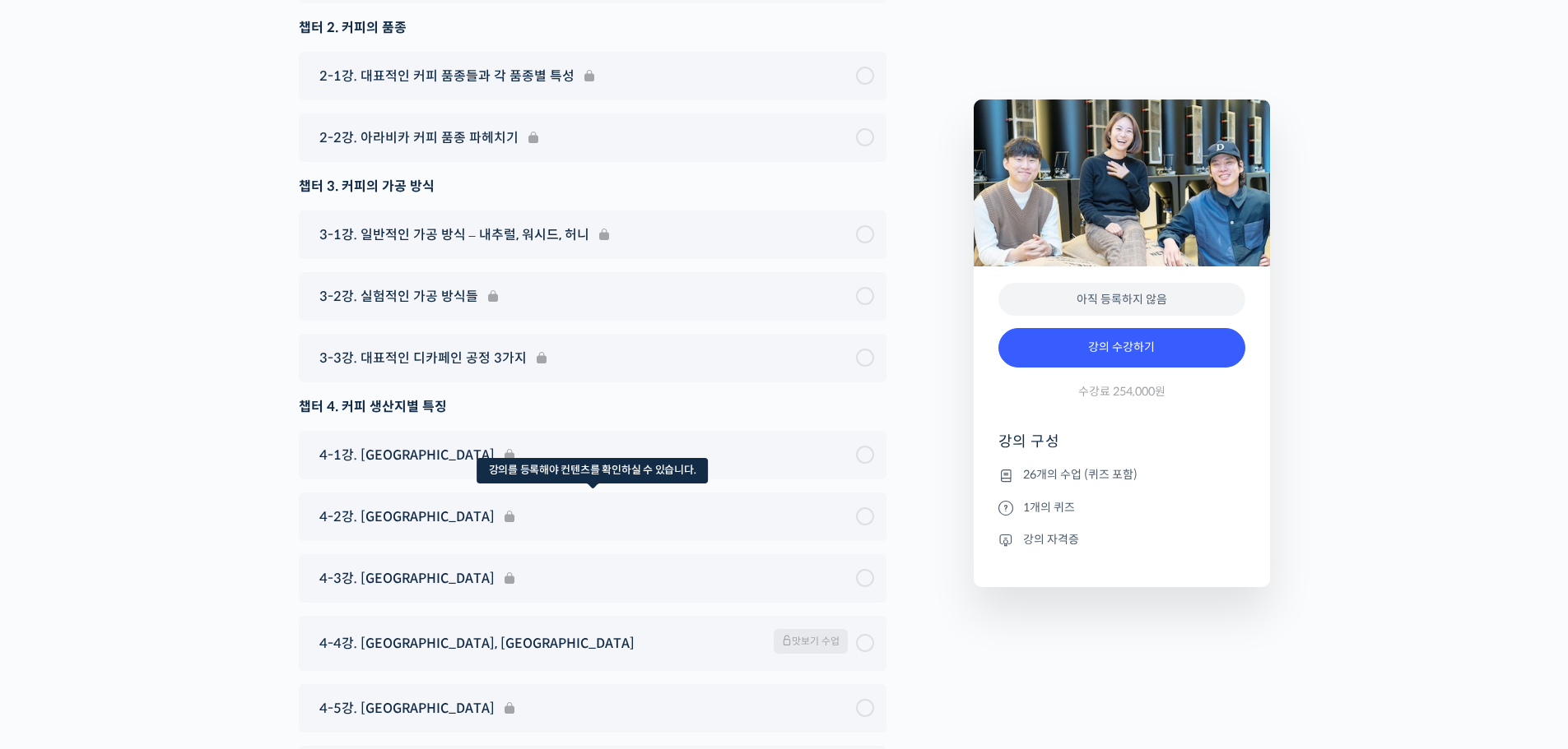
scroll to position [8362, 0]
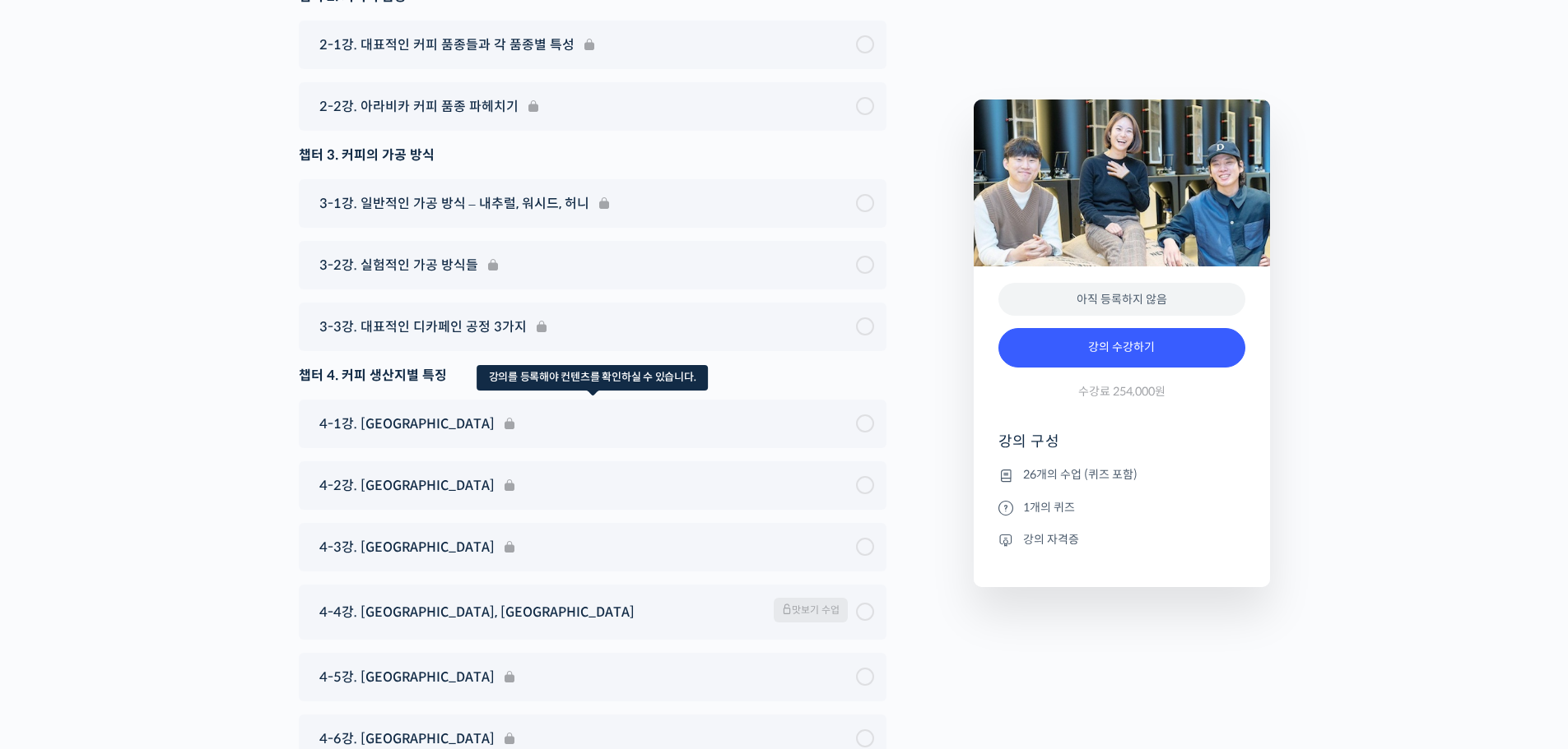
click at [393, 400] on div "4-1강. 에티오피아" at bounding box center [592, 424] width 588 height 48
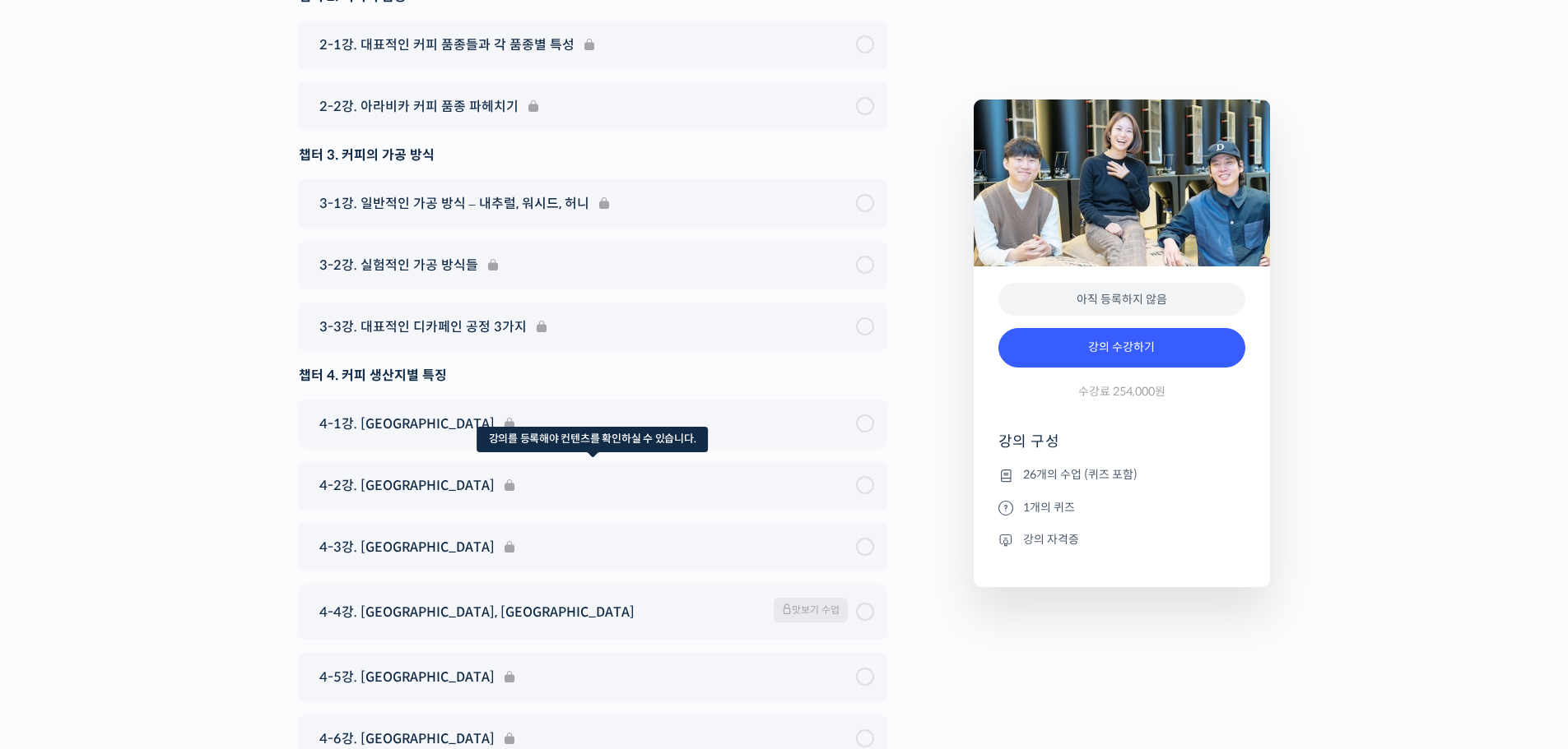
click at [394, 462] on div "4-2강. 과테말라" at bounding box center [592, 485] width 588 height 48
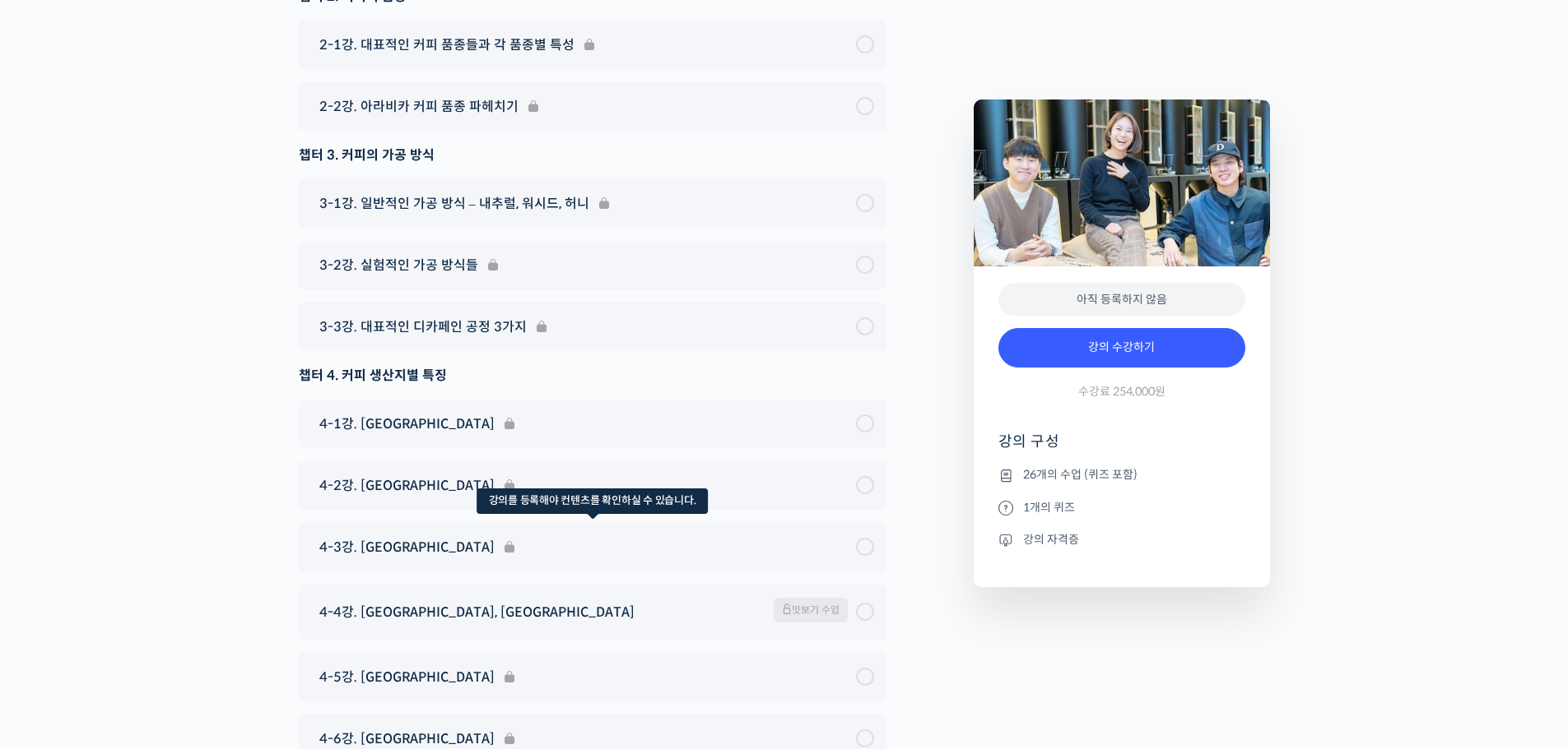
click at [391, 523] on div "4-3강. 코스타리카" at bounding box center [592, 547] width 588 height 48
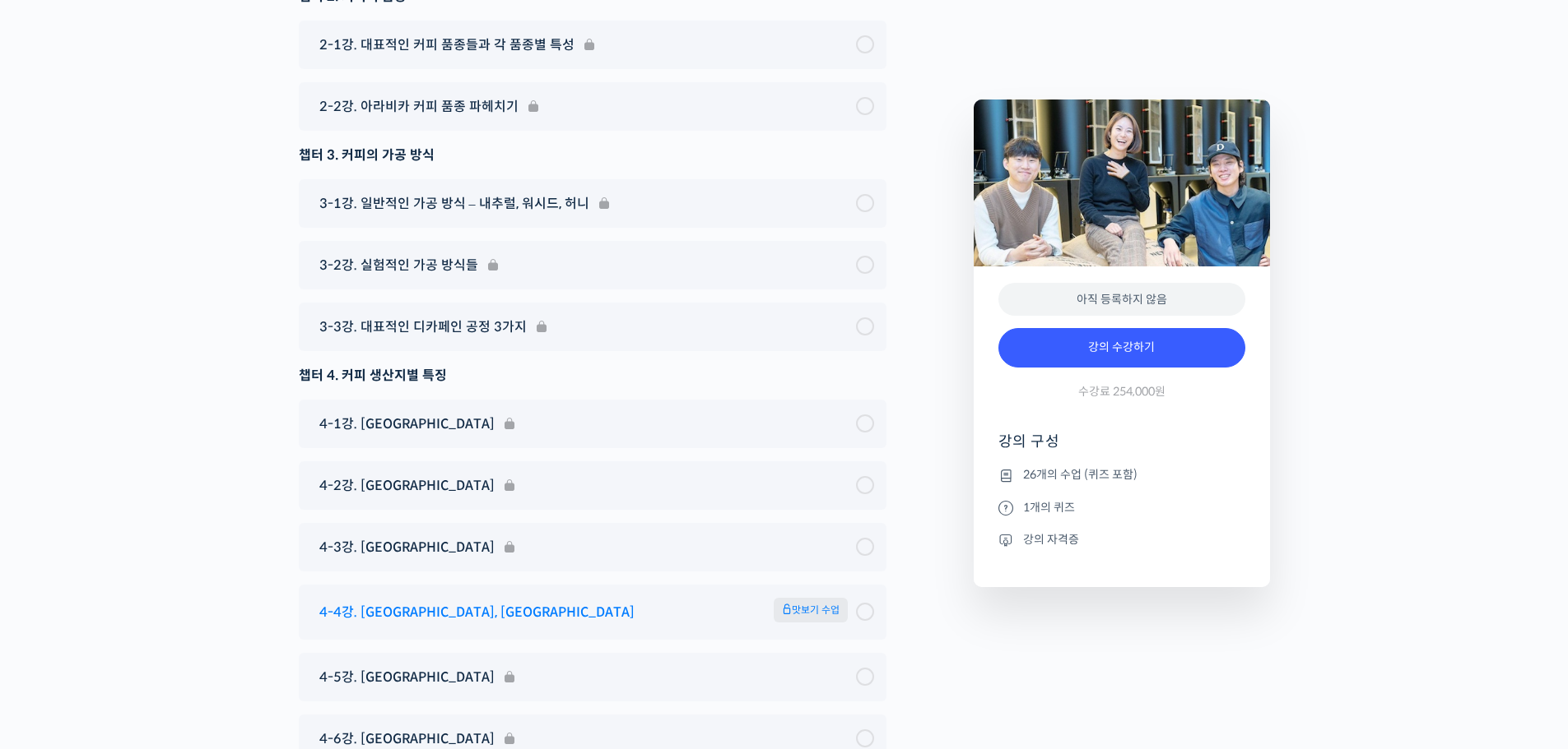
click at [408, 601] on span "4-4강. 파나마, 엘살바도르" at bounding box center [477, 612] width 315 height 22
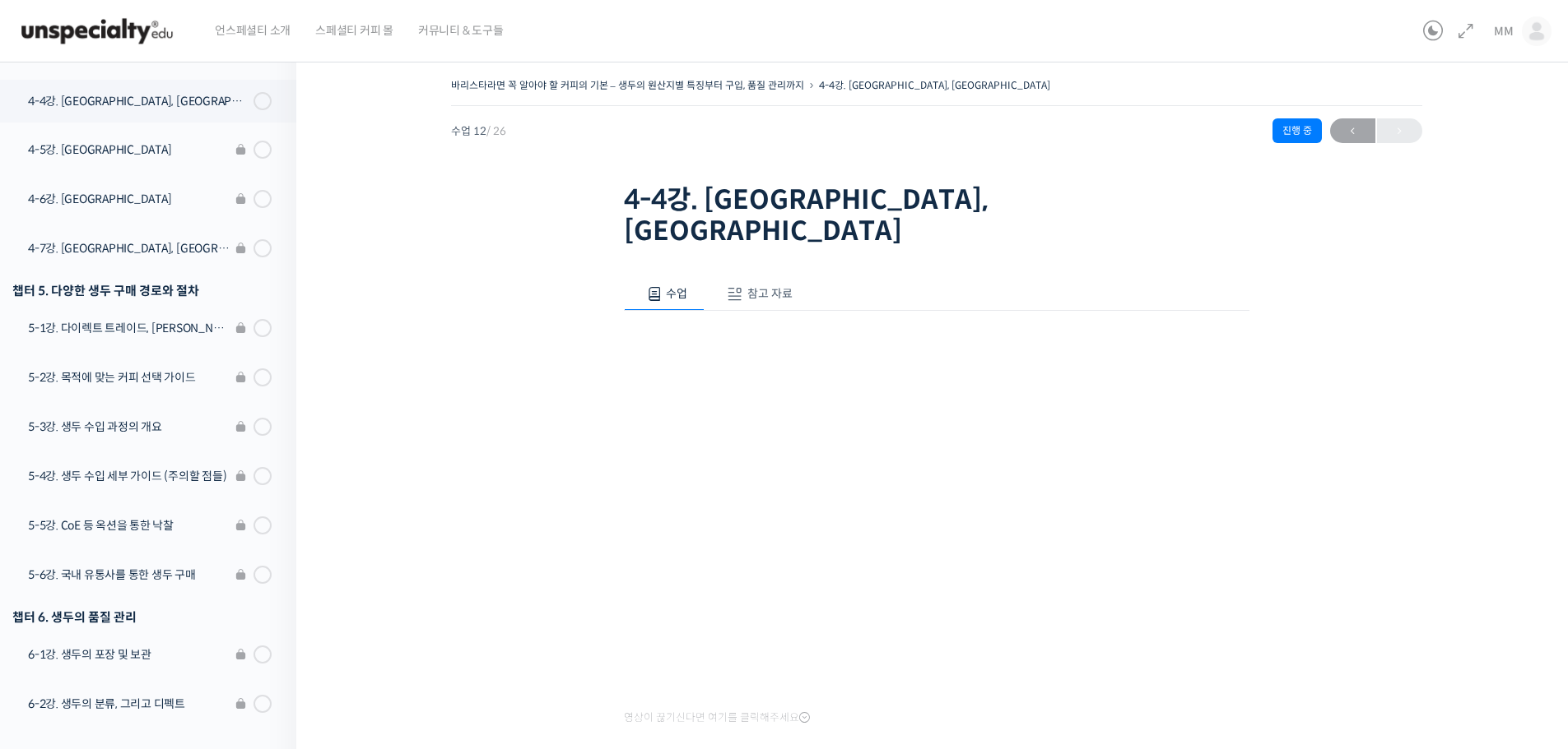
scroll to position [939, 0]
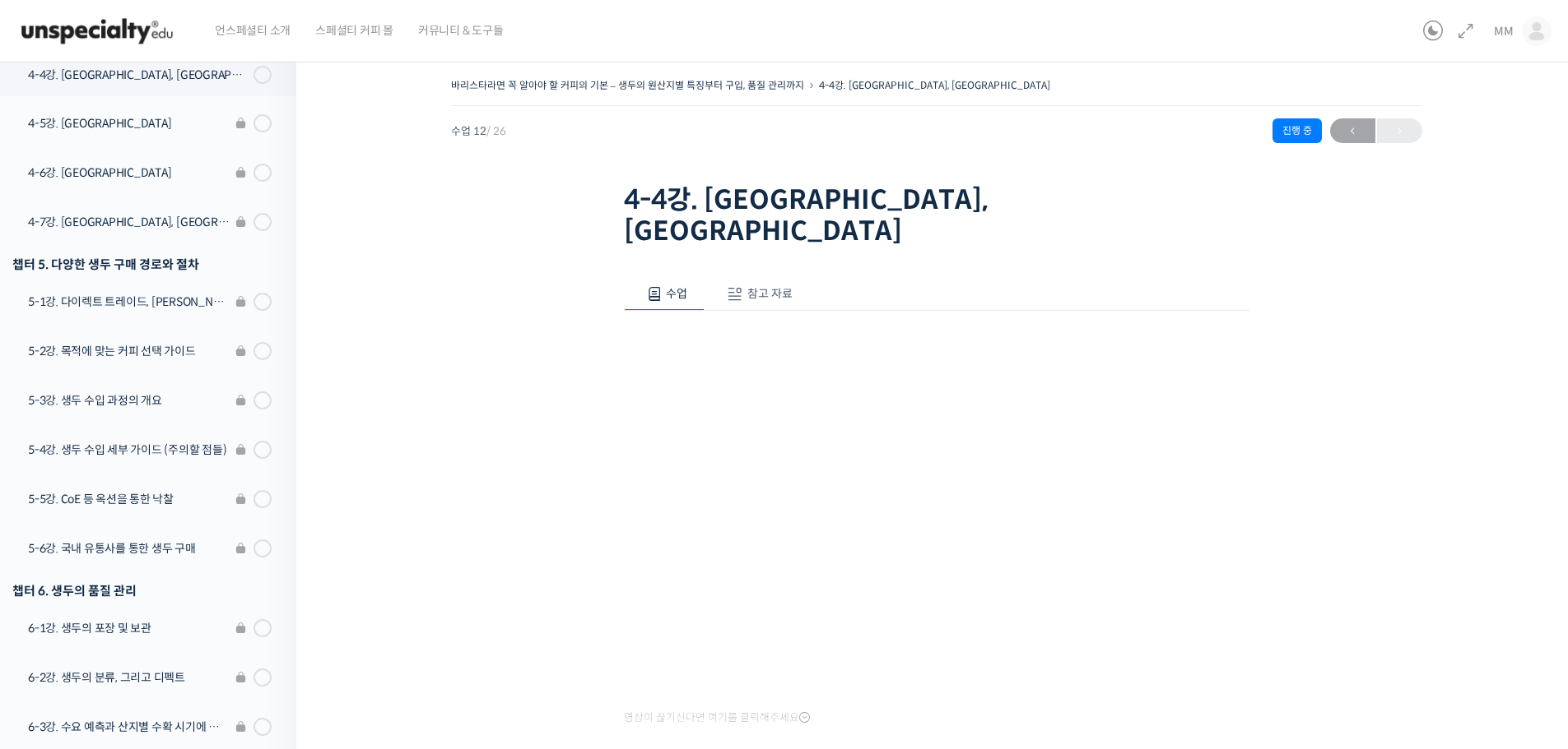
click at [435, 605] on div "바리스타라면 꼭 알아야 할 커피의 기본 – 생두의 원산지별 특징부터 구입, 품질 관리까지 4-4강. 파나마, 엘살바도르 수업 12 / 26 진…" at bounding box center [936, 439] width 1116 height 731
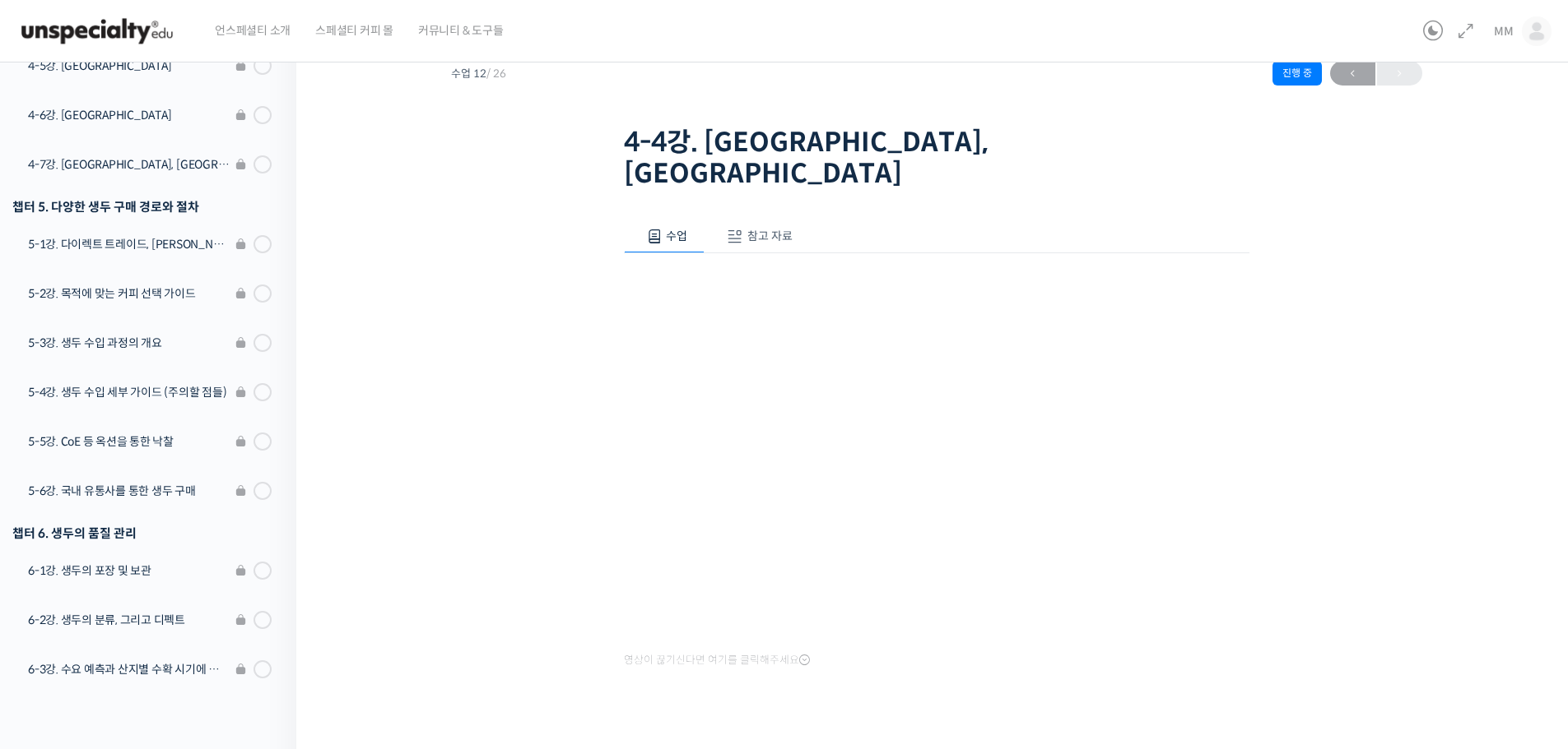
click at [162, 32] on img at bounding box center [97, 31] width 161 height 49
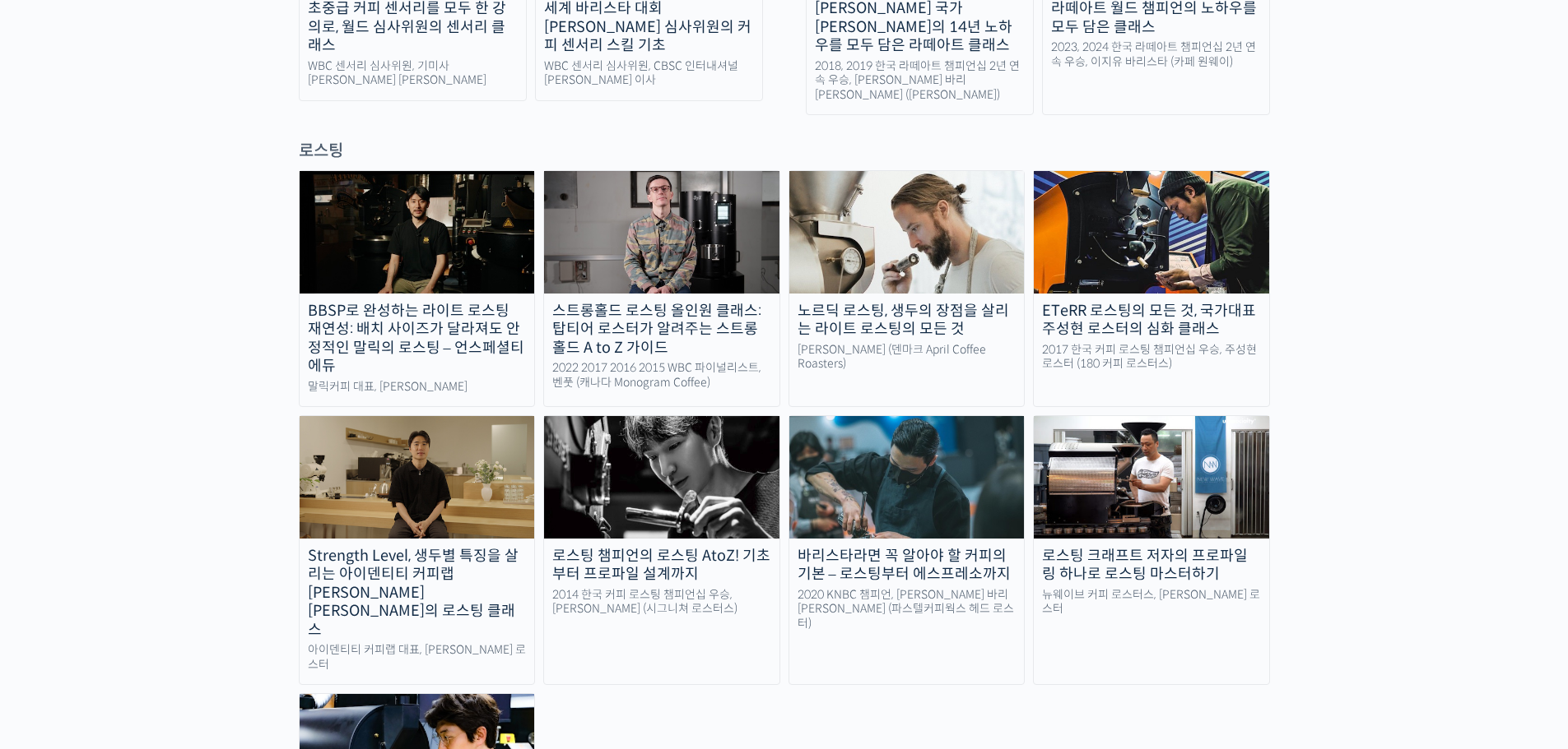
scroll to position [1453, 0]
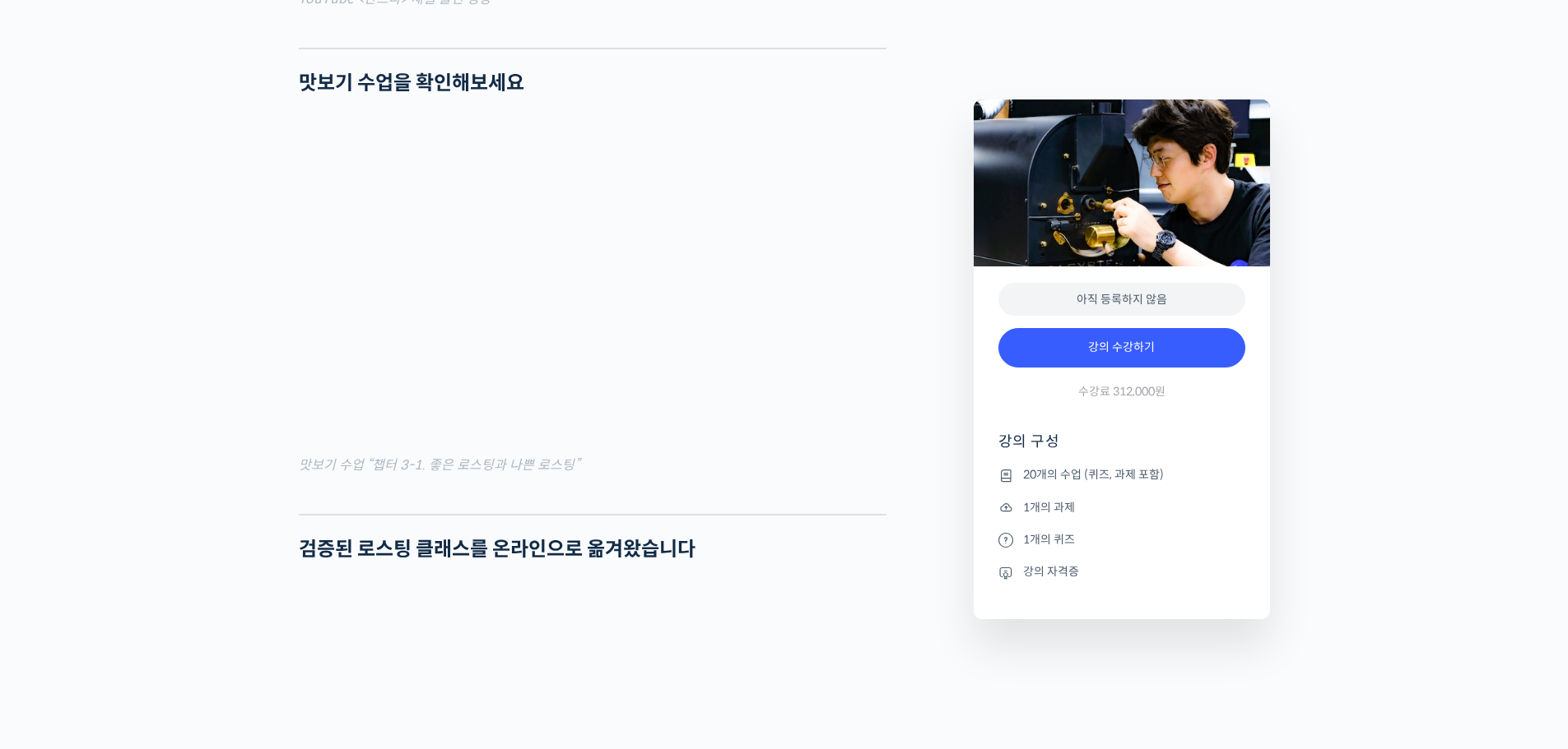
scroll to position [1646, 0]
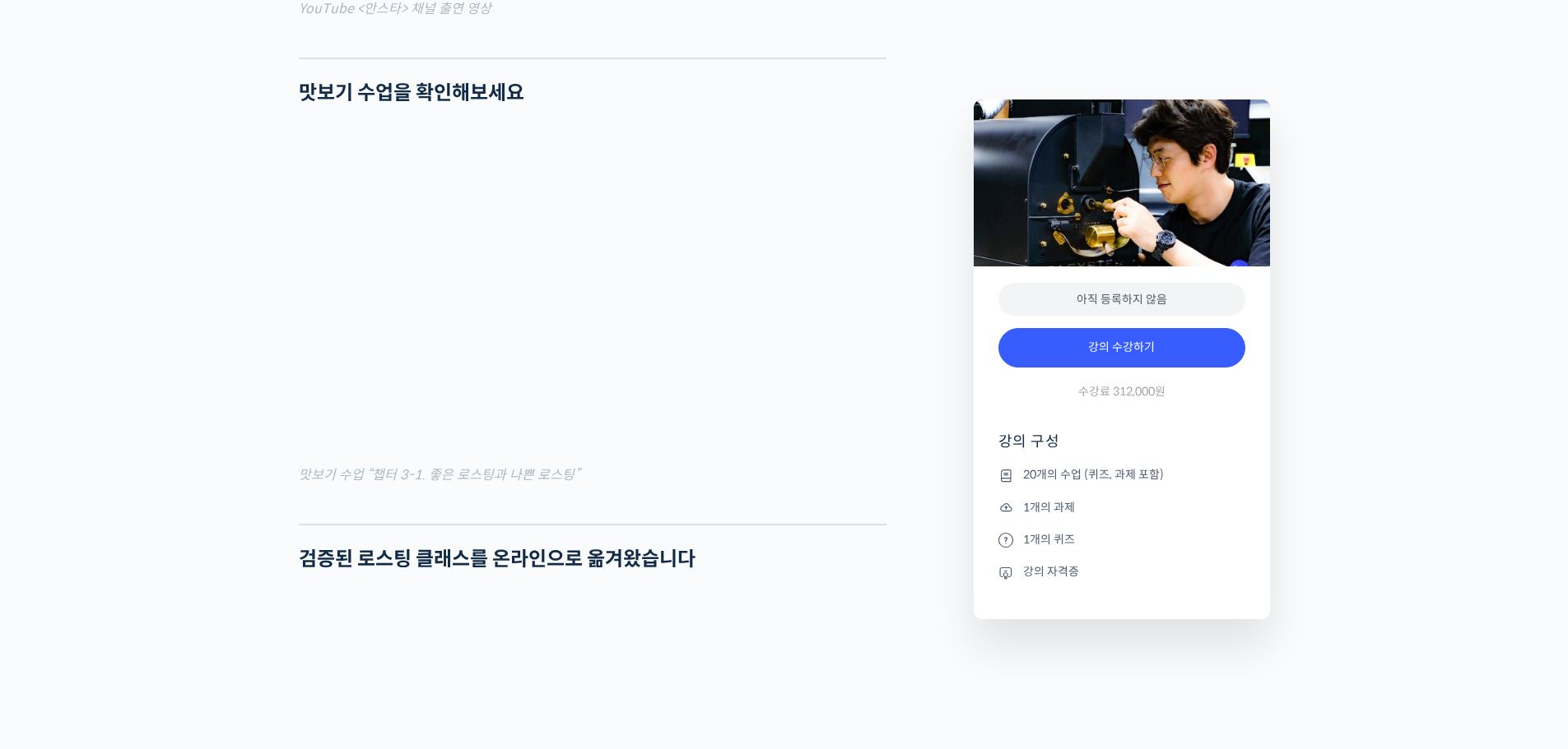
click at [396, 524] on div at bounding box center [592, 512] width 588 height 25
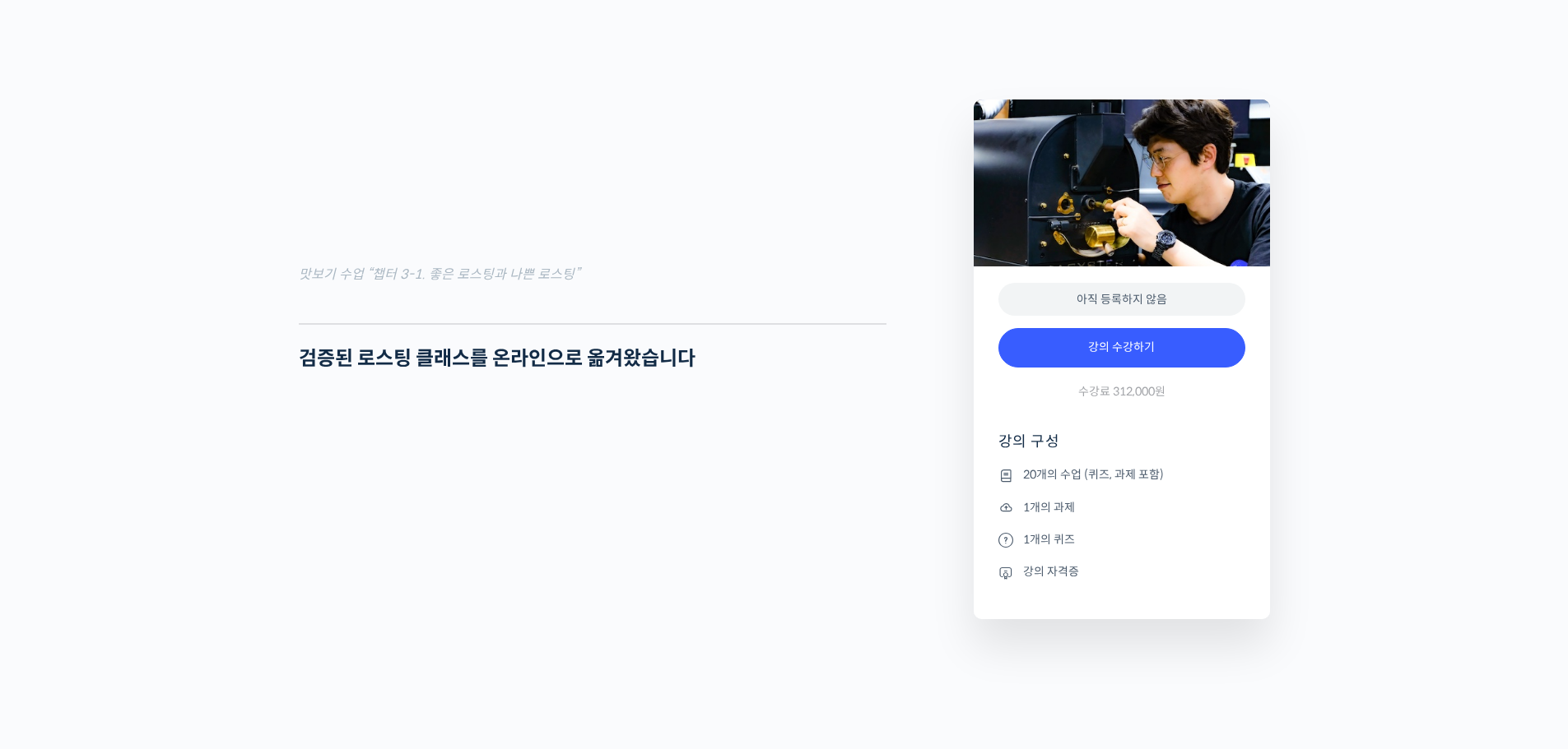
scroll to position [1728, 0]
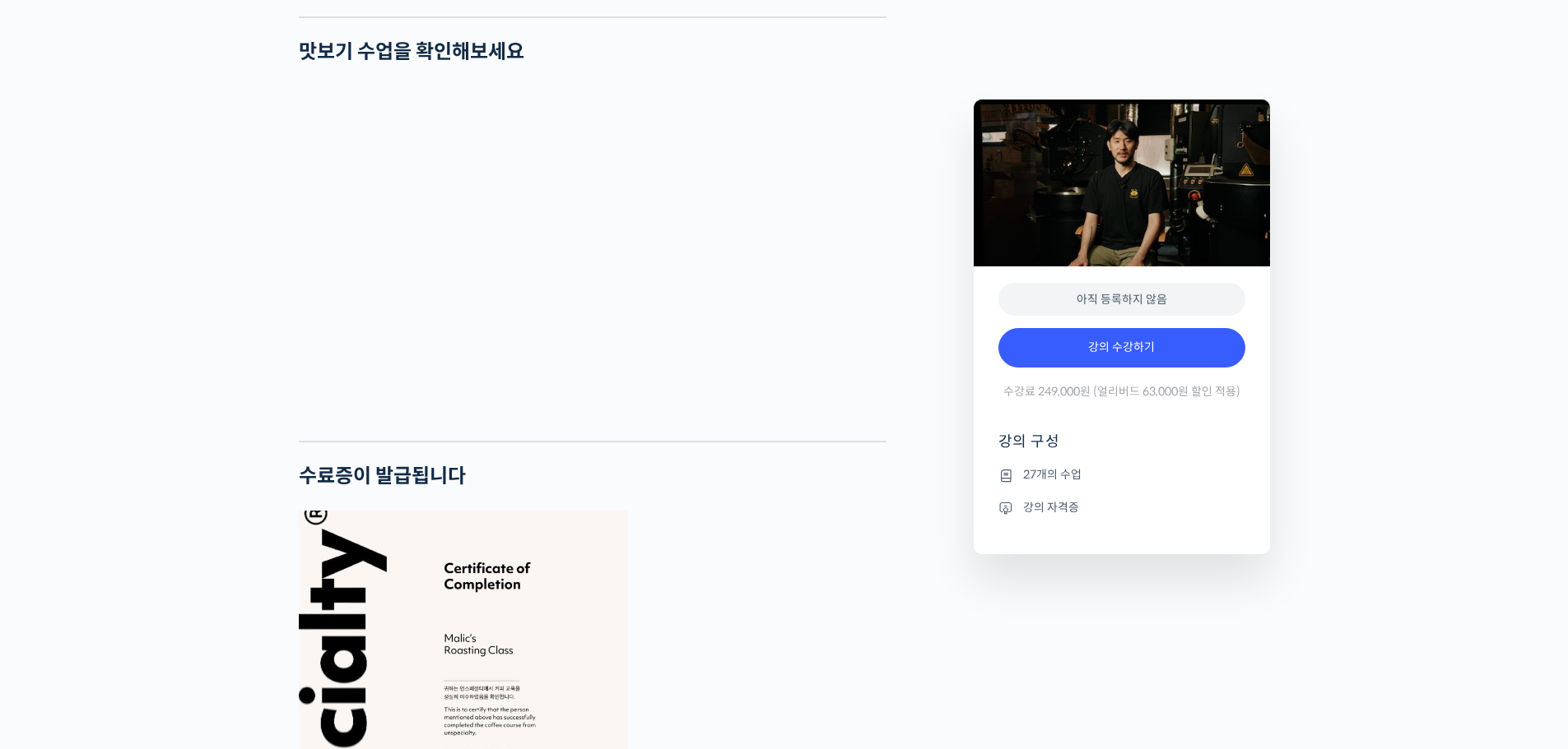
scroll to position [4275, 0]
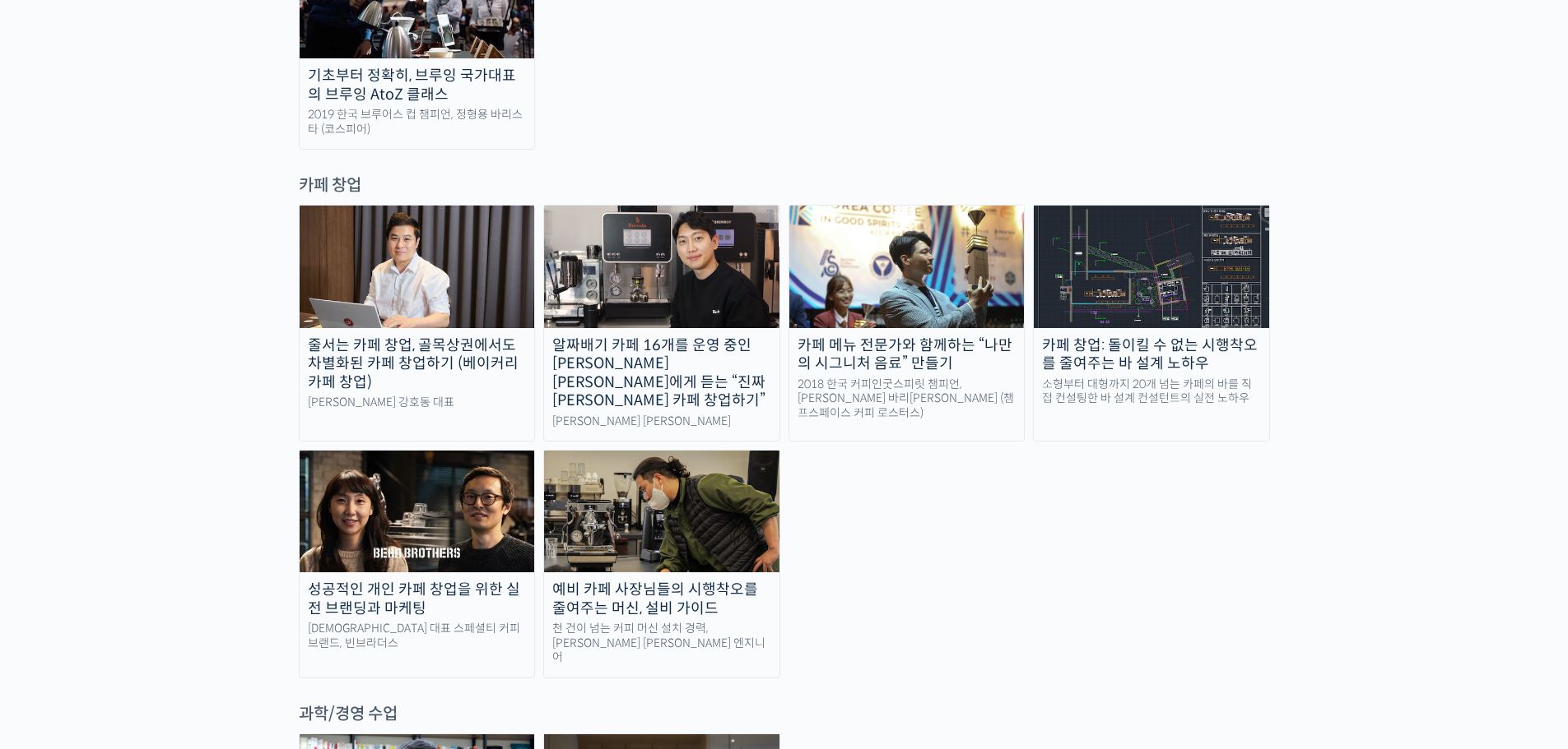
scroll to position [3186, 0]
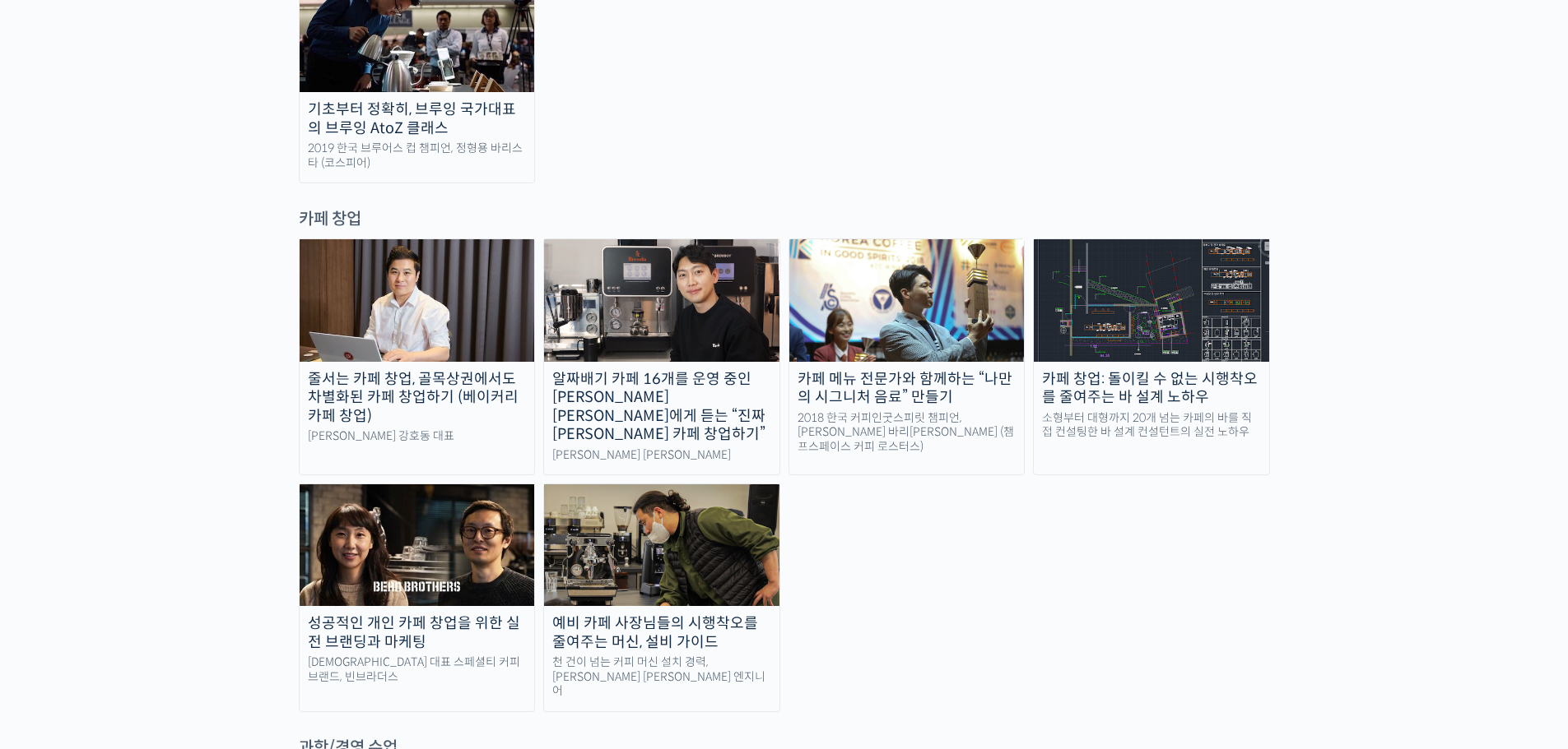
click at [368, 370] on div "줄서는 카페 창업, 골목상권에서도 차별화된 카페 창업하기 (베이커리 카페 창업)" at bounding box center [417, 397] width 236 height 56
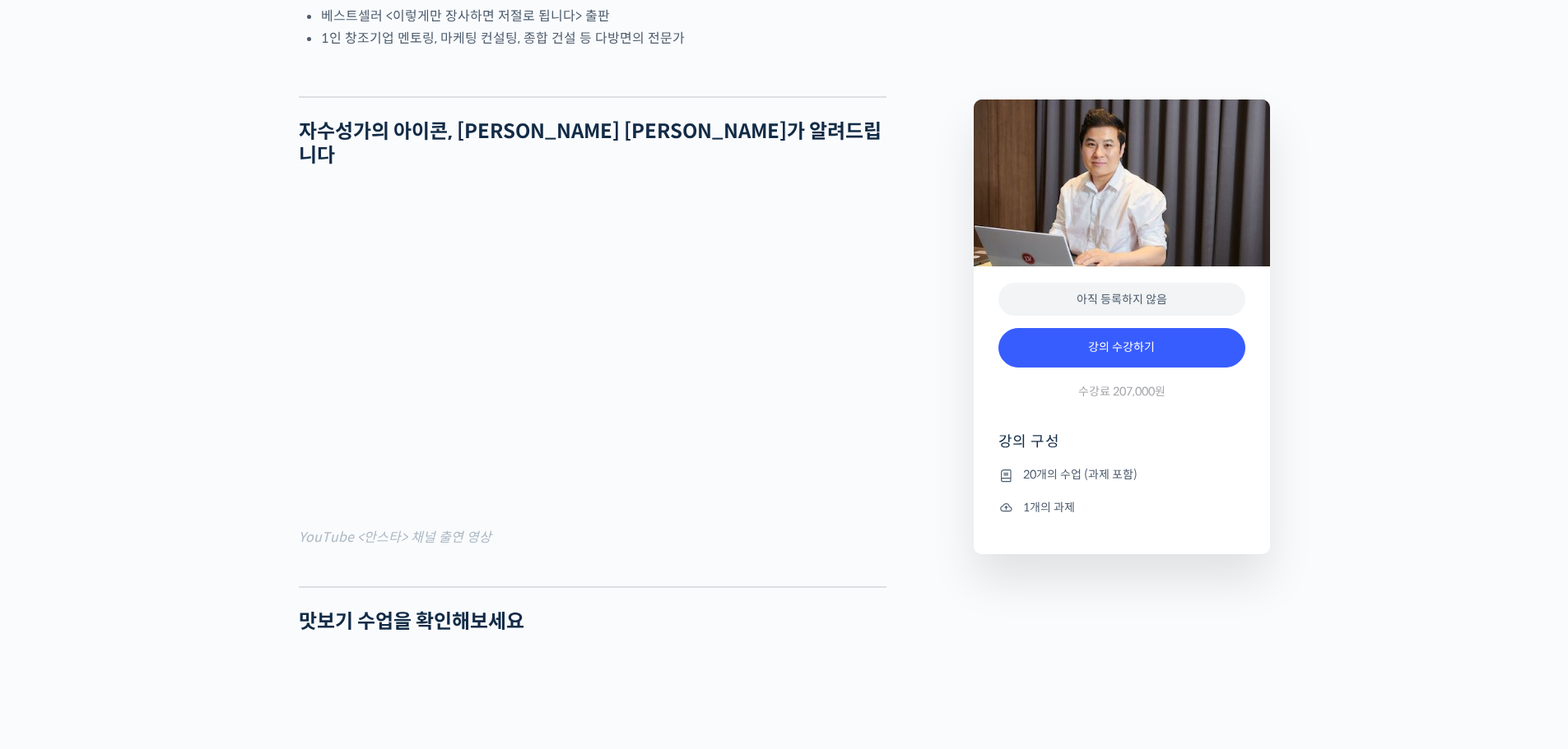
scroll to position [1234, 0]
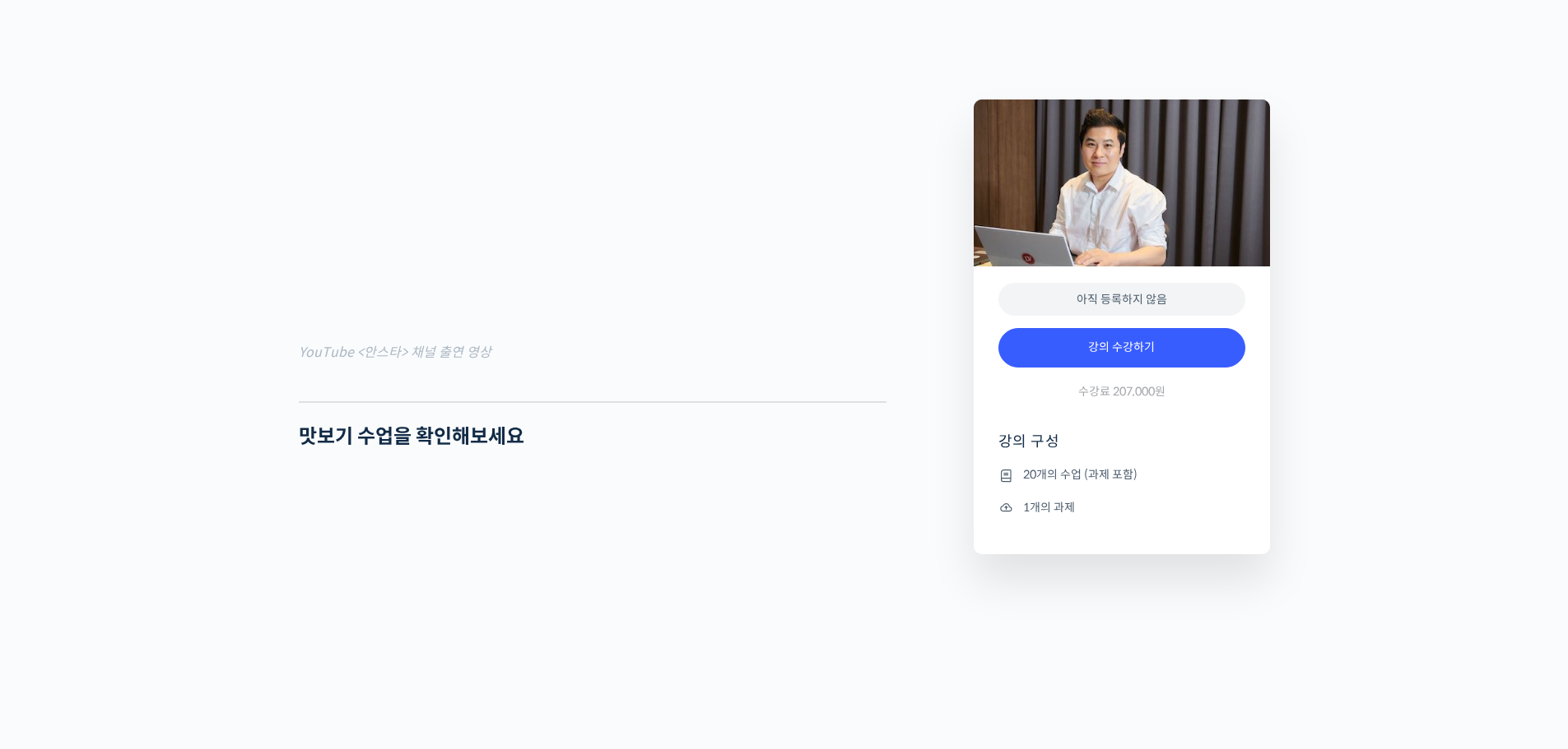
scroll to position [1399, 0]
